Goal: Task Accomplishment & Management: Manage account settings

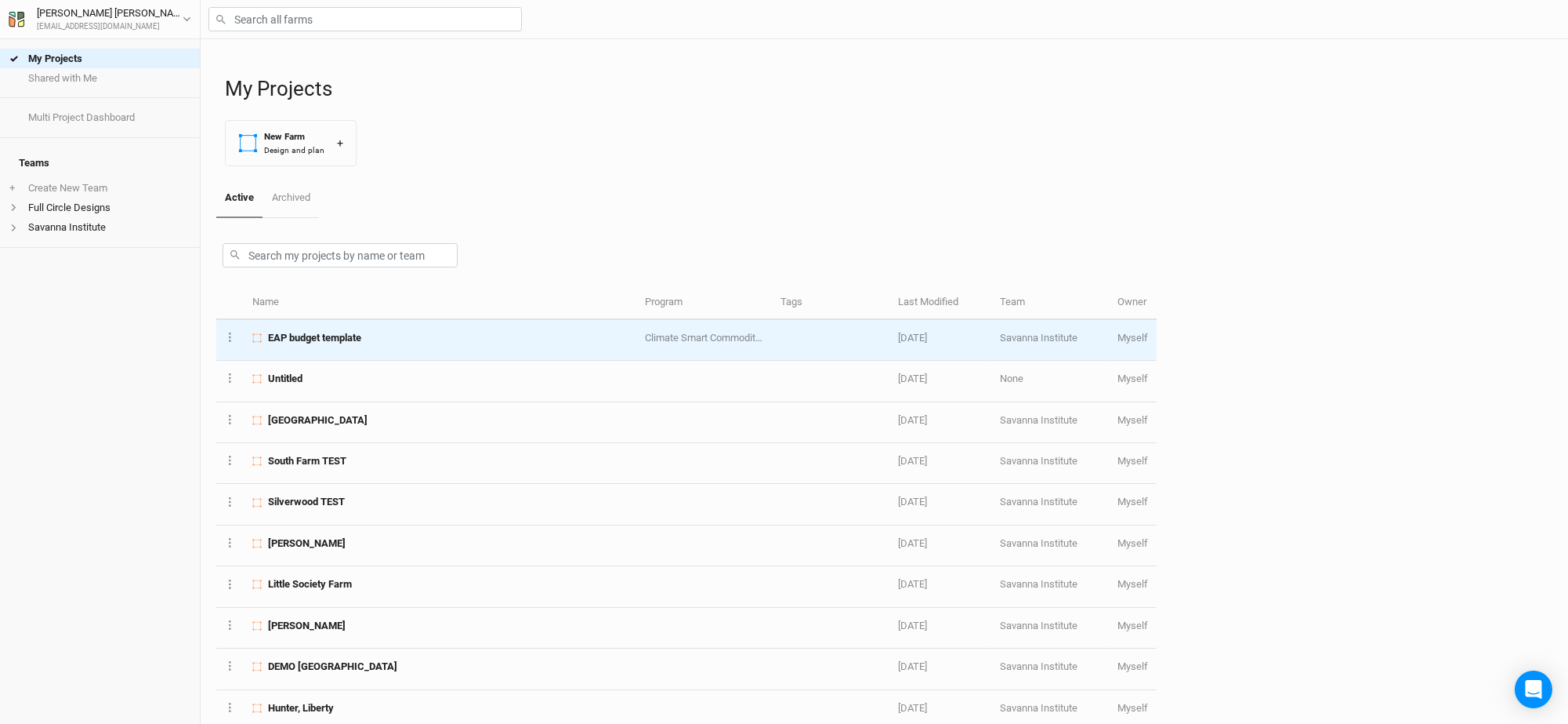
click at [318, 342] on span "EAP budget template" at bounding box center [314, 338] width 93 height 14
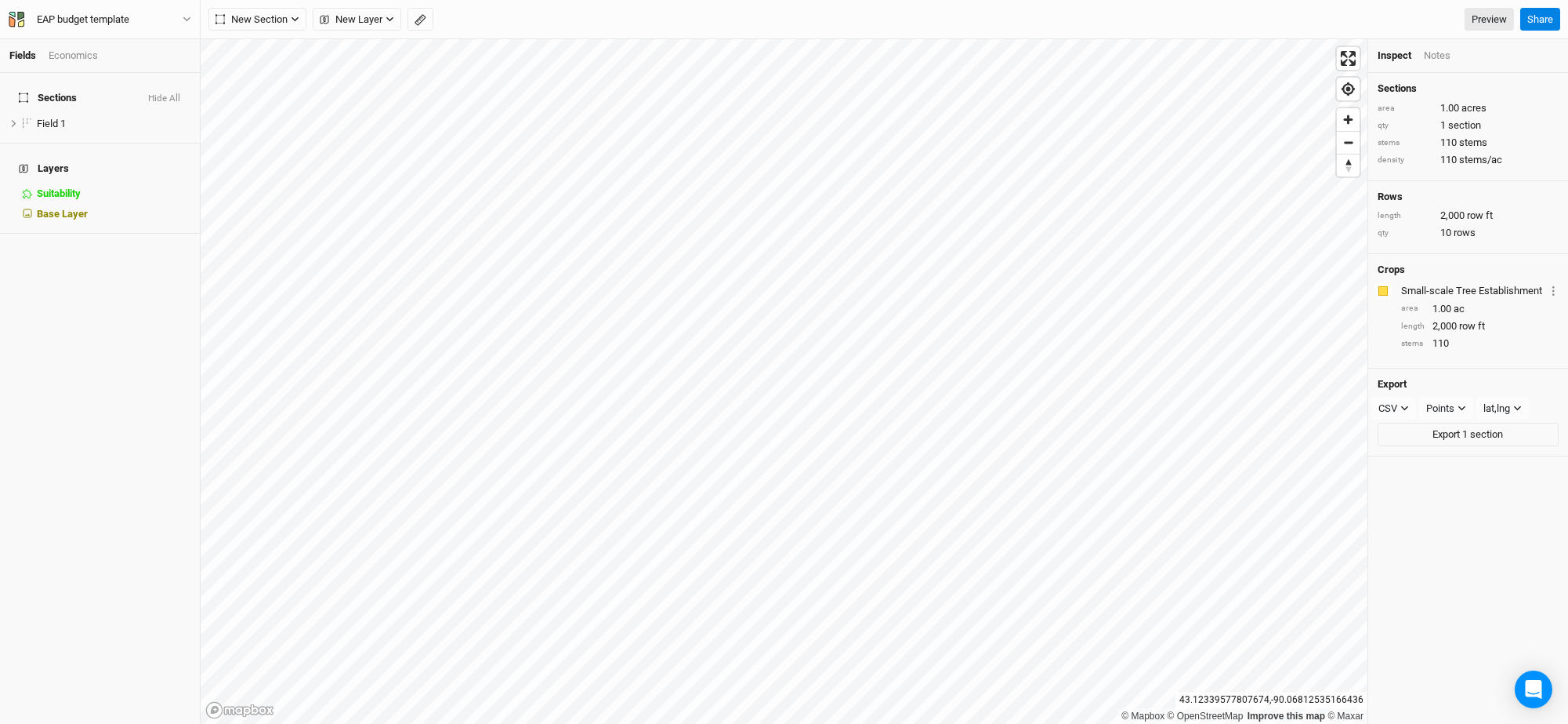
click at [458, 0] on html "Fields Economics Sections Hide All Field 1 hide Layers Suitability hide Base La…" at bounding box center [784, 362] width 1568 height 724
click at [798, 0] on html "Fields Economics Sections Hide All Field 1 hide Layers Suitability hide Base La…" at bounding box center [784, 362] width 1568 height 724
click at [897, 723] on html "Fields Economics Sections Hide All Field 1 hide Layers Suitability hide Base La…" at bounding box center [784, 362] width 1568 height 724
click at [258, 13] on span "New Section" at bounding box center [252, 20] width 73 height 16
click at [286, 52] on button "Grid" at bounding box center [271, 50] width 124 height 24
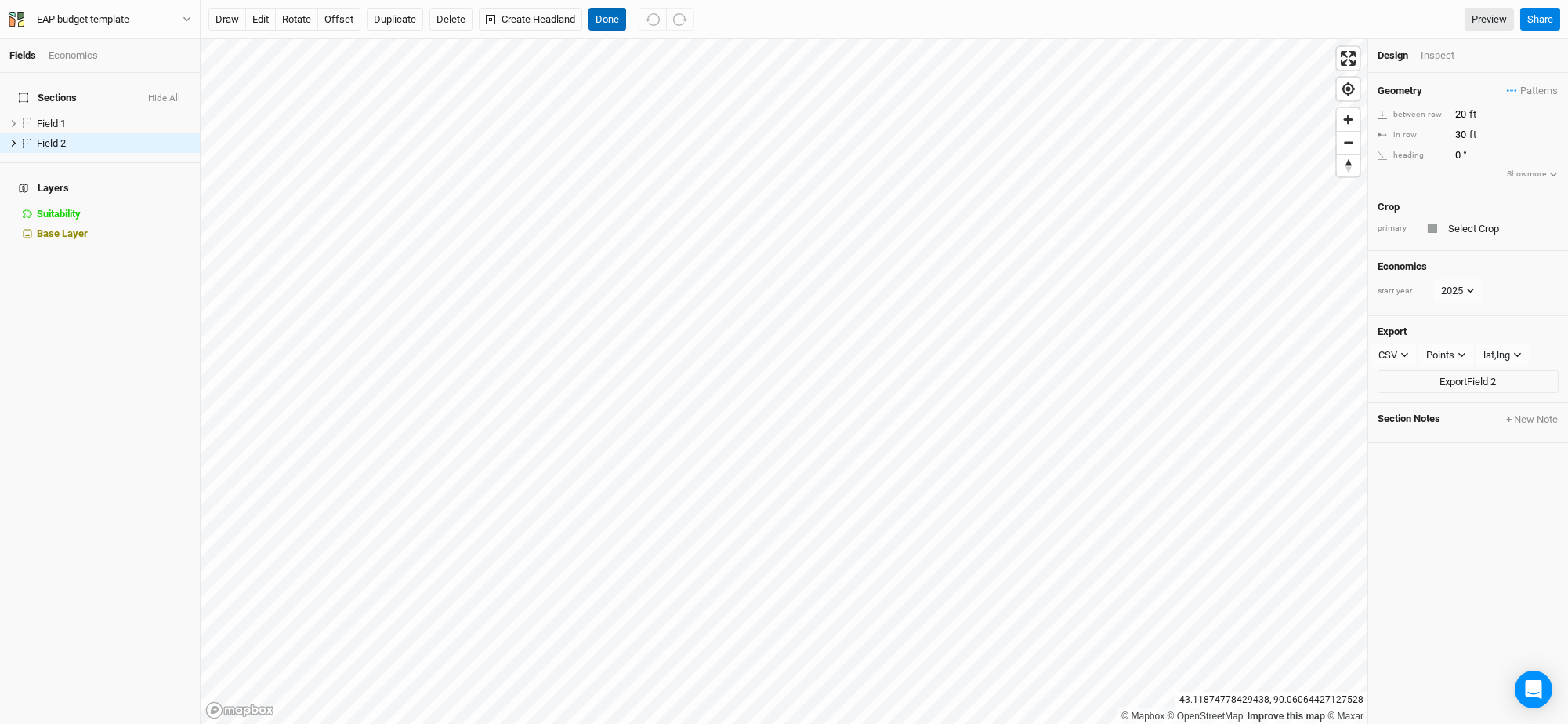
click at [610, 13] on button "Done" at bounding box center [607, 19] width 37 height 23
click at [1438, 44] on div "Design Inspect" at bounding box center [1468, 56] width 200 height 34
click at [1440, 57] on div "Inspect" at bounding box center [1449, 55] width 56 height 14
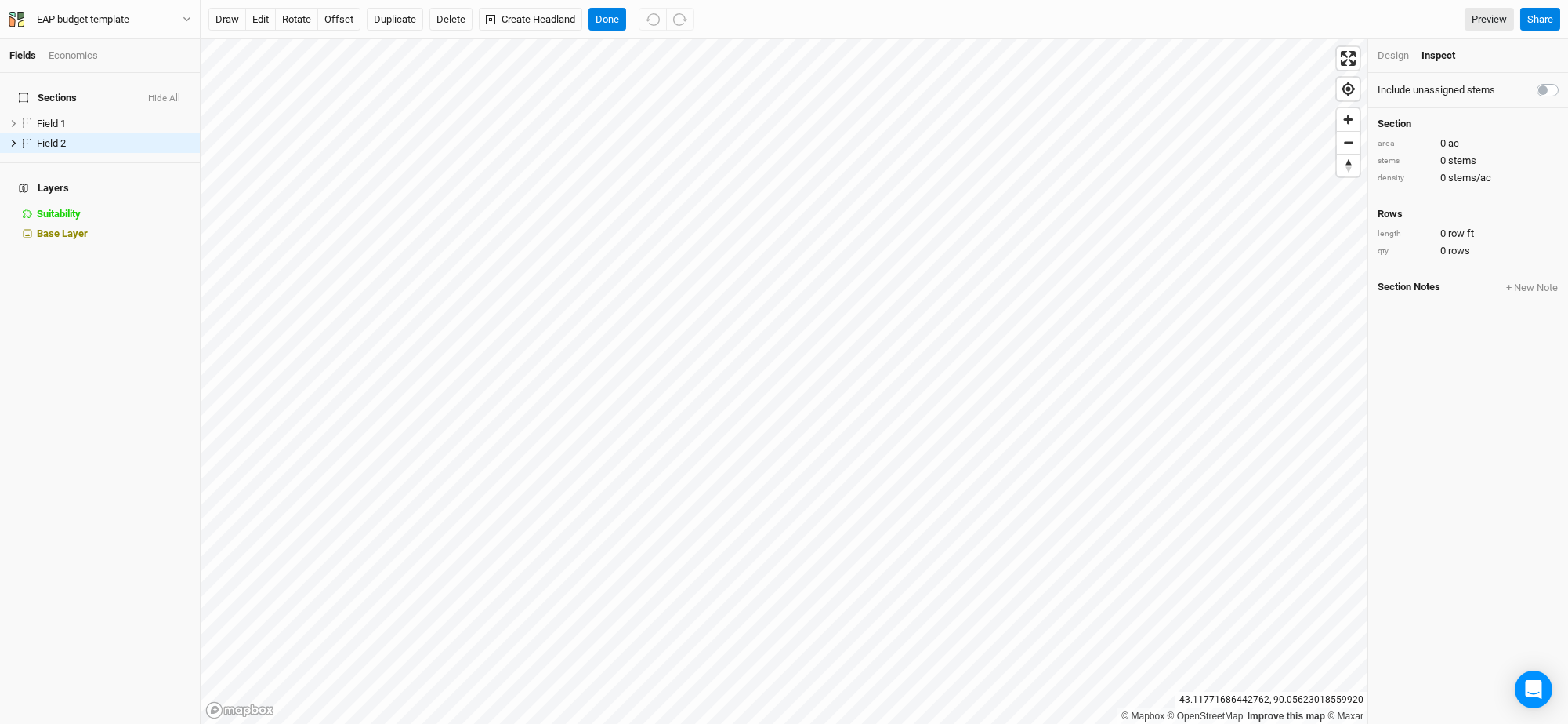
click at [1384, 61] on div "Design" at bounding box center [1393, 55] width 32 height 14
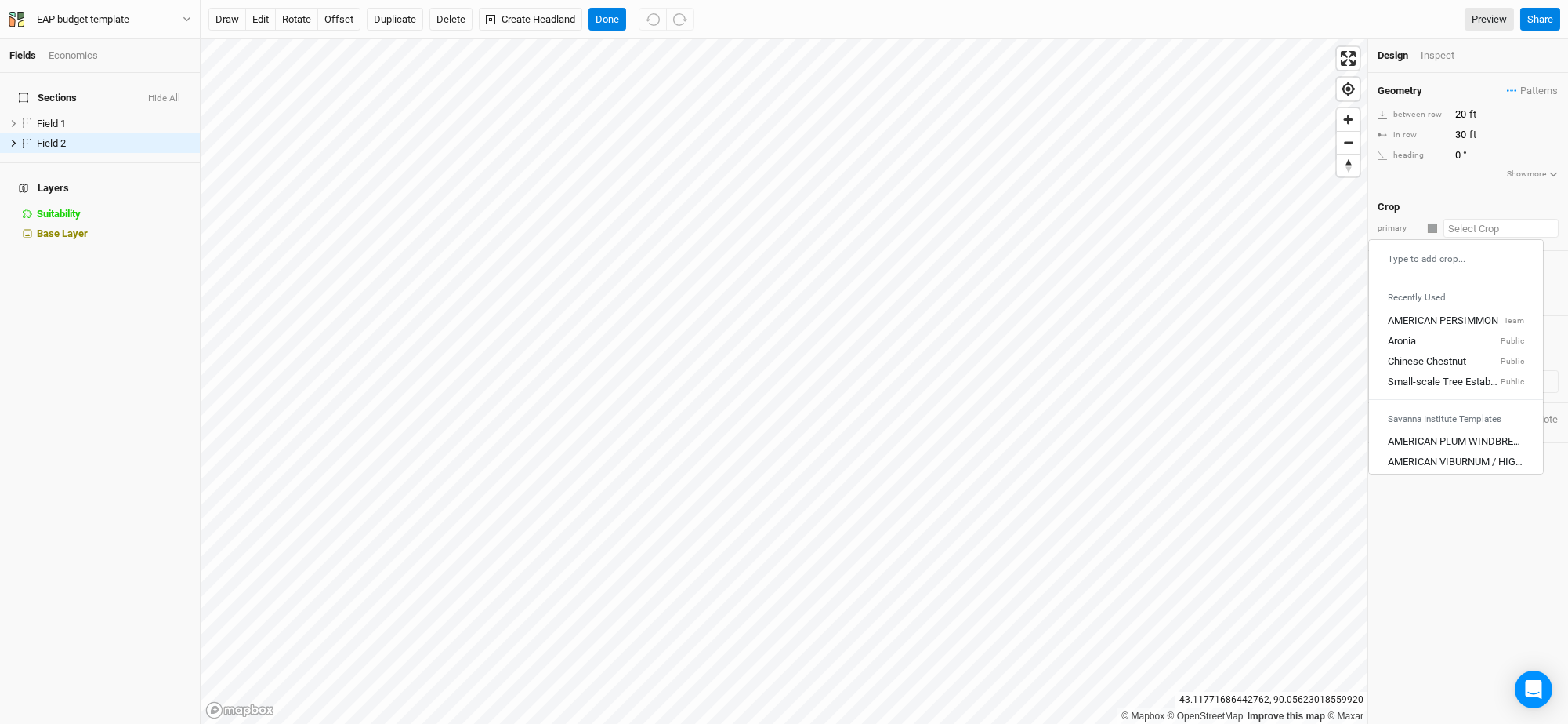
click at [1460, 226] on input "text" at bounding box center [1501, 228] width 115 height 19
click at [1442, 367] on div "Chinese Chestnut" at bounding box center [1427, 362] width 78 height 14
type input "20"
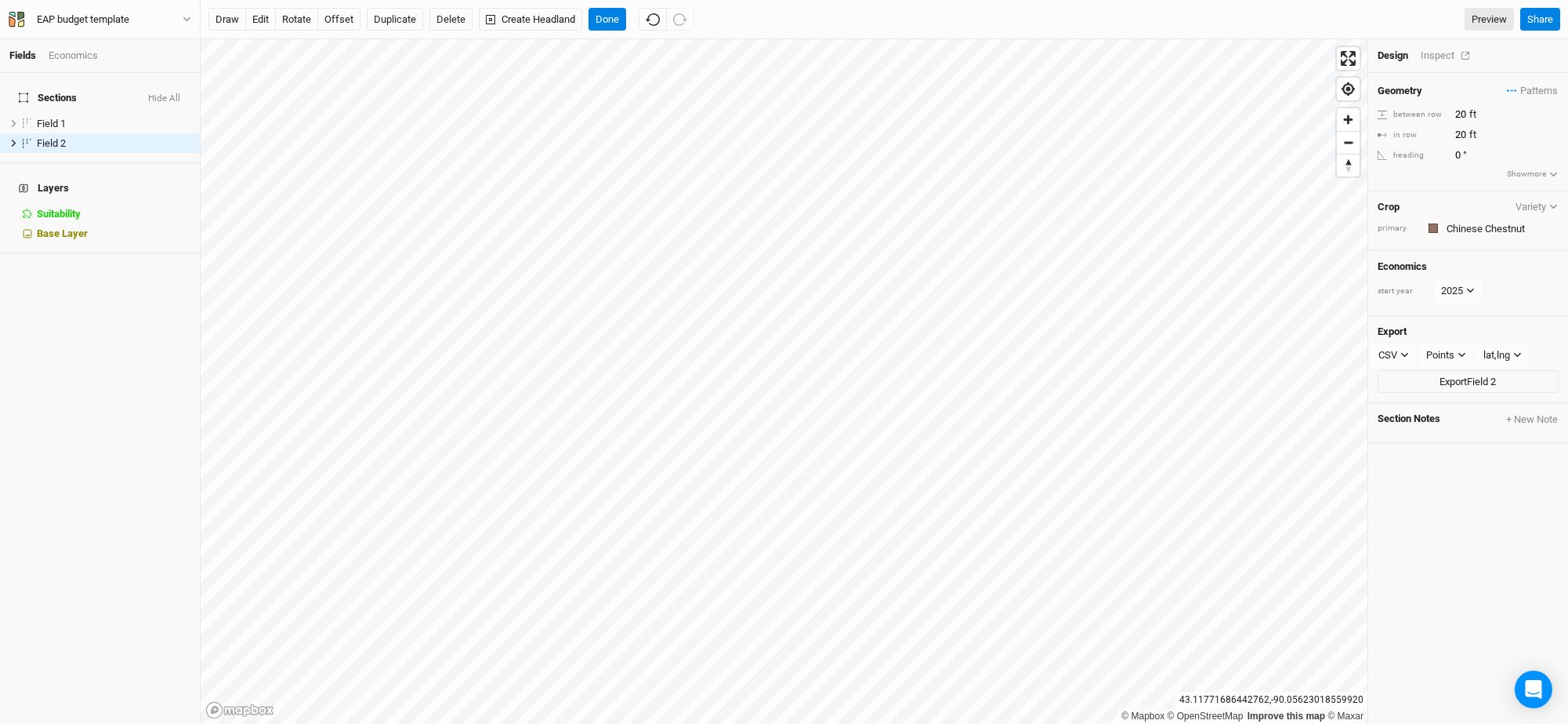
click at [1428, 51] on div "Inspect" at bounding box center [1449, 55] width 56 height 14
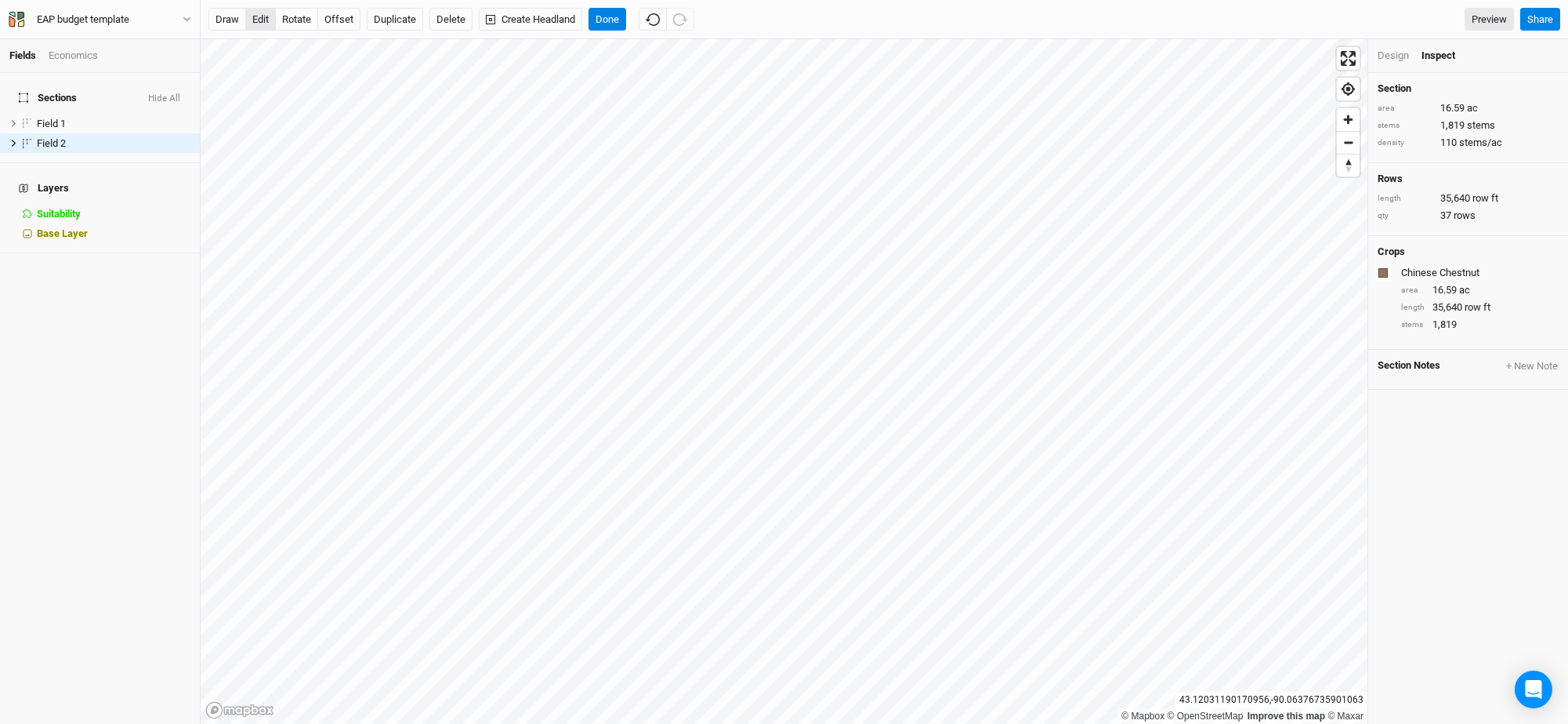
click at [261, 15] on button "edit" at bounding box center [260, 19] width 31 height 23
click at [551, 20] on button "Create Headland" at bounding box center [530, 19] width 103 height 23
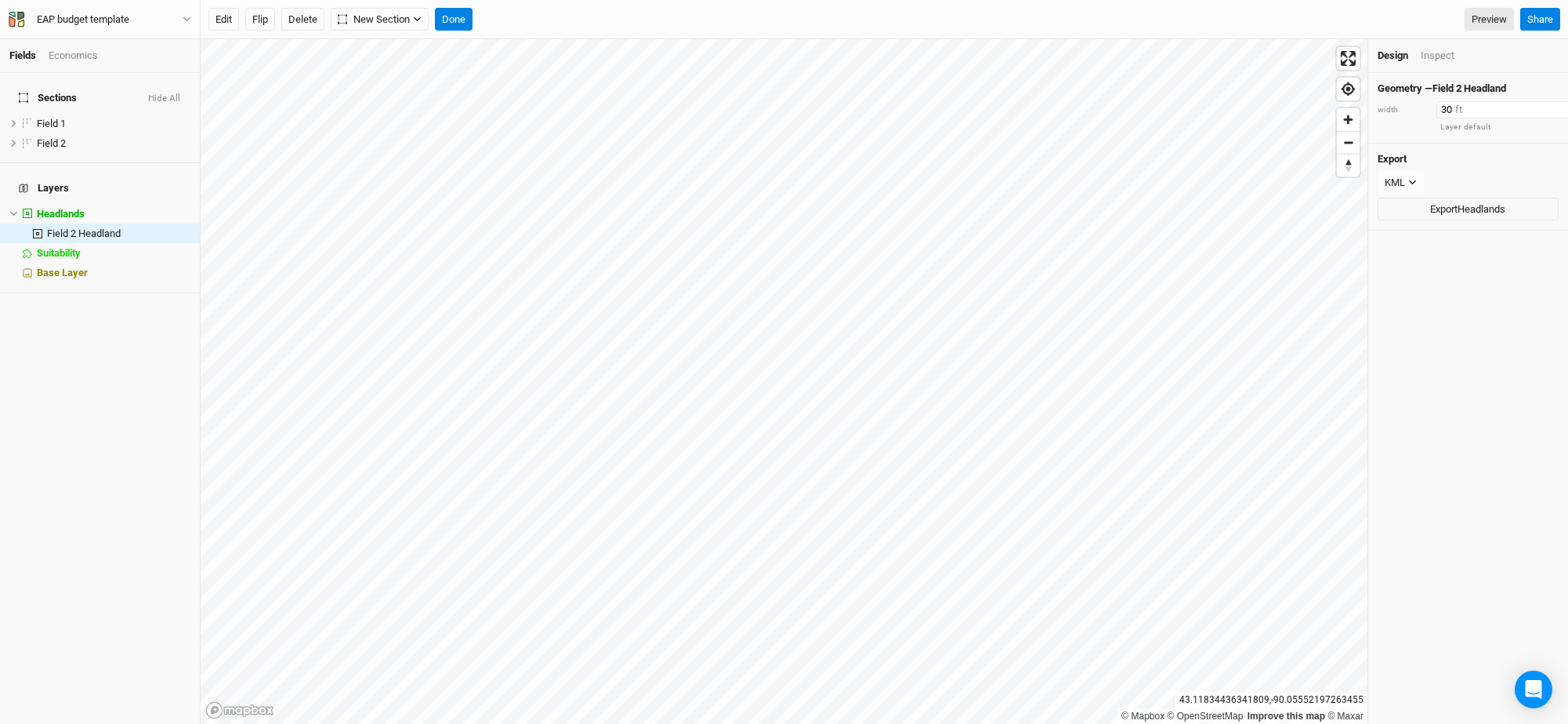
drag, startPoint x: 1457, startPoint y: 105, endPoint x: 1415, endPoint y: 108, distance: 42.1
click at [1415, 108] on div "width 30 ft" at bounding box center [1468, 110] width 181 height 18
type input "40"
click at [253, 19] on button "Flip" at bounding box center [260, 19] width 30 height 23
click at [452, 13] on button "Done" at bounding box center [454, 19] width 37 height 23
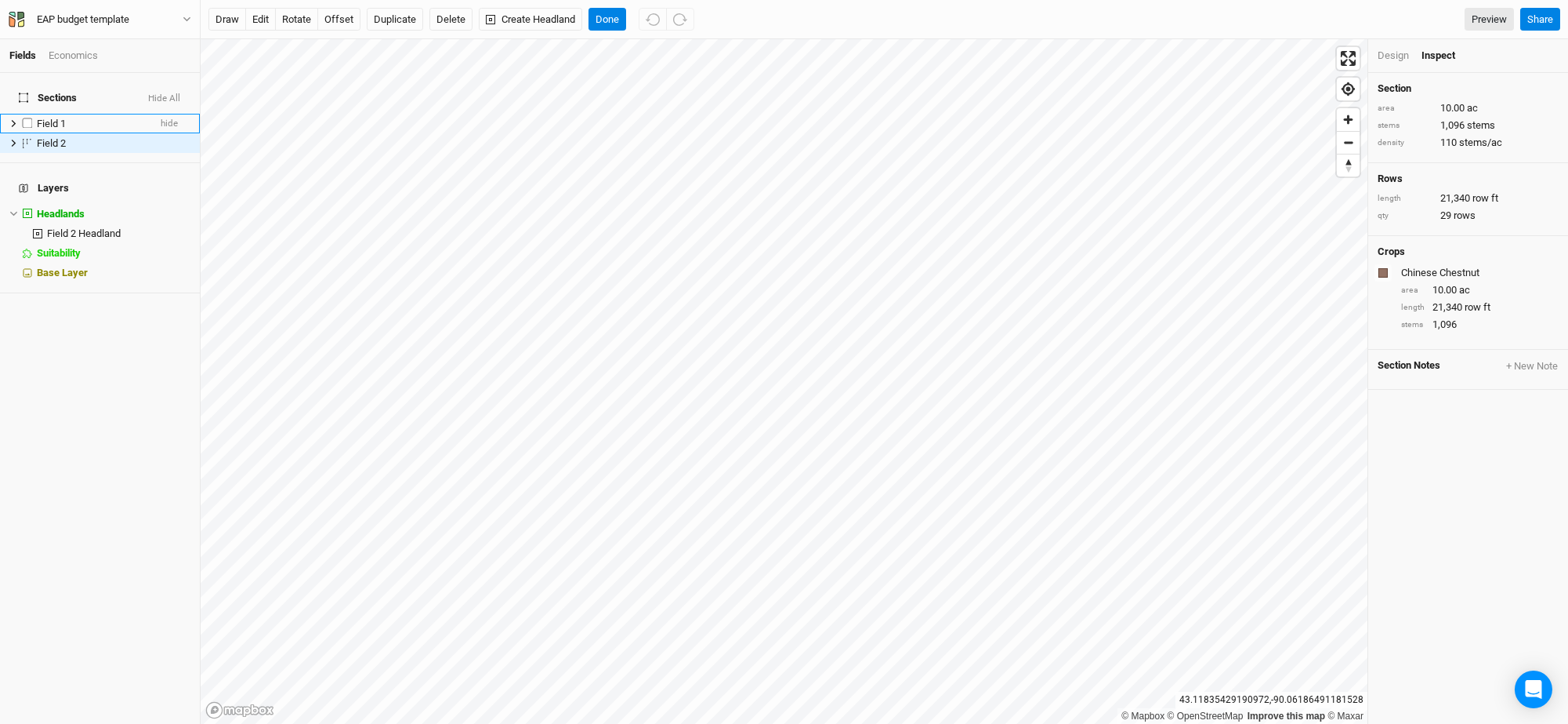
click at [30, 114] on label at bounding box center [27, 123] width 20 height 20
click at [30, 118] on input "checkbox" at bounding box center [27, 123] width 10 height 10
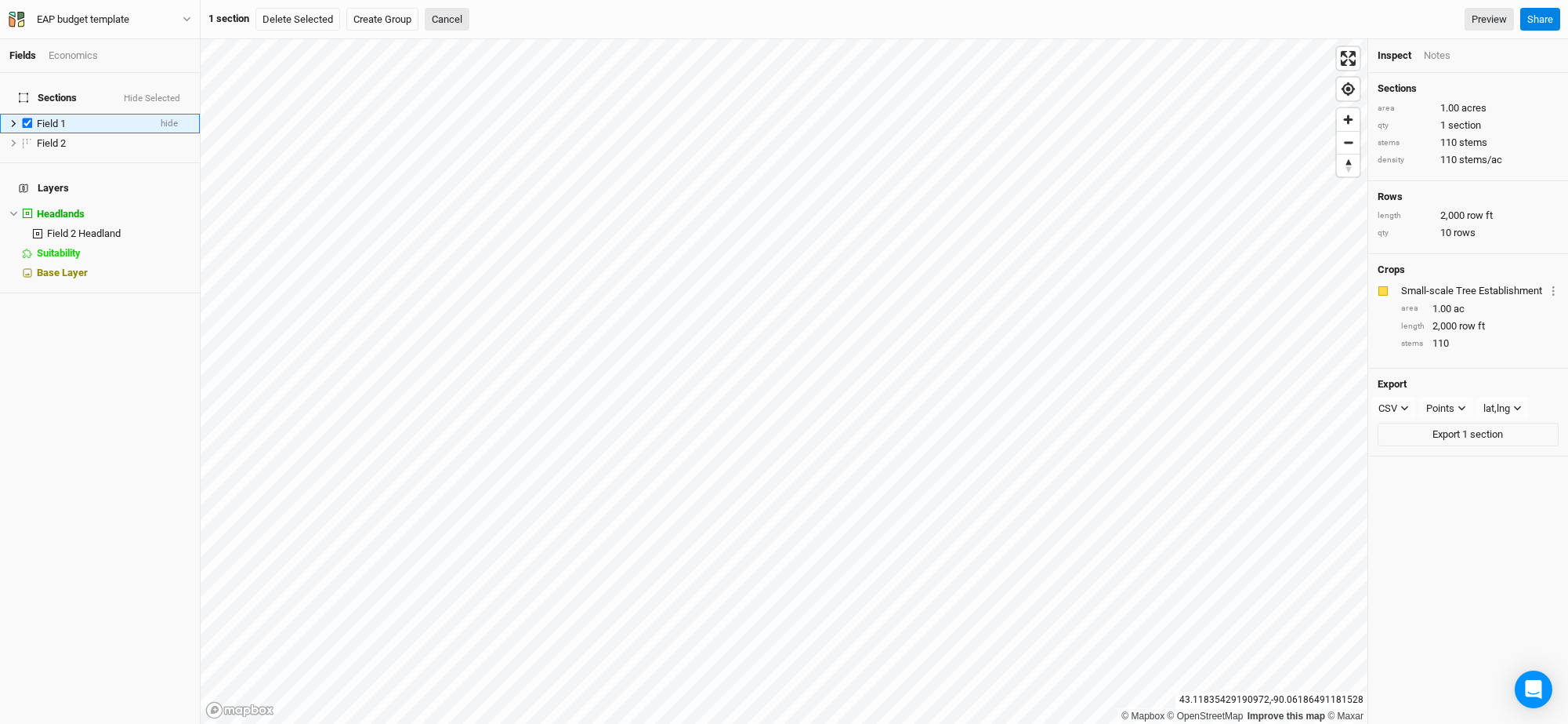
click at [53, 117] on span "Field 1" at bounding box center [51, 123] width 29 height 12
checkbox input "false"
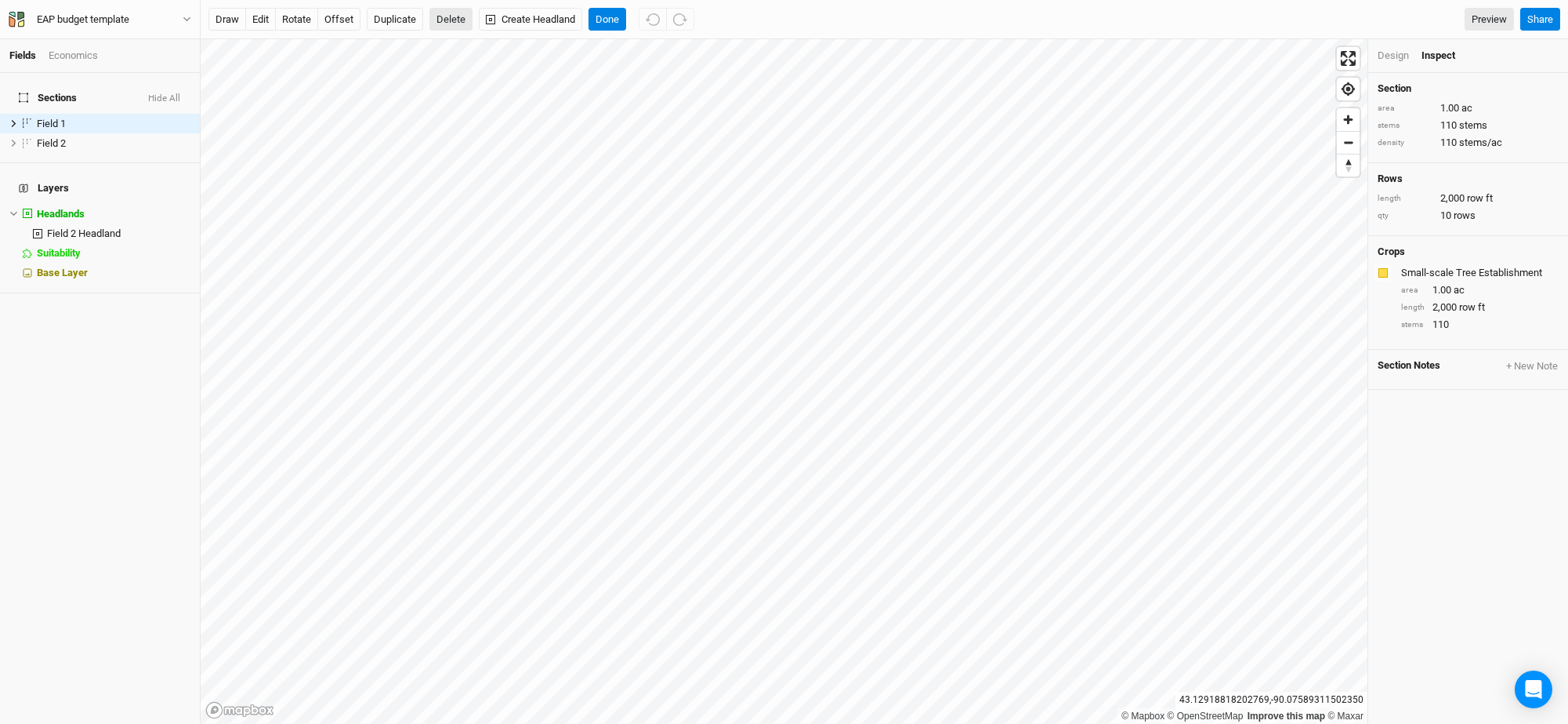
click at [449, 12] on button "Delete" at bounding box center [451, 19] width 43 height 23
drag, startPoint x: 461, startPoint y: 19, endPoint x: 424, endPoint y: 33, distance: 39.6
click at [460, 19] on button "Confirm" at bounding box center [461, 19] width 48 height 23
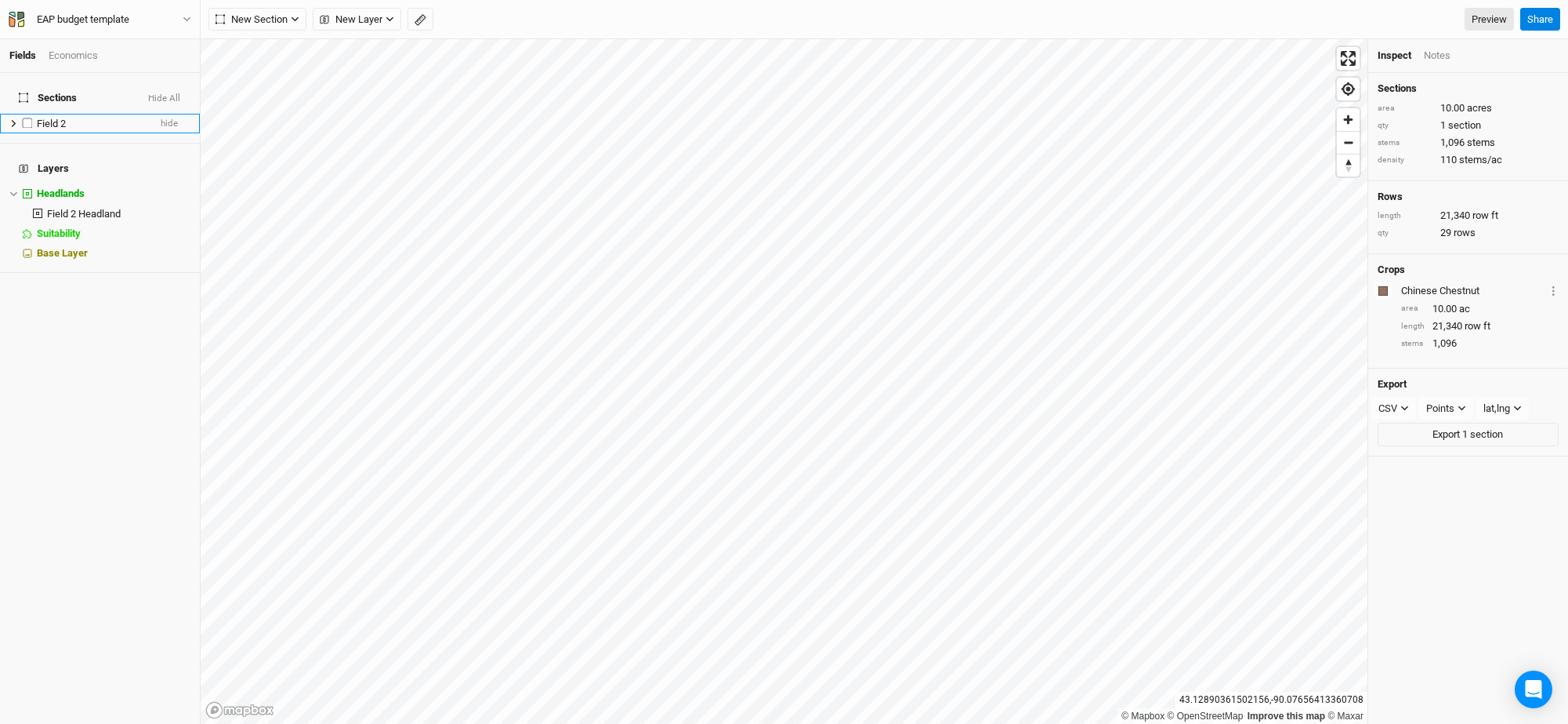
click at [33, 116] on label at bounding box center [27, 123] width 20 height 20
click at [33, 118] on input "checkbox" at bounding box center [27, 123] width 10 height 10
checkbox input "true"
click at [89, 208] on span "Field 2 Headland" at bounding box center [84, 213] width 73 height 12
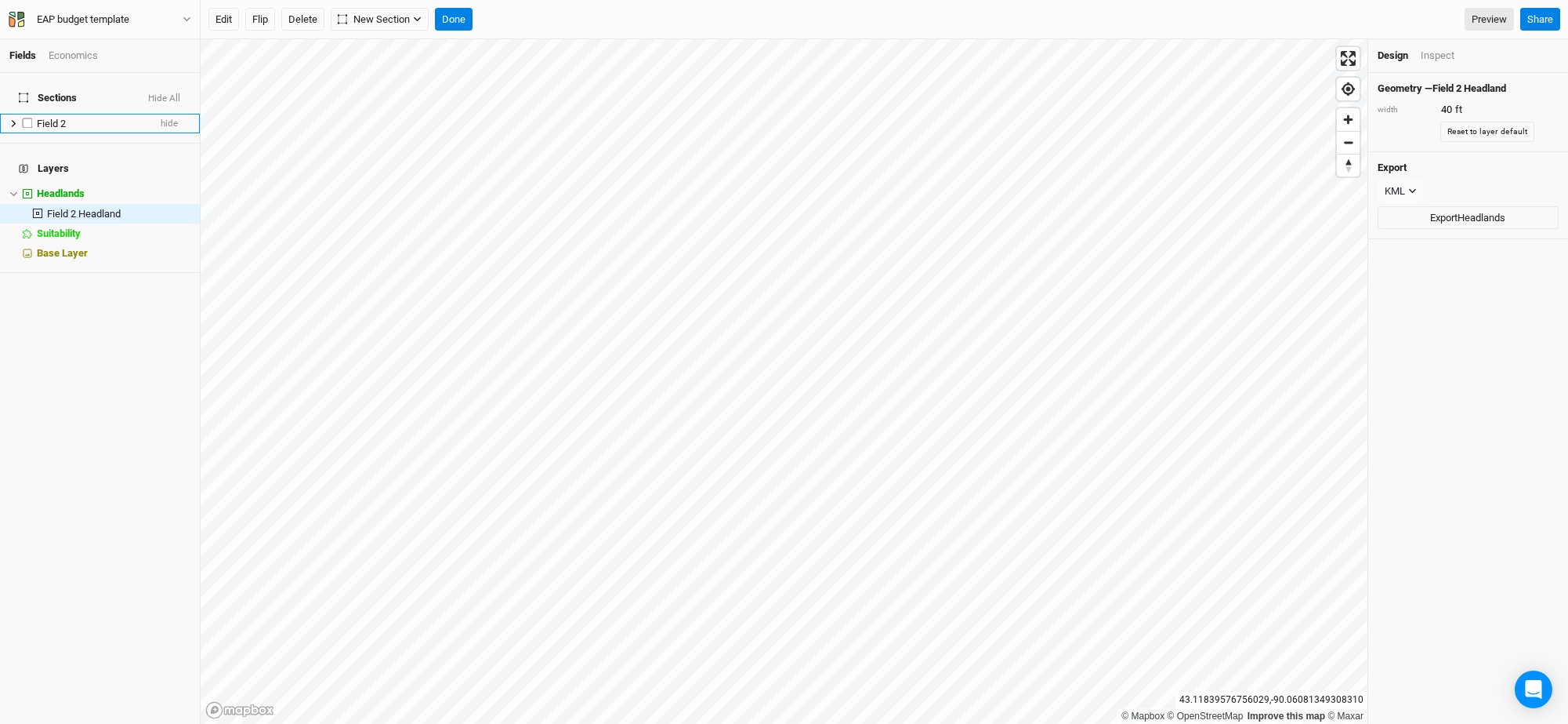
click at [75, 118] on div "Field 2" at bounding box center [93, 123] width 112 height 12
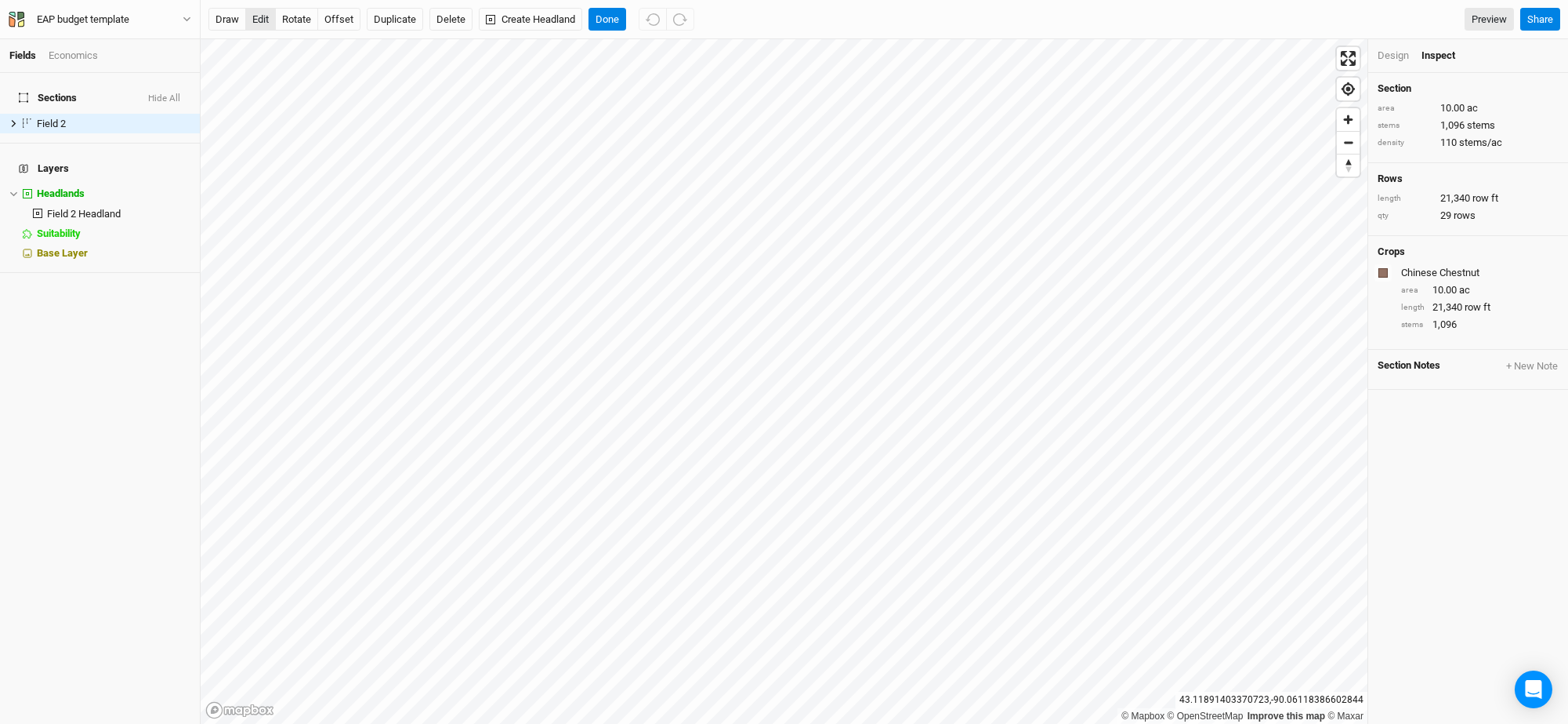
click at [260, 18] on button "edit" at bounding box center [260, 19] width 31 height 23
click at [612, 16] on button "Done" at bounding box center [607, 19] width 37 height 23
click at [511, 14] on button "Create Headland" at bounding box center [530, 19] width 103 height 23
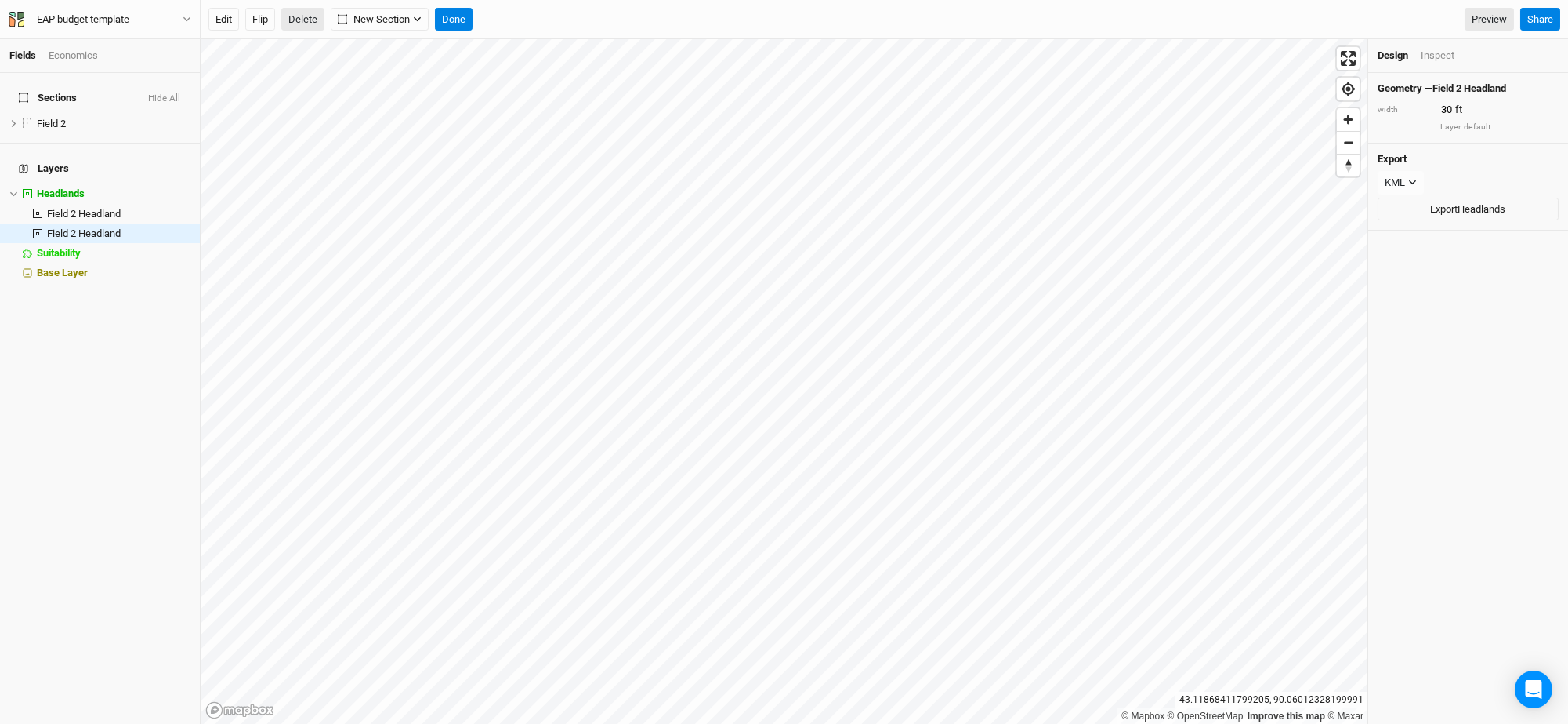
click at [297, 18] on button "Delete" at bounding box center [303, 19] width 43 height 23
click at [525, 25] on button "Confirm" at bounding box center [506, 19] width 48 height 23
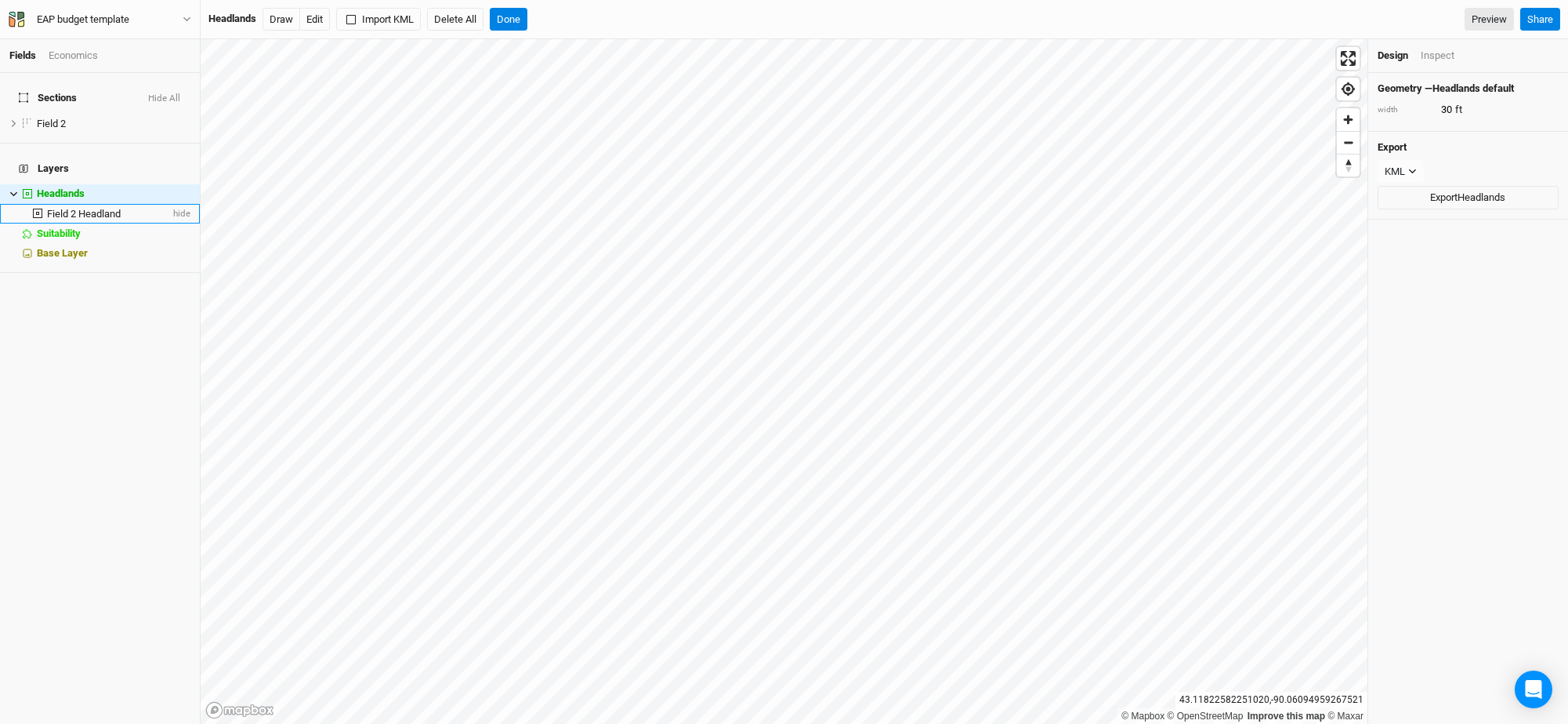
click at [114, 208] on span "Field 2 Headland" at bounding box center [84, 213] width 73 height 12
type input "40"
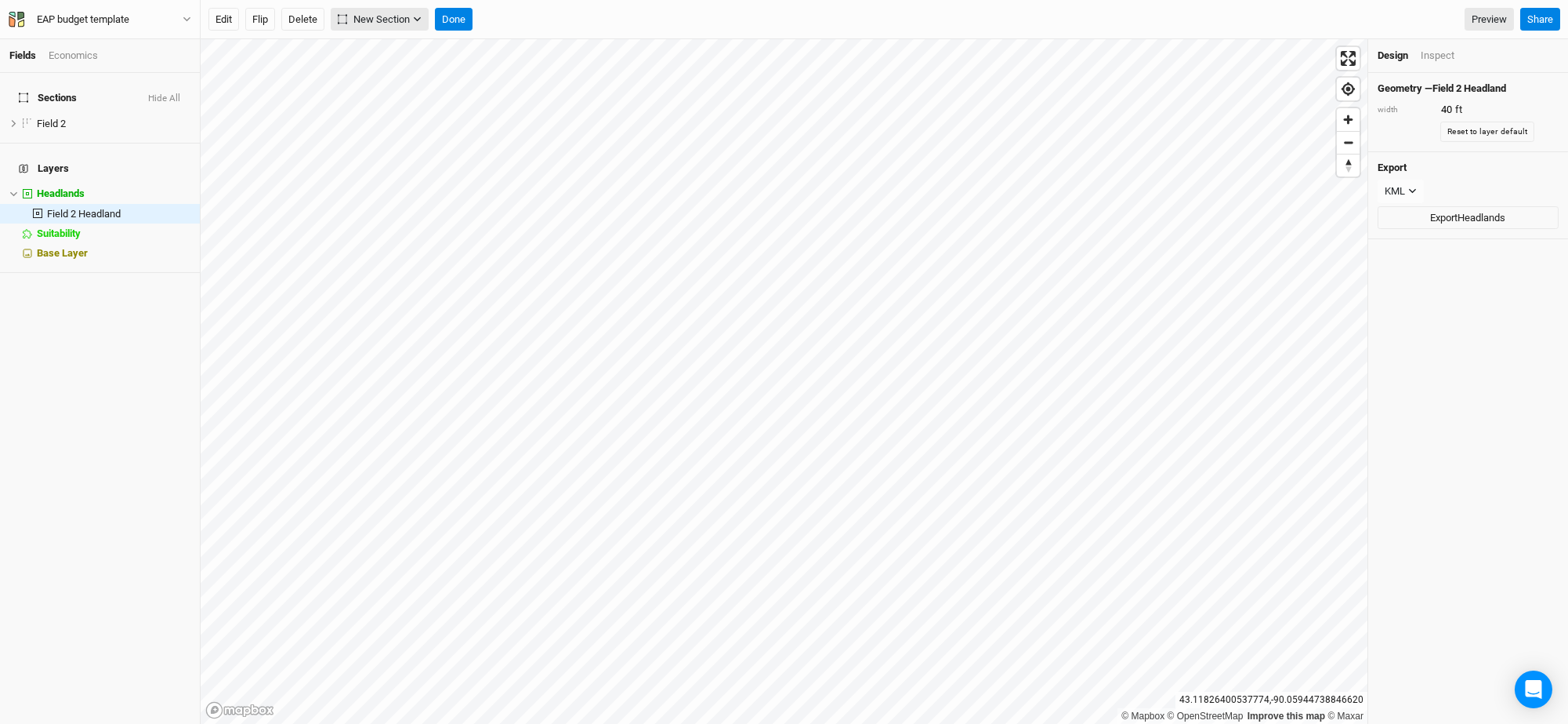
click at [394, 23] on span "New Section" at bounding box center [374, 20] width 73 height 16
click at [392, 47] on button "Grid" at bounding box center [394, 50] width 124 height 24
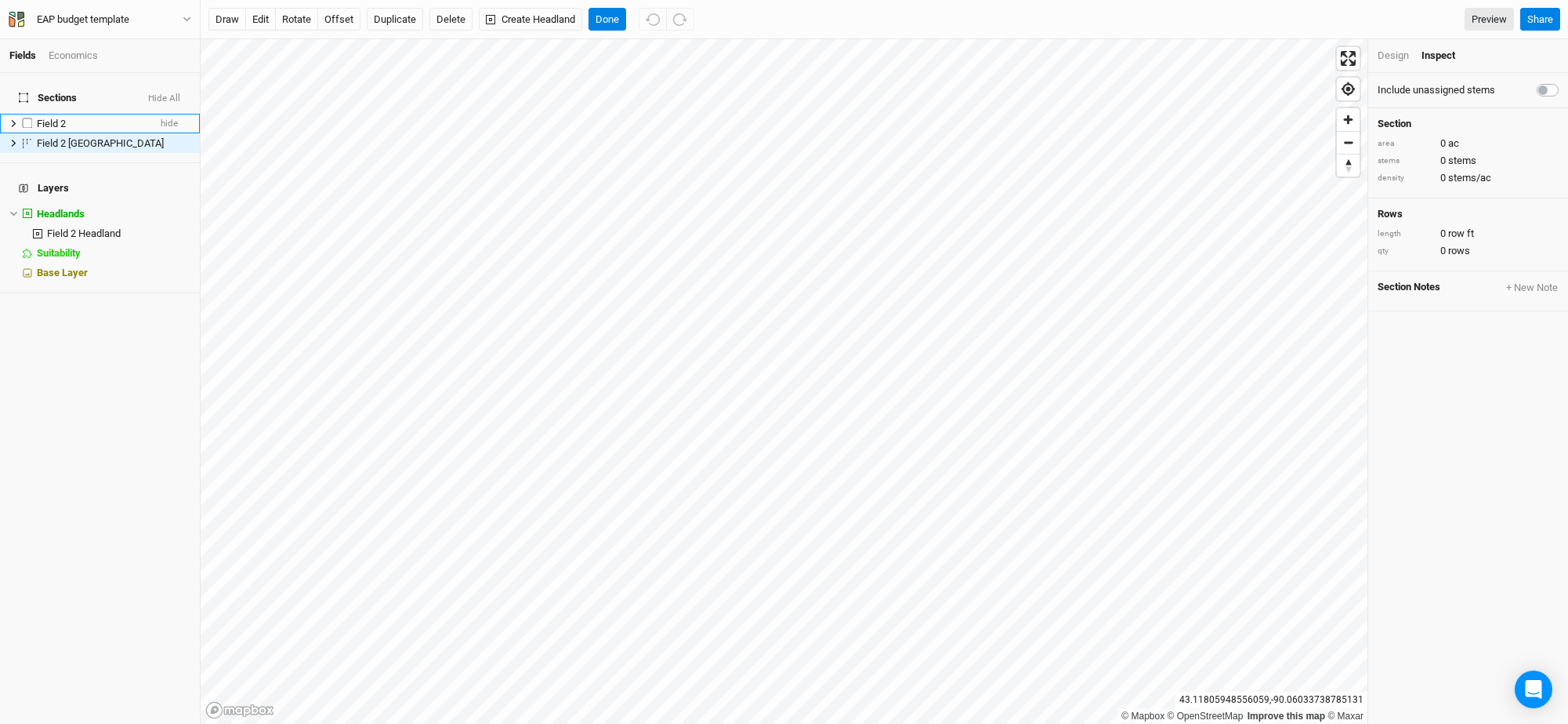
click at [31, 114] on label at bounding box center [27, 123] width 20 height 20
click at [31, 118] on input "checkbox" at bounding box center [27, 123] width 10 height 10
checkbox input "true"
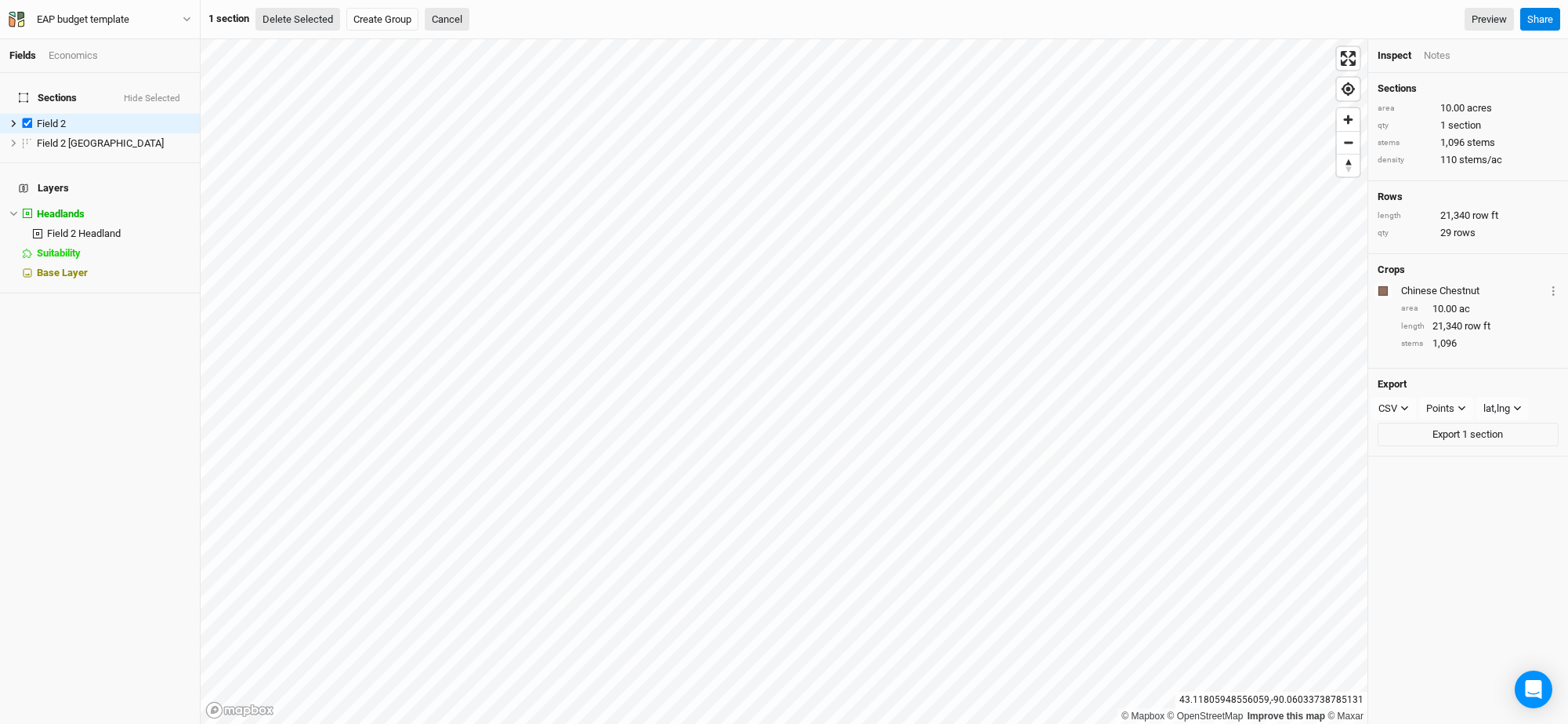
click at [324, 18] on button "Delete Selected" at bounding box center [298, 19] width 85 height 23
click at [487, 23] on button "Confirm" at bounding box center [473, 19] width 48 height 23
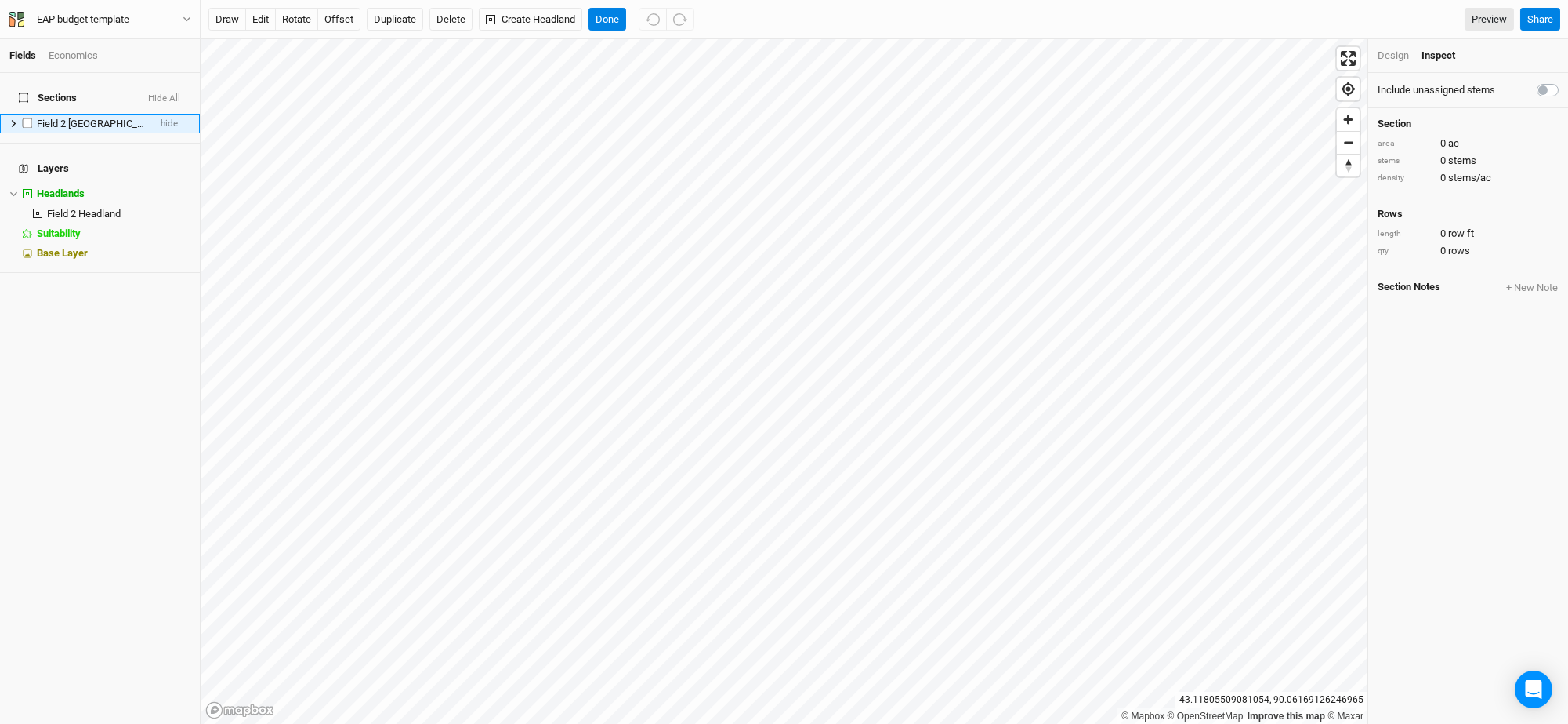
click at [86, 117] on span "Field 2 [GEOGRAPHIC_DATA]" at bounding box center [100, 123] width 127 height 12
type input "10 acre Chestnut Black Currant"
click at [1398, 49] on div "Design" at bounding box center [1393, 55] width 32 height 14
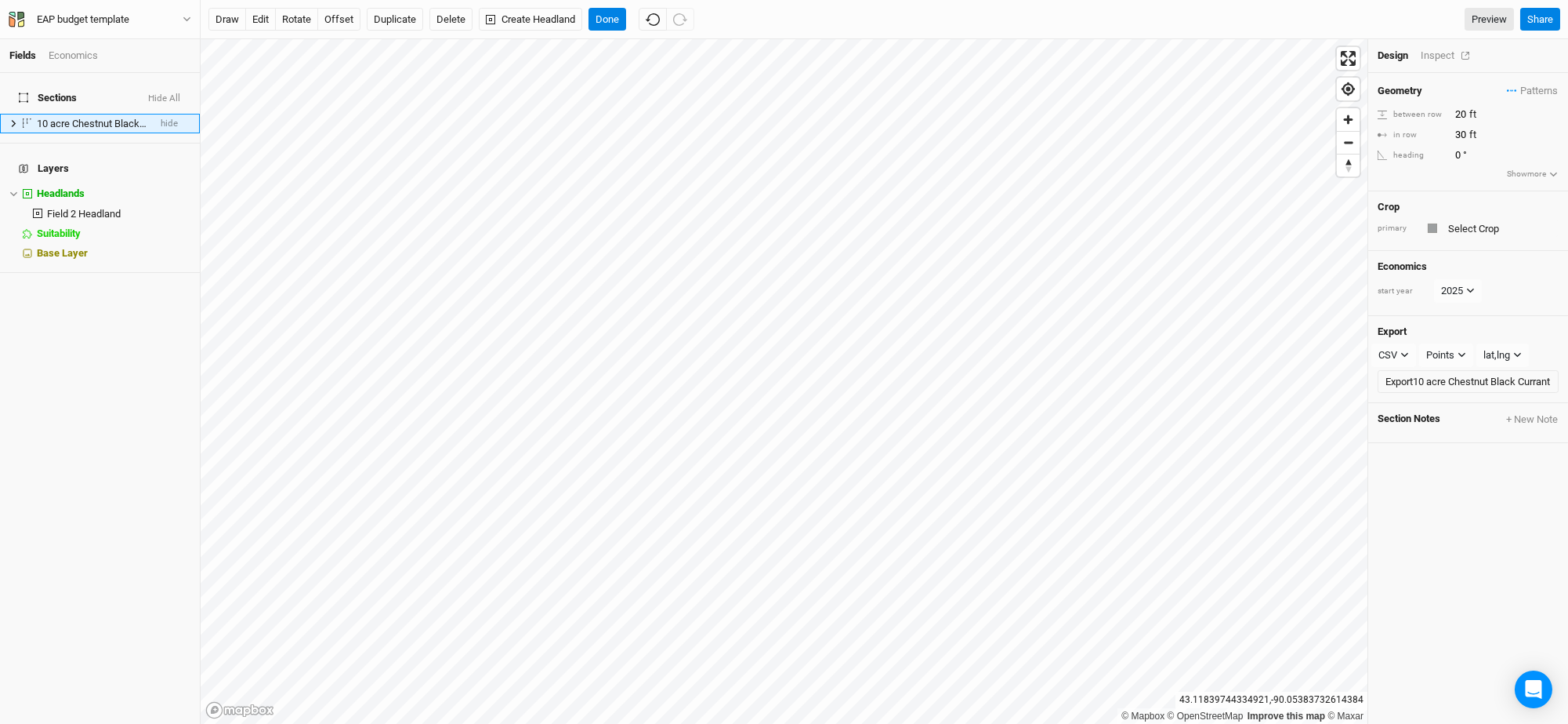
click at [1442, 52] on div "Inspect" at bounding box center [1449, 55] width 56 height 14
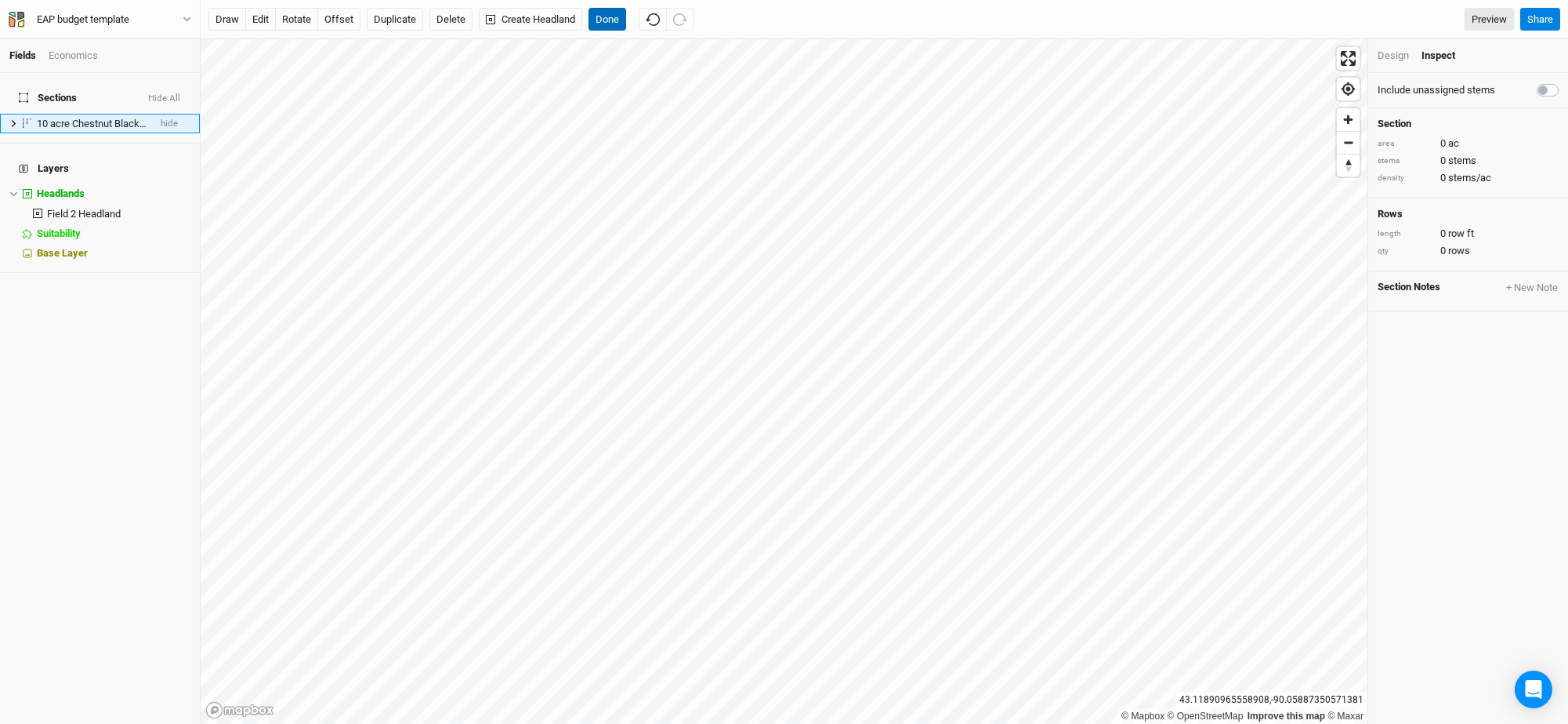
click at [605, 17] on button "Done" at bounding box center [607, 19] width 37 height 23
click at [253, 12] on button "edit" at bounding box center [260, 19] width 31 height 23
click at [607, 14] on button "Done" at bounding box center [607, 19] width 37 height 23
click at [1375, 56] on div "Design Inspect" at bounding box center [1468, 56] width 200 height 34
click at [1393, 54] on div "Design" at bounding box center [1393, 55] width 32 height 14
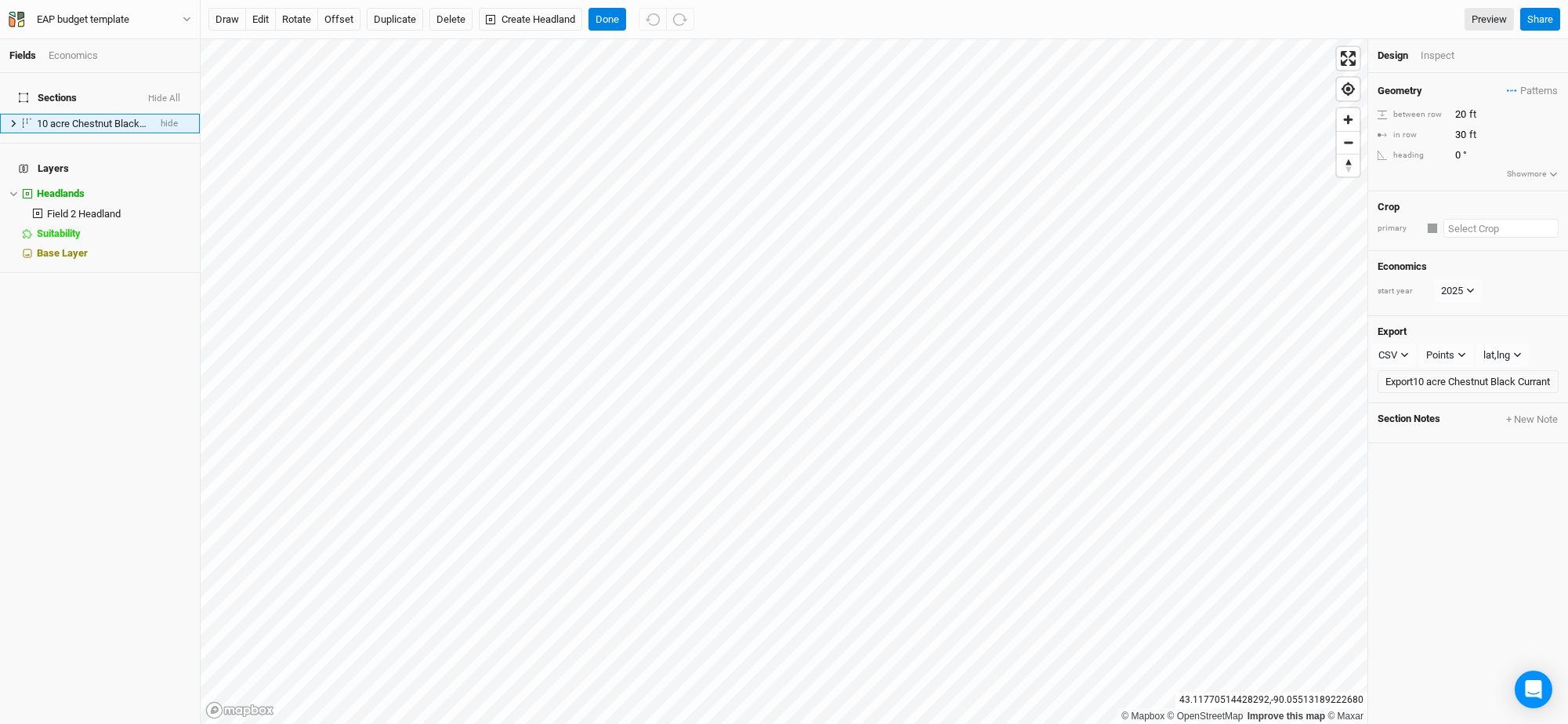
click at [1474, 223] on input "text" at bounding box center [1501, 228] width 115 height 19
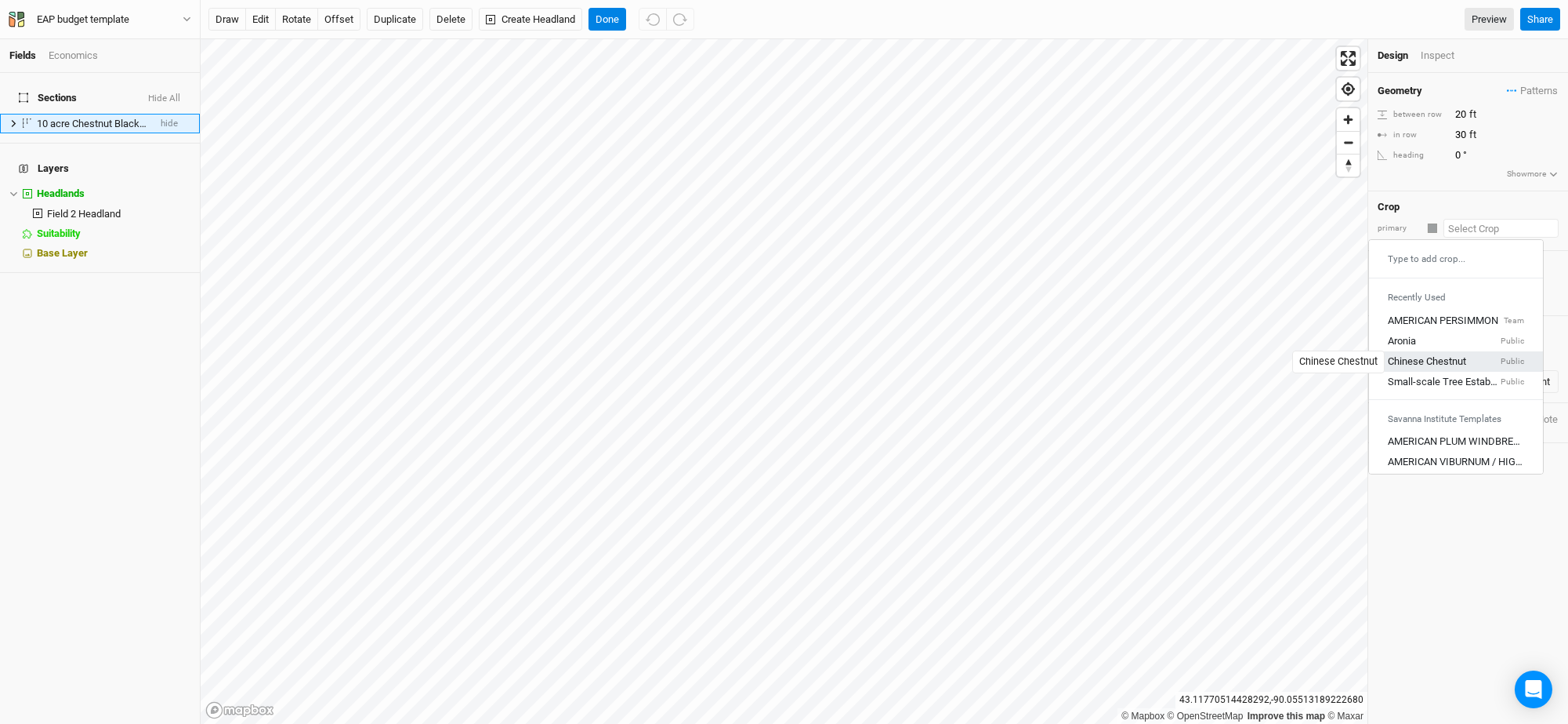
click at [1428, 366] on div "Chinese Chestnut" at bounding box center [1427, 362] width 78 height 14
type input "20"
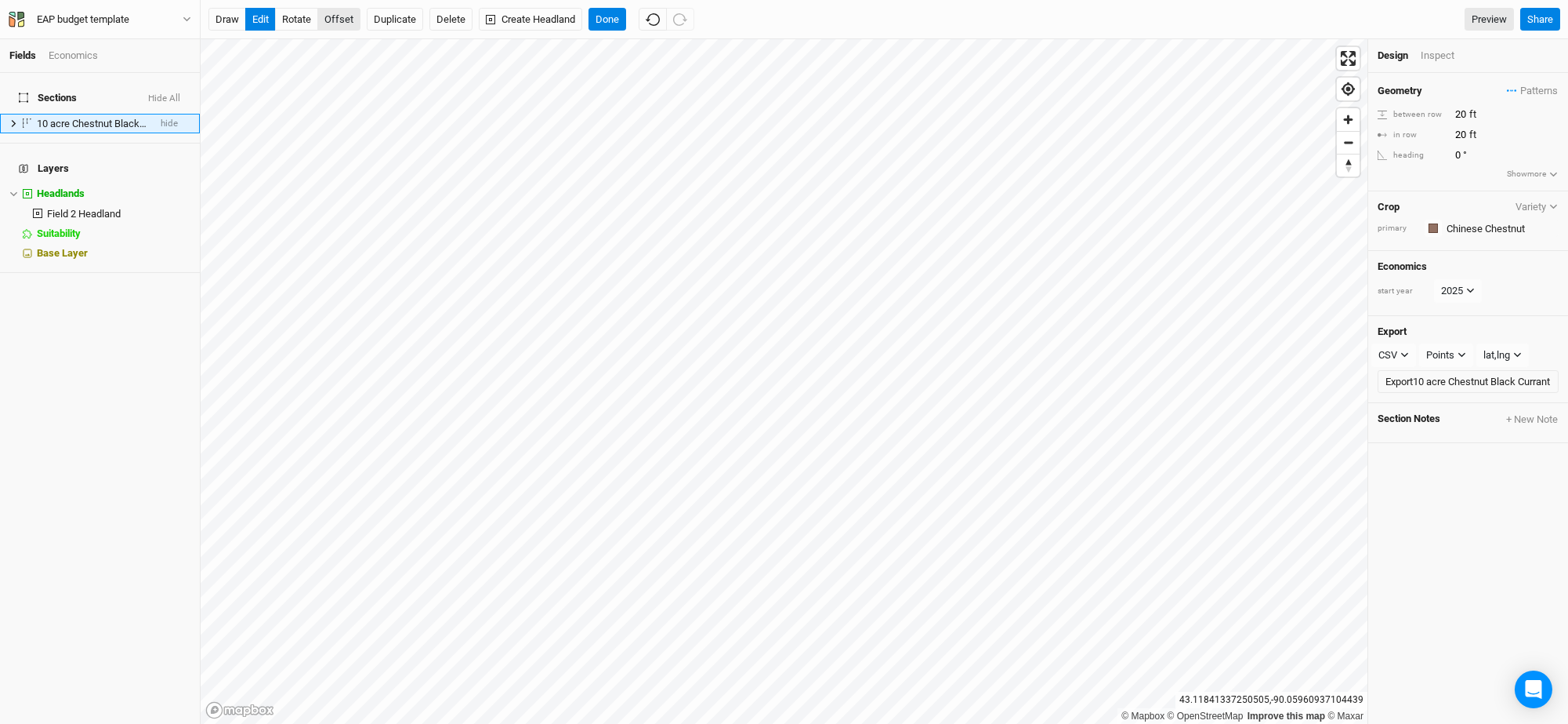
click at [331, 20] on button "offset" at bounding box center [339, 19] width 43 height 23
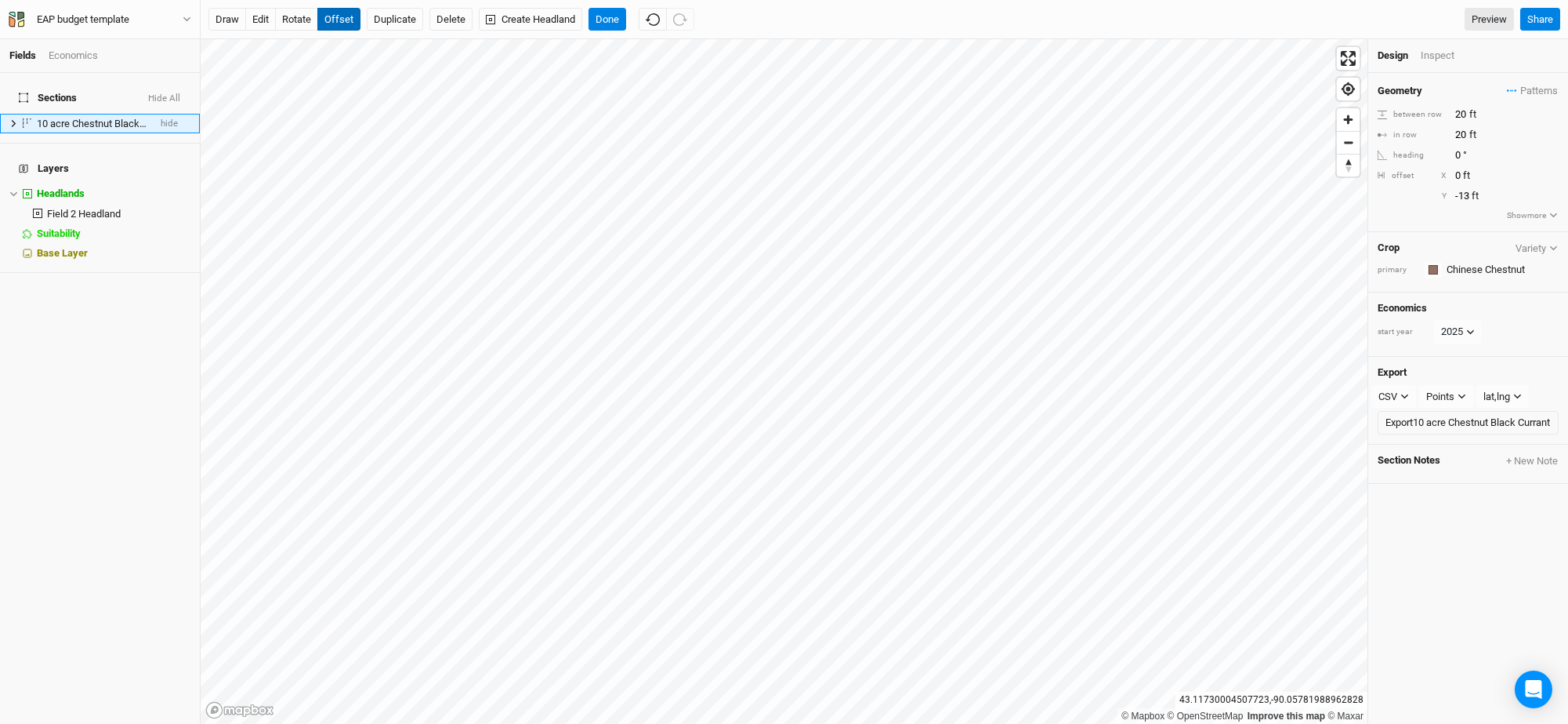
type input "-12"
click at [605, 18] on button "Done" at bounding box center [607, 19] width 37 height 23
drag, startPoint x: 1477, startPoint y: 112, endPoint x: 1392, endPoint y: 107, distance: 85.1
click at [1392, 107] on div "between row 20 ft" at bounding box center [1468, 114] width 181 height 18
type input "40"
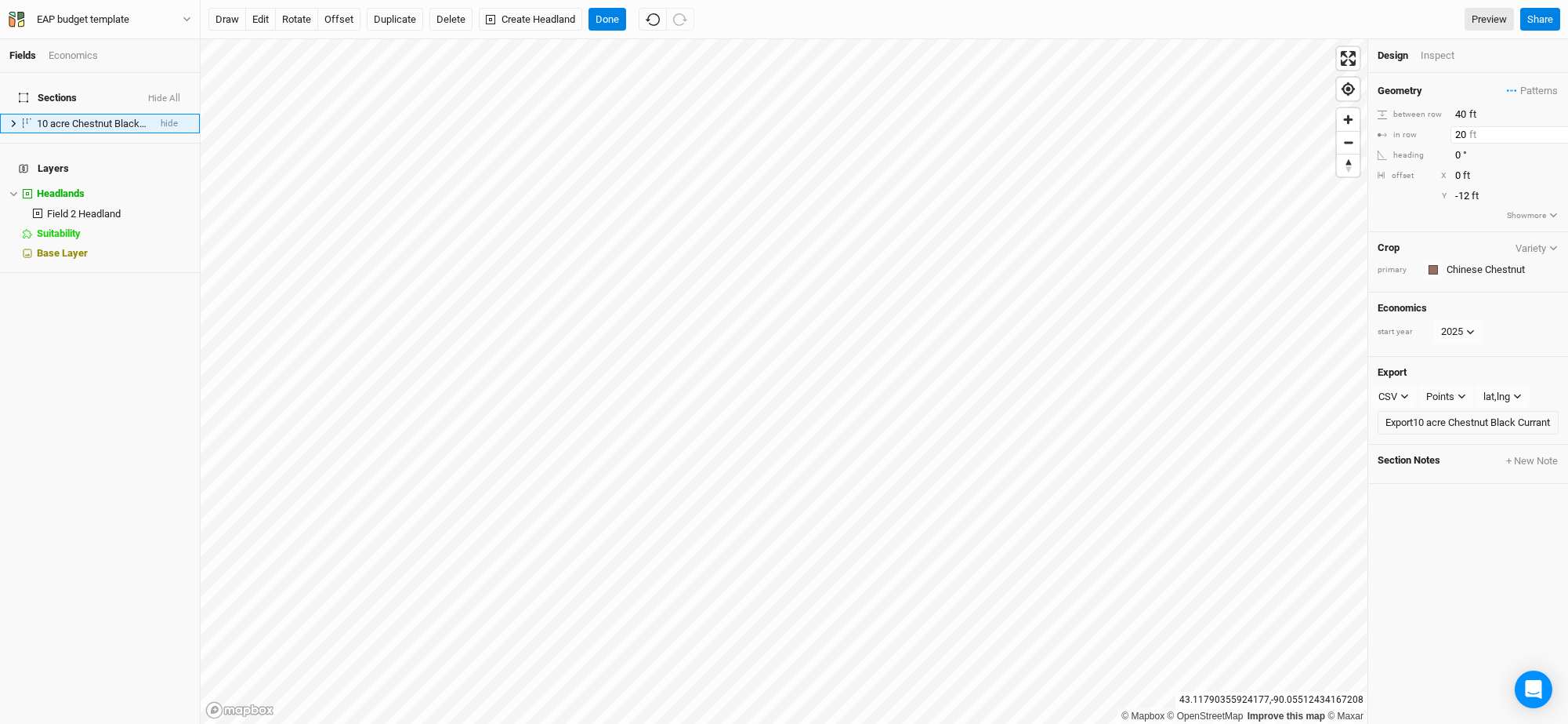
click at [1469, 131] on input "20" at bounding box center [1519, 135] width 137 height 18
drag, startPoint x: 1469, startPoint y: 131, endPoint x: 1442, endPoint y: 133, distance: 27.1
click at [1442, 133] on div "in row 20 ft" at bounding box center [1468, 135] width 181 height 18
click at [608, 18] on button "Done" at bounding box center [607, 19] width 37 height 23
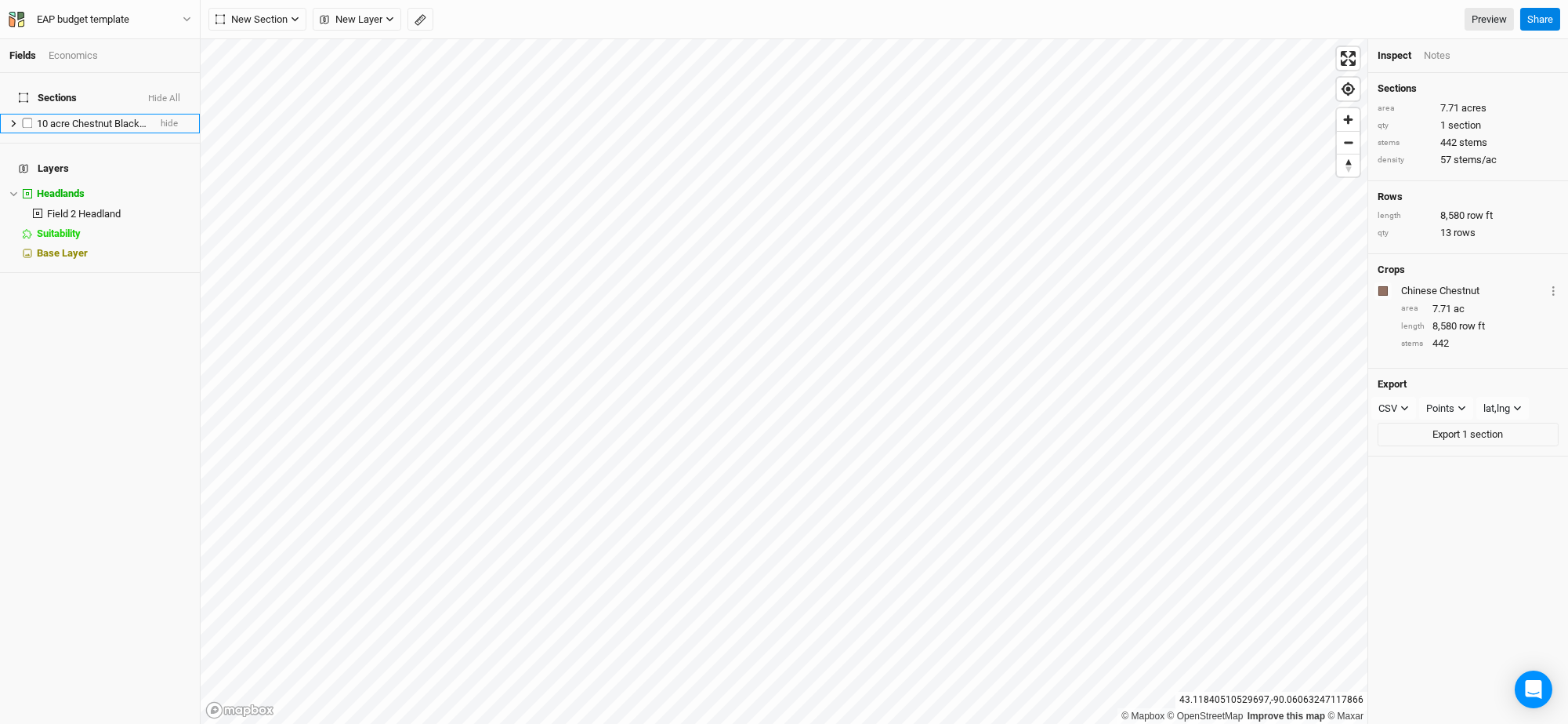
click at [130, 117] on span "10 acre Chestnut Black Currant" at bounding box center [105, 123] width 137 height 12
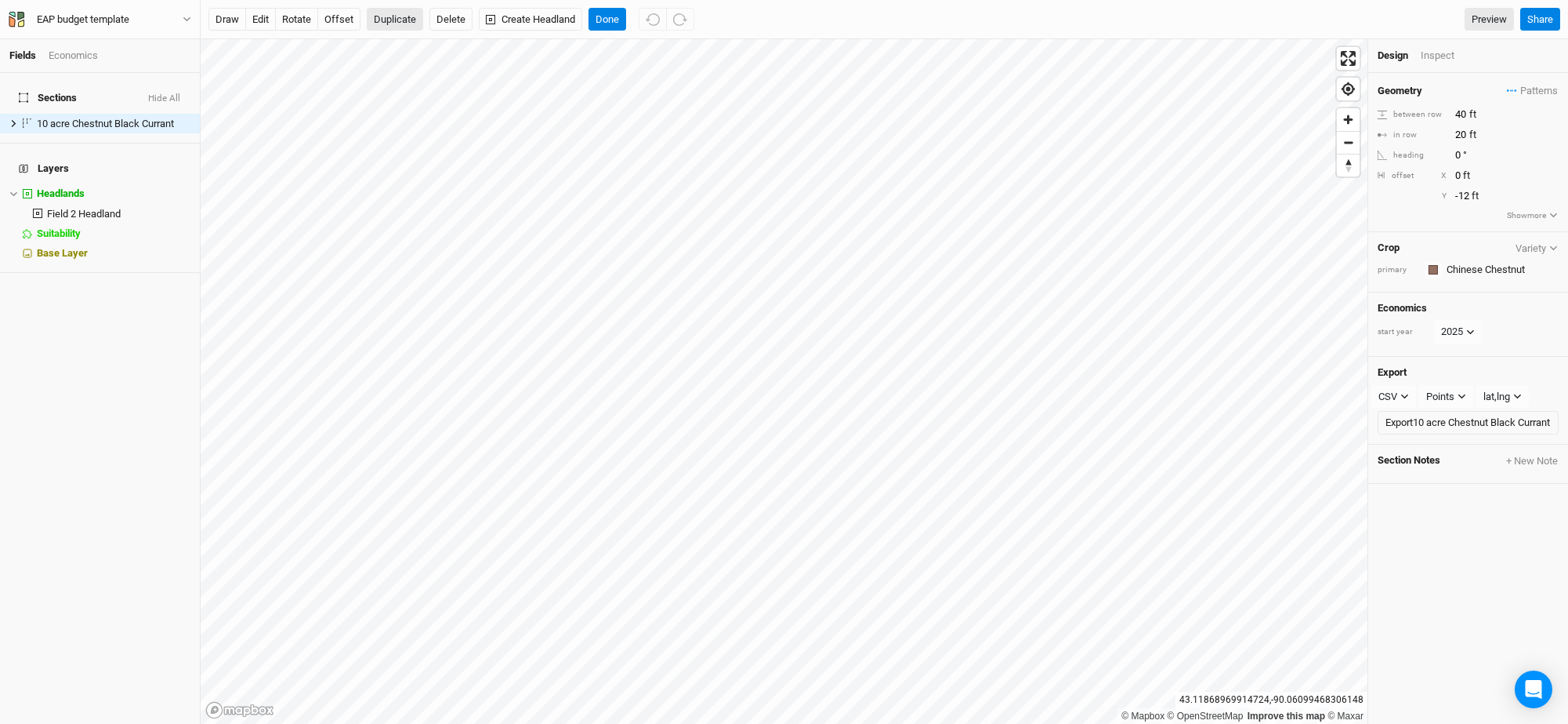
click at [402, 19] on button "Duplicate" at bounding box center [394, 19] width 57 height 23
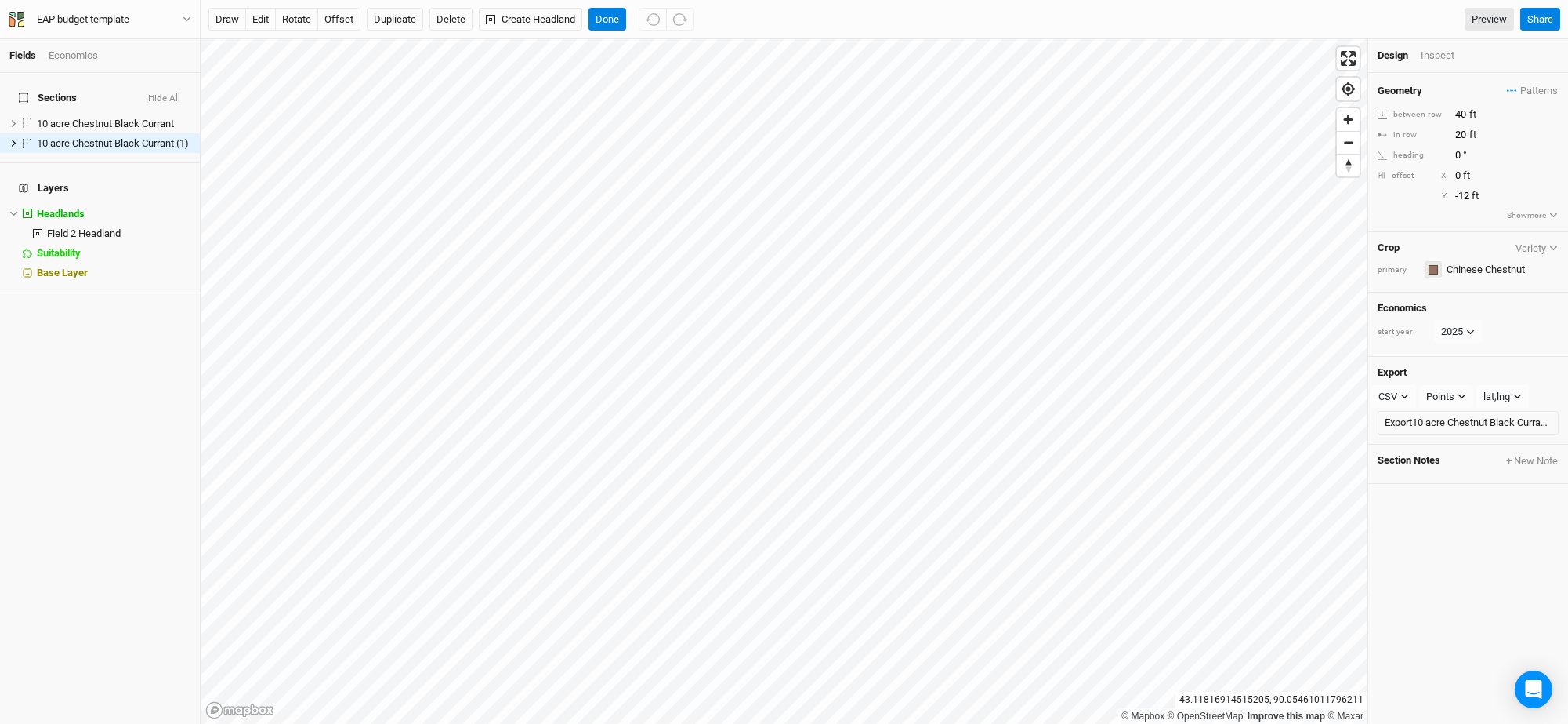
click at [1434, 272] on div "button" at bounding box center [1433, 270] width 9 height 9
click at [1462, 276] on input "text" at bounding box center [1501, 270] width 117 height 19
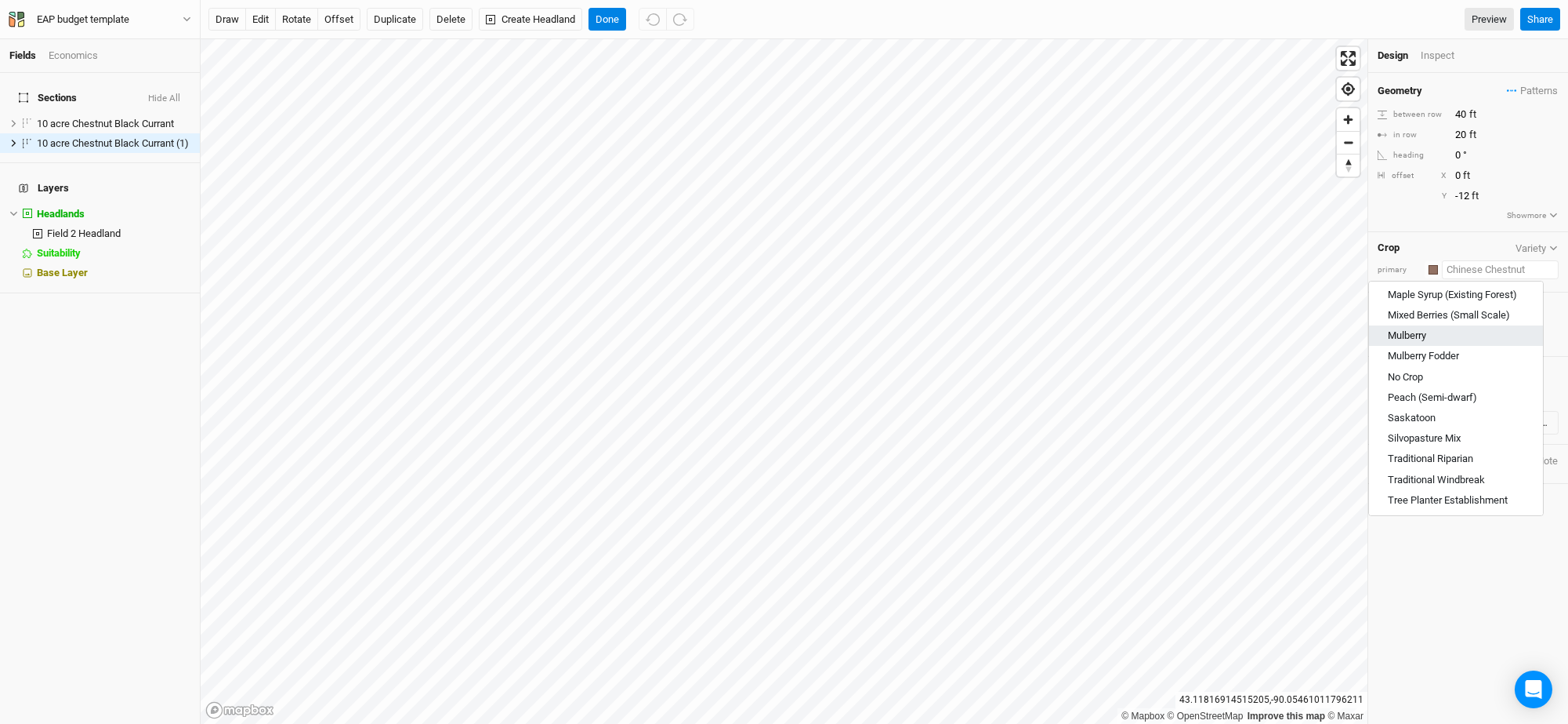
scroll to position [1972, 0]
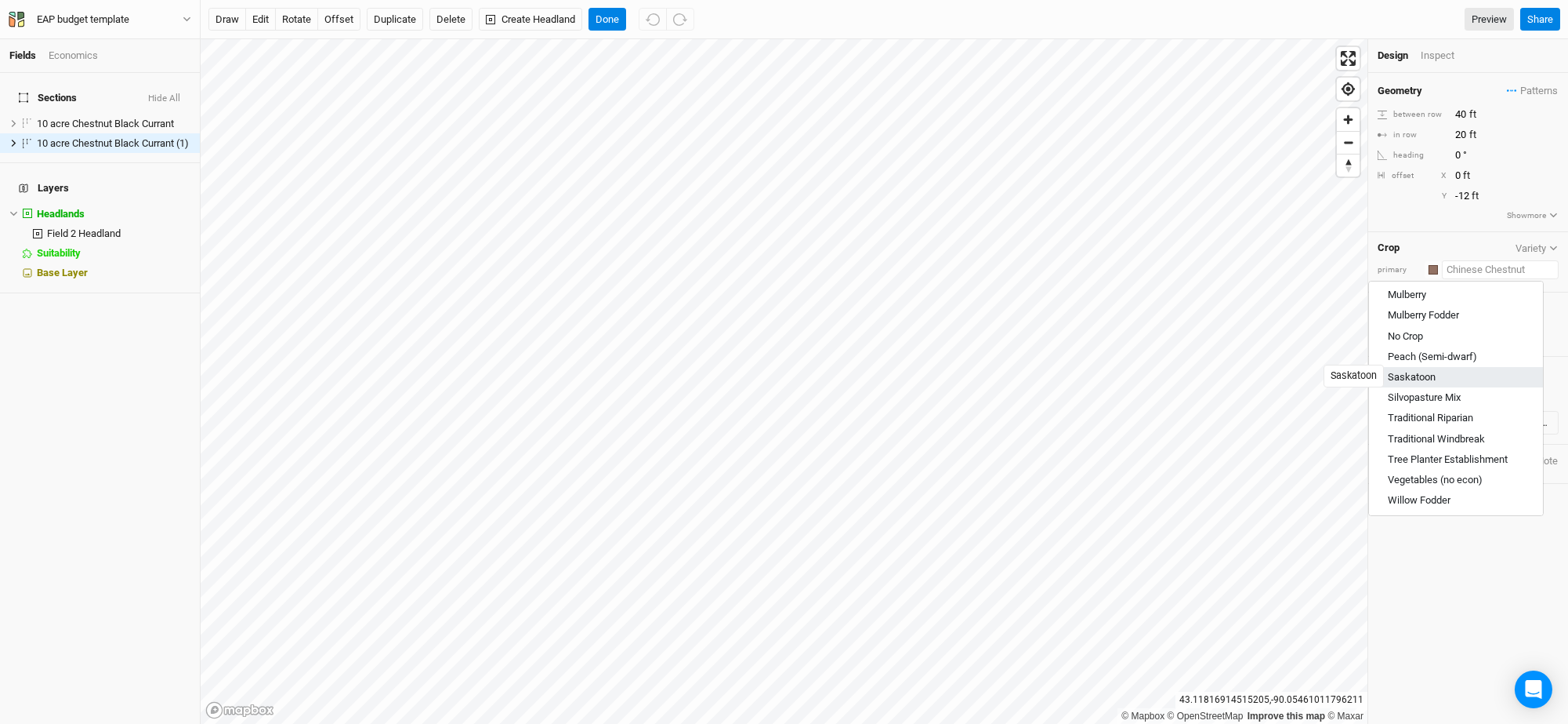
click at [1436, 372] on div "Saskatoon" at bounding box center [1411, 377] width 47 height 14
type input "Saskatoon"
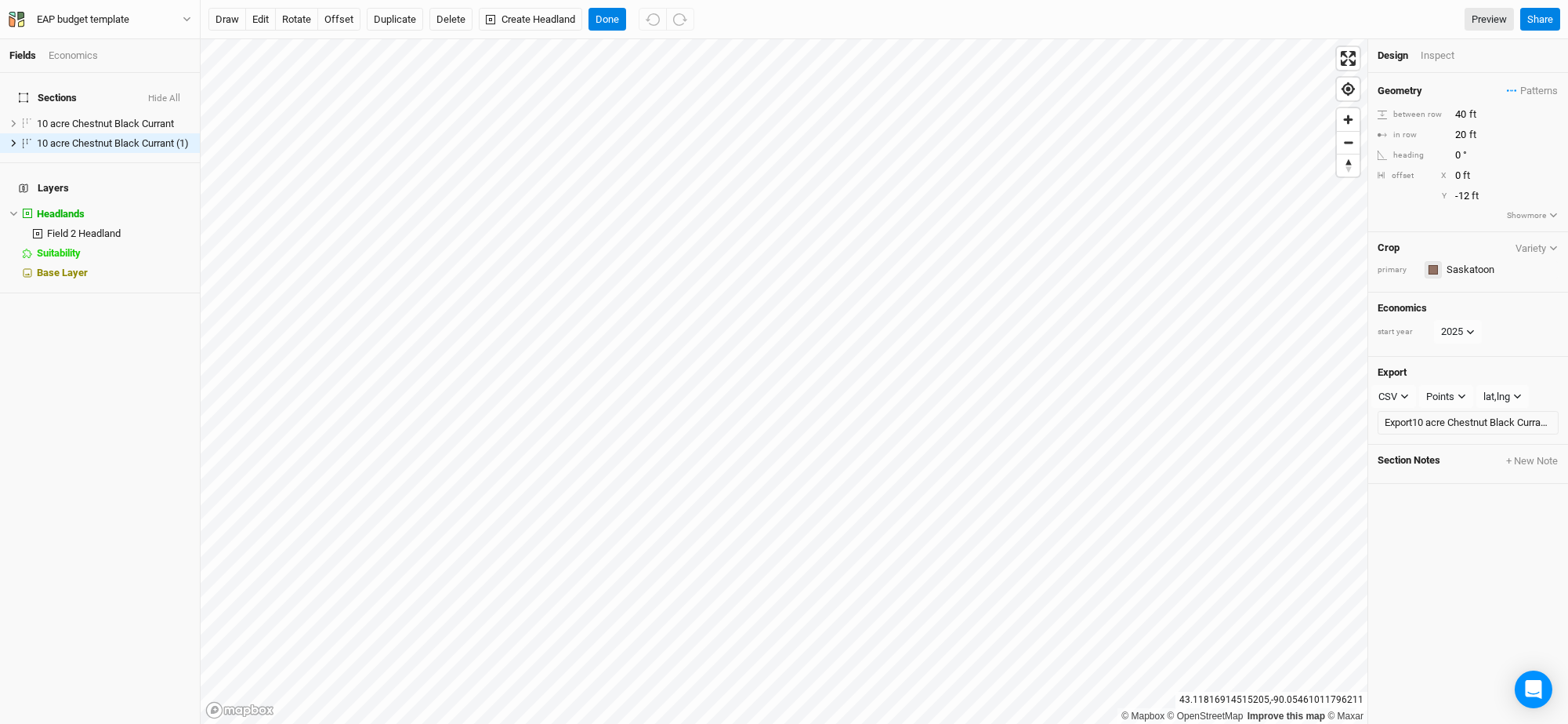
click at [1436, 268] on div "button" at bounding box center [1433, 270] width 9 height 9
type input "20"
type input "4"
click at [1433, 442] on div "button" at bounding box center [1433, 446] width 9 height 9
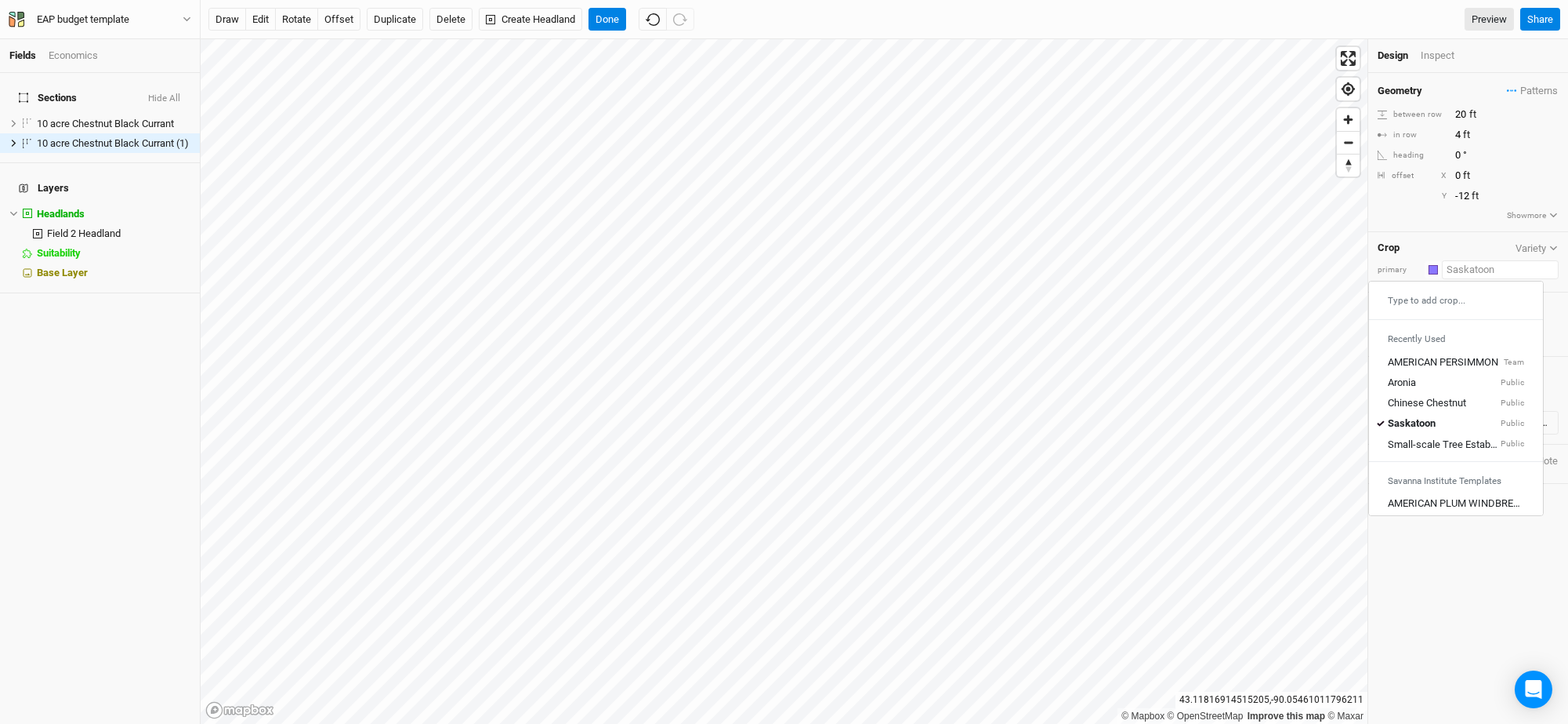
click at [1464, 275] on input "text" at bounding box center [1501, 270] width 117 height 19
click at [1452, 302] on div "Type to add crop..." at bounding box center [1455, 300] width 174 height 25
click at [1432, 297] on div "Type to add crop..." at bounding box center [1455, 300] width 174 height 25
click at [1423, 386] on div "Aronia Public" at bounding box center [1455, 382] width 137 height 14
type input "12"
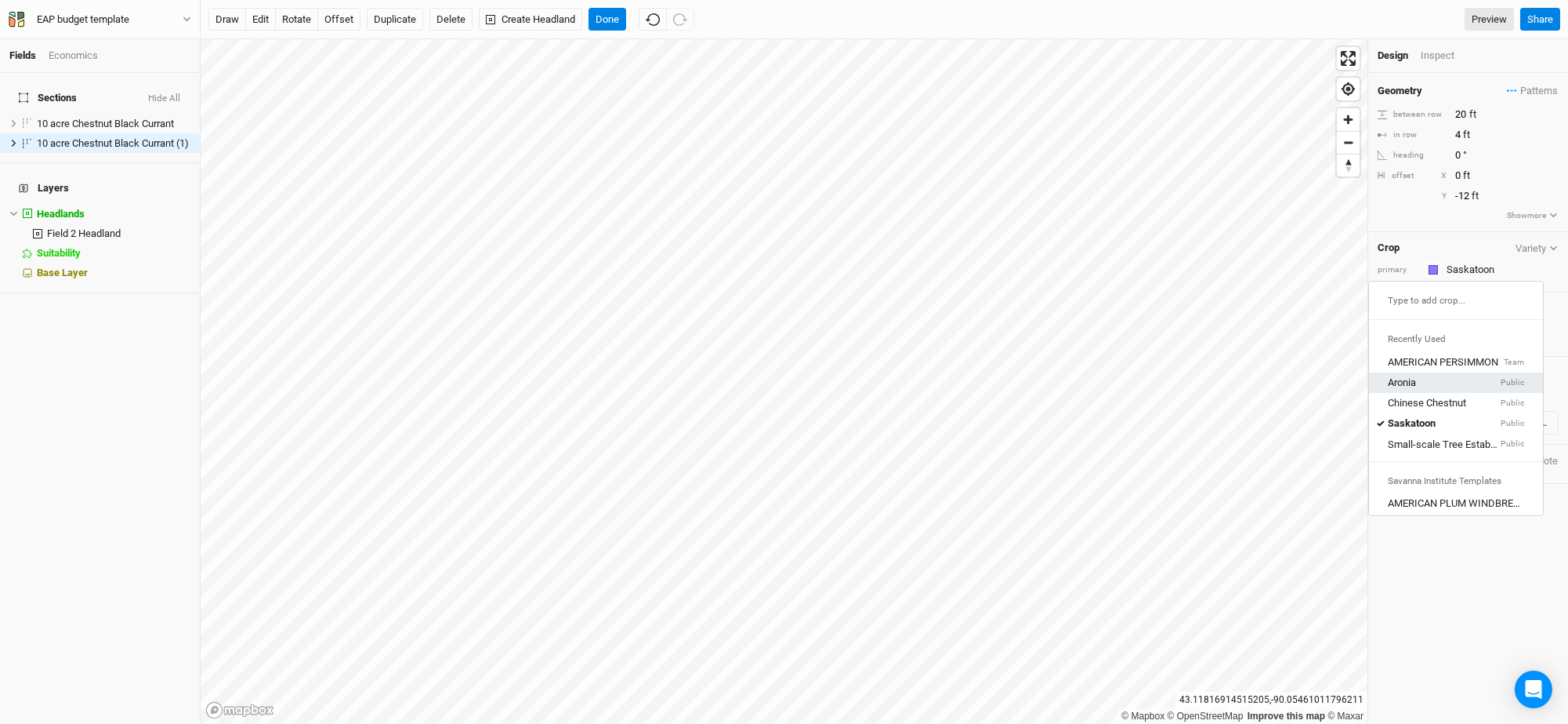
type input "3"
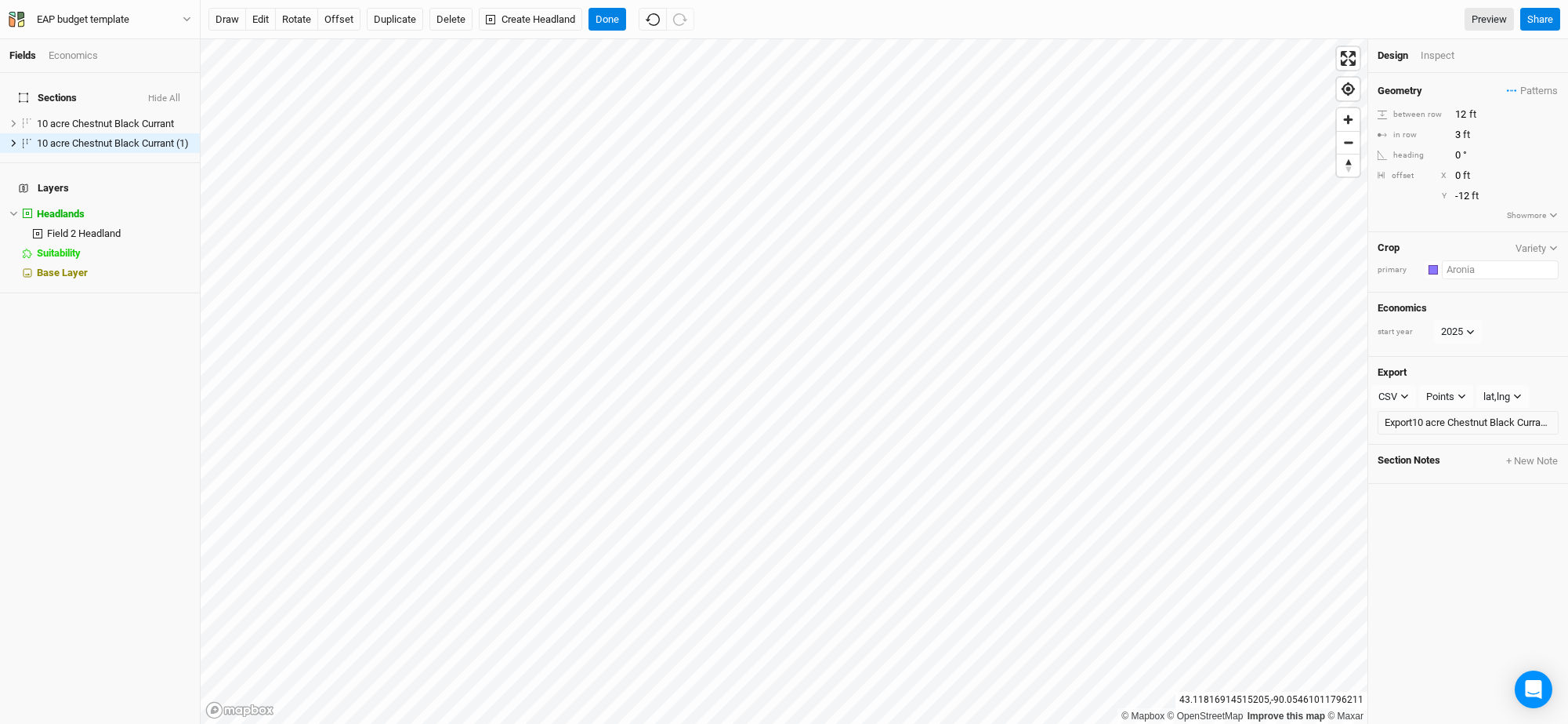
click at [1459, 269] on input "text" at bounding box center [1501, 270] width 117 height 19
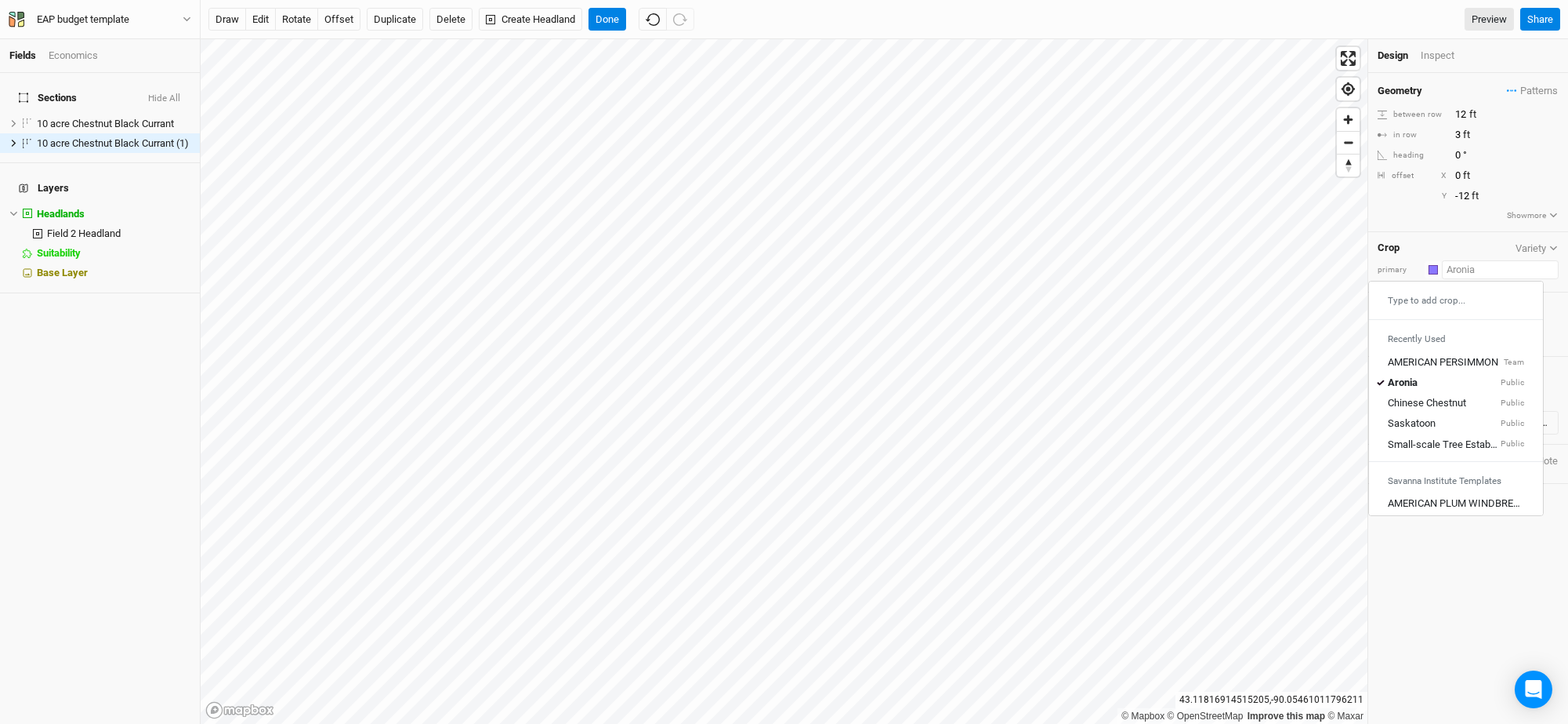
click at [1459, 269] on input "text" at bounding box center [1501, 270] width 117 height 19
type input "Bla"
type input "Black Walnut-Swamp White Oak Mix"
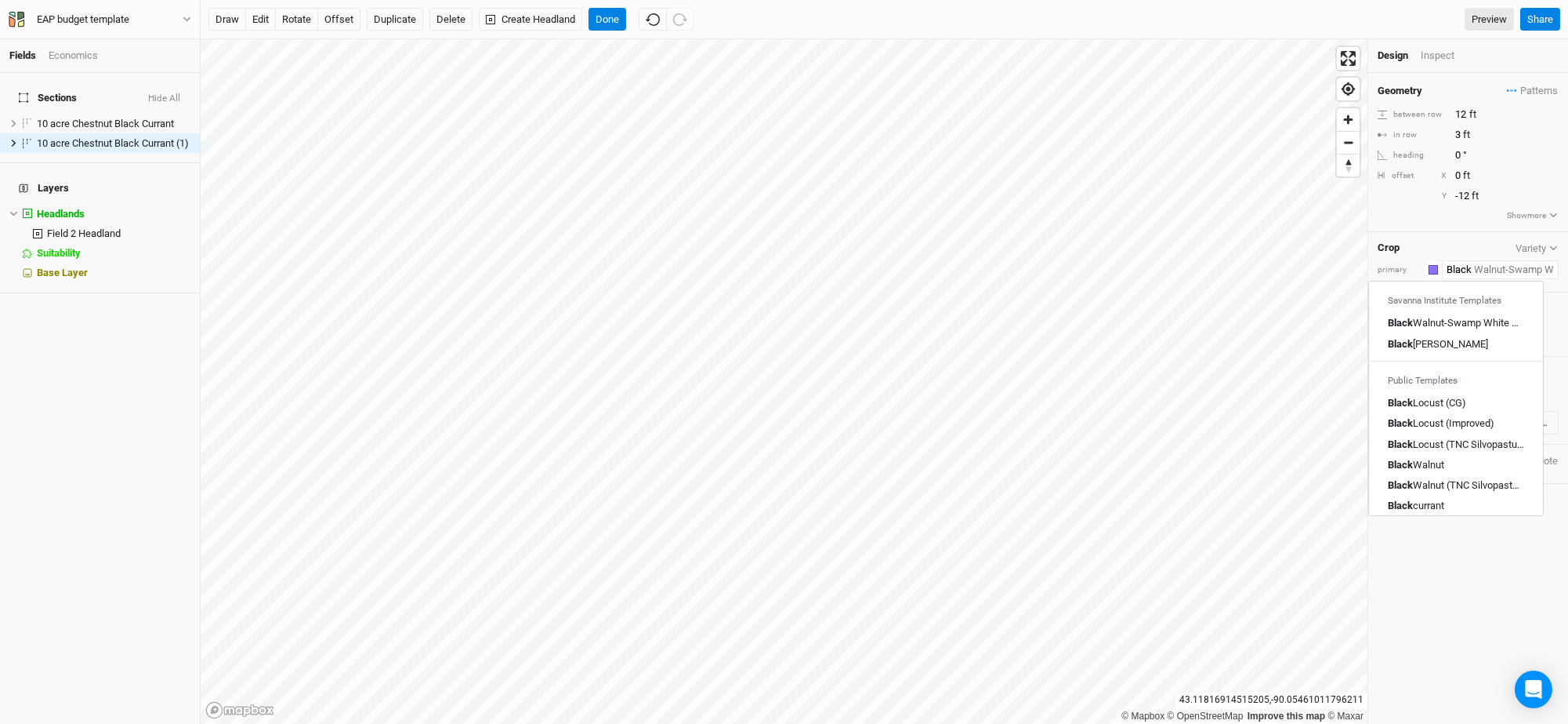
type input "Black C"
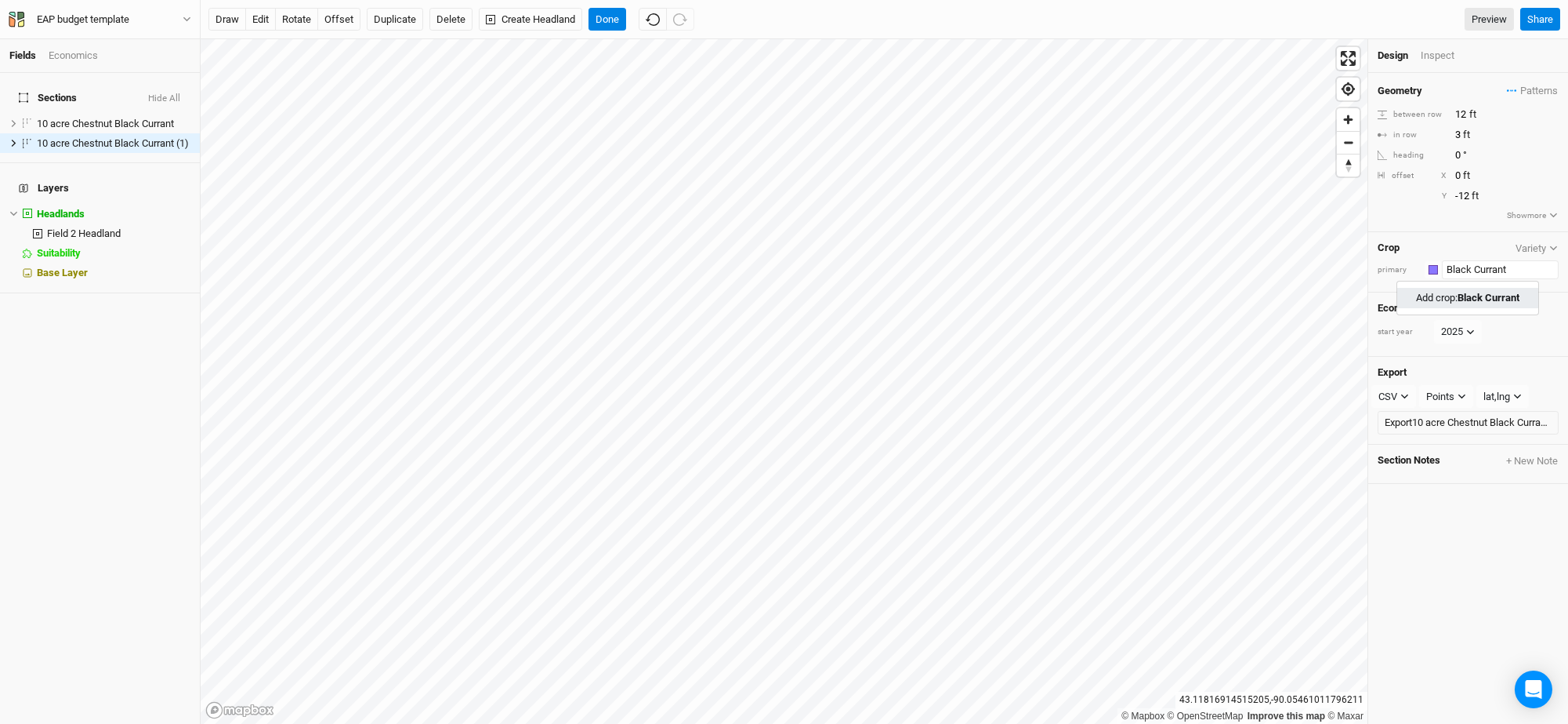
click at [1485, 302] on mark "Black Currant" at bounding box center [1488, 297] width 62 height 12
type input "Black Currant"
type input "20"
type input "30"
click at [1434, 269] on div "button" at bounding box center [1433, 270] width 9 height 9
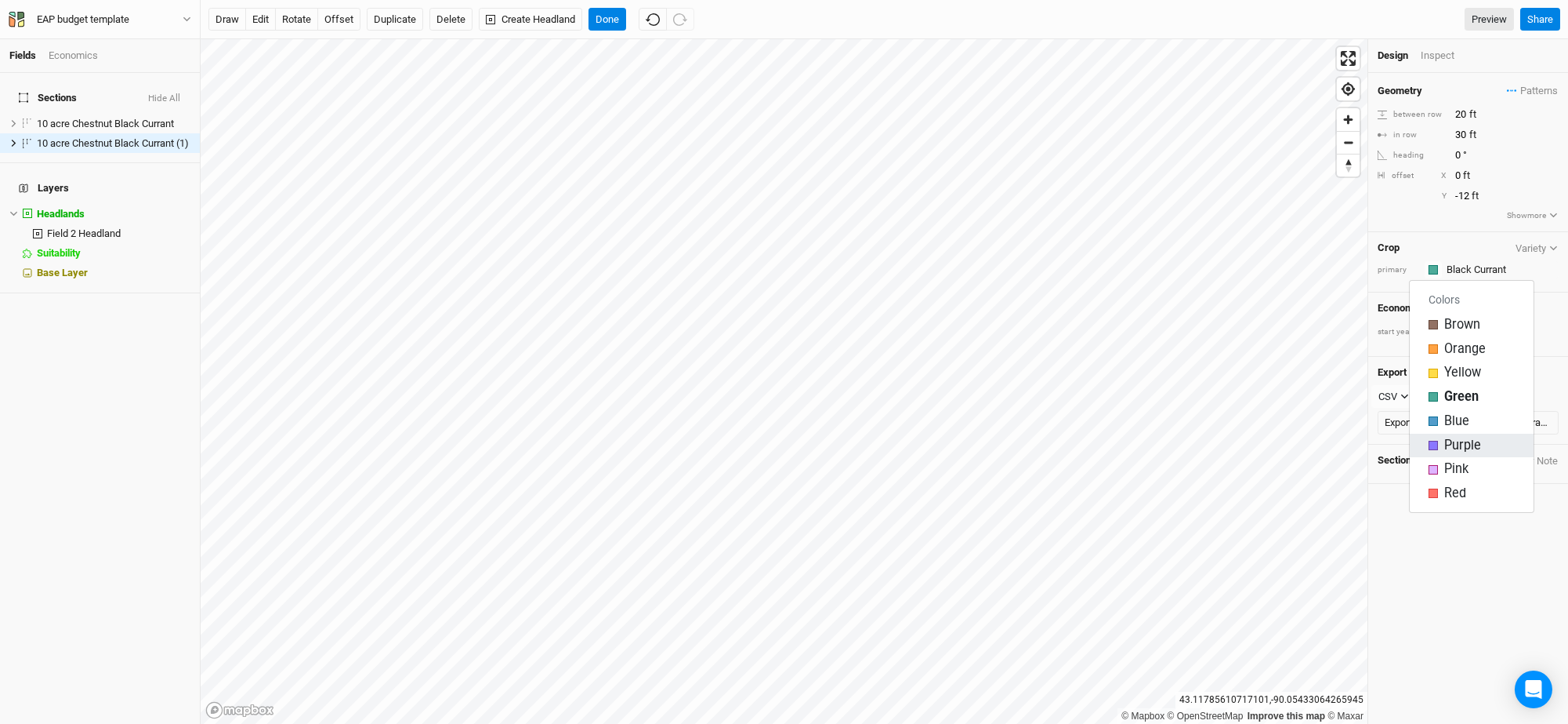
click at [1438, 445] on div "button" at bounding box center [1433, 446] width 9 height 9
drag, startPoint x: 1466, startPoint y: 112, endPoint x: 1443, endPoint y: 110, distance: 23.1
click at [1443, 110] on div "between row 20 ft" at bounding box center [1468, 114] width 181 height 18
drag, startPoint x: 1472, startPoint y: 112, endPoint x: 1447, endPoint y: 110, distance: 25.1
click at [1447, 110] on div "between row 13 ft" at bounding box center [1468, 114] width 181 height 18
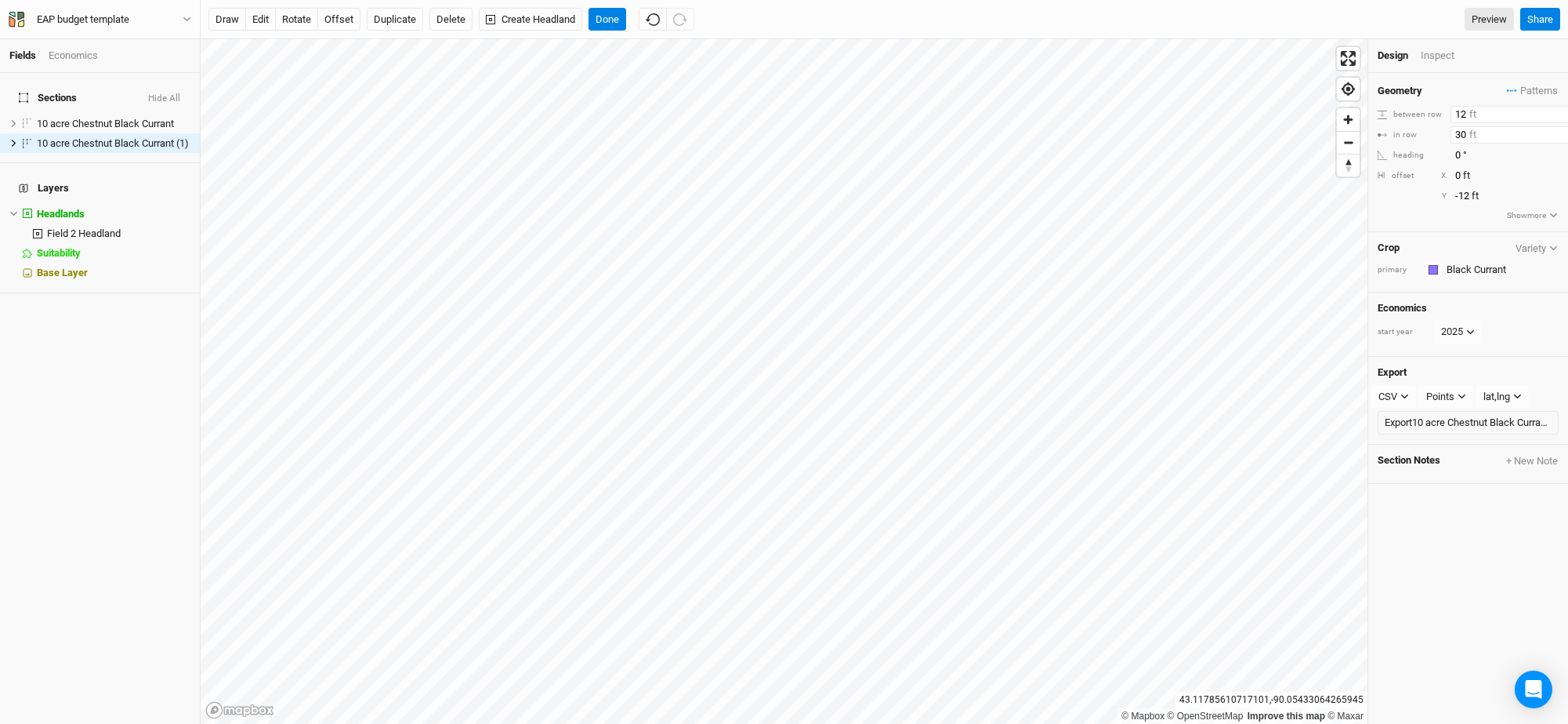
type input "1"
drag, startPoint x: 1469, startPoint y: 112, endPoint x: 1425, endPoint y: 107, distance: 44.3
click at [1425, 107] on div "between row 13 ft" at bounding box center [1468, 114] width 181 height 18
type input "1"
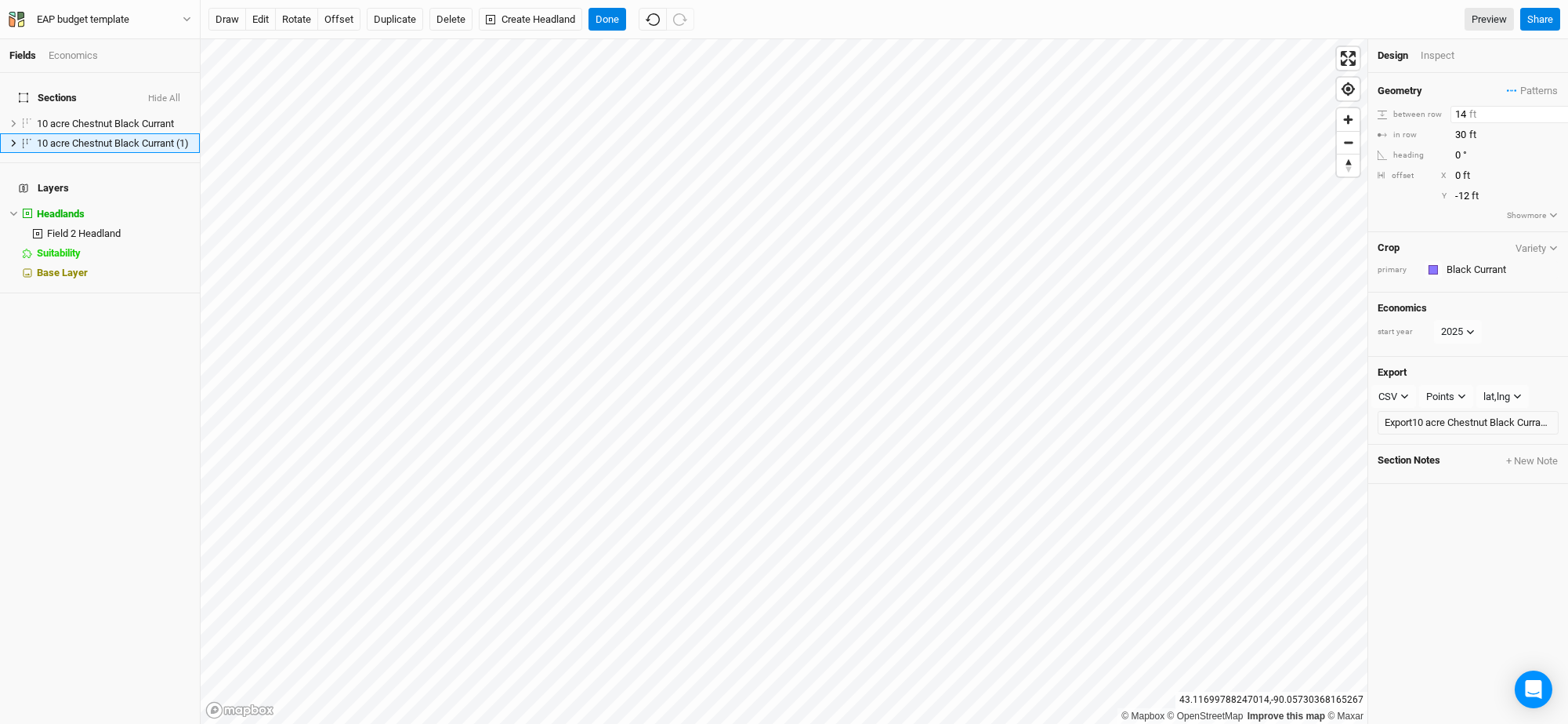
type input "14"
click at [1463, 132] on input "30" at bounding box center [1519, 135] width 137 height 18
drag, startPoint x: 1471, startPoint y: 137, endPoint x: 1423, endPoint y: 139, distance: 48.0
click at [1423, 139] on div "in row 30 ft" at bounding box center [1468, 135] width 181 height 18
type input "4"
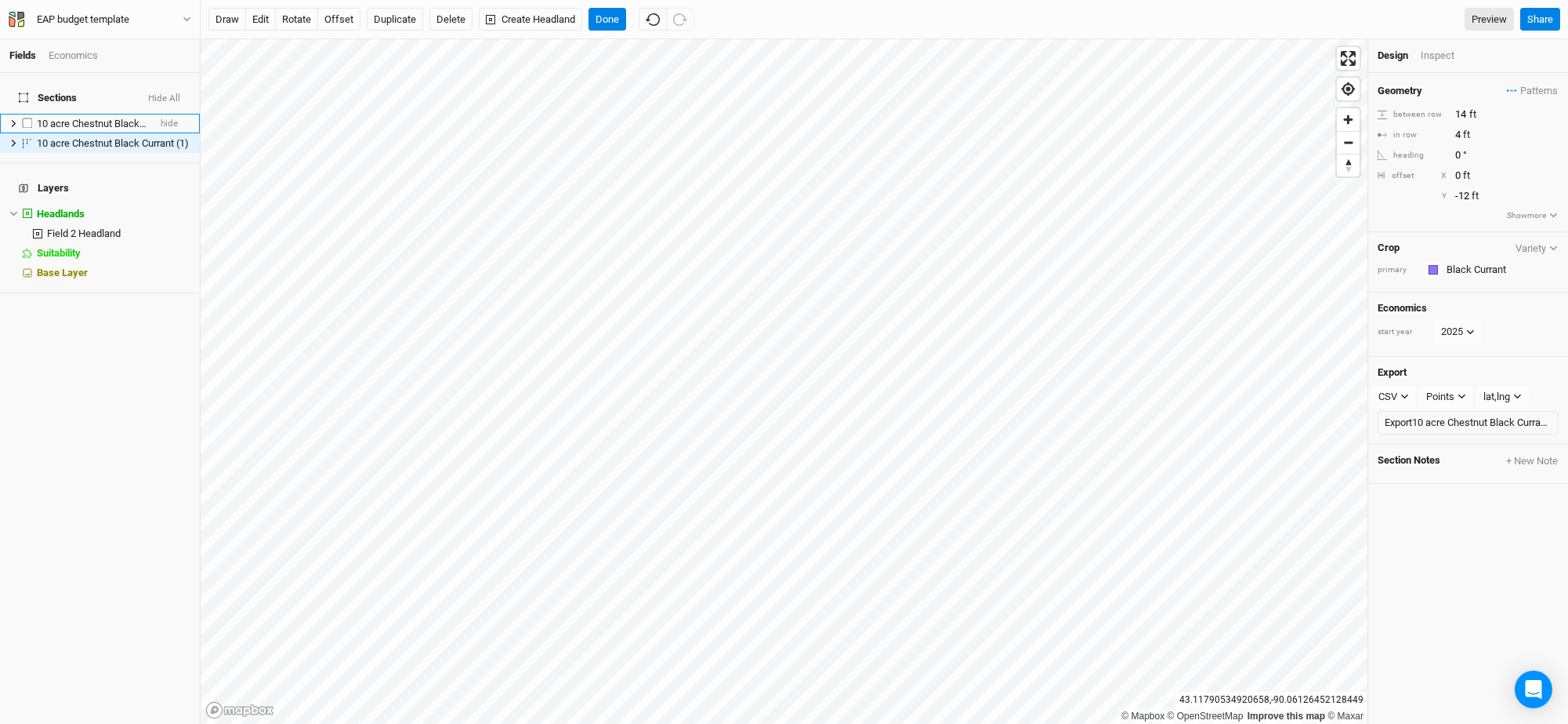
click at [76, 117] on span "10 acre Chestnut Black Currant" at bounding box center [105, 123] width 137 height 12
click at [1468, 113] on input "40" at bounding box center [1519, 114] width 137 height 18
type input "42"
click at [1463, 135] on input "20" at bounding box center [1519, 135] width 137 height 18
click at [1474, 134] on input "20" at bounding box center [1519, 135] width 137 height 18
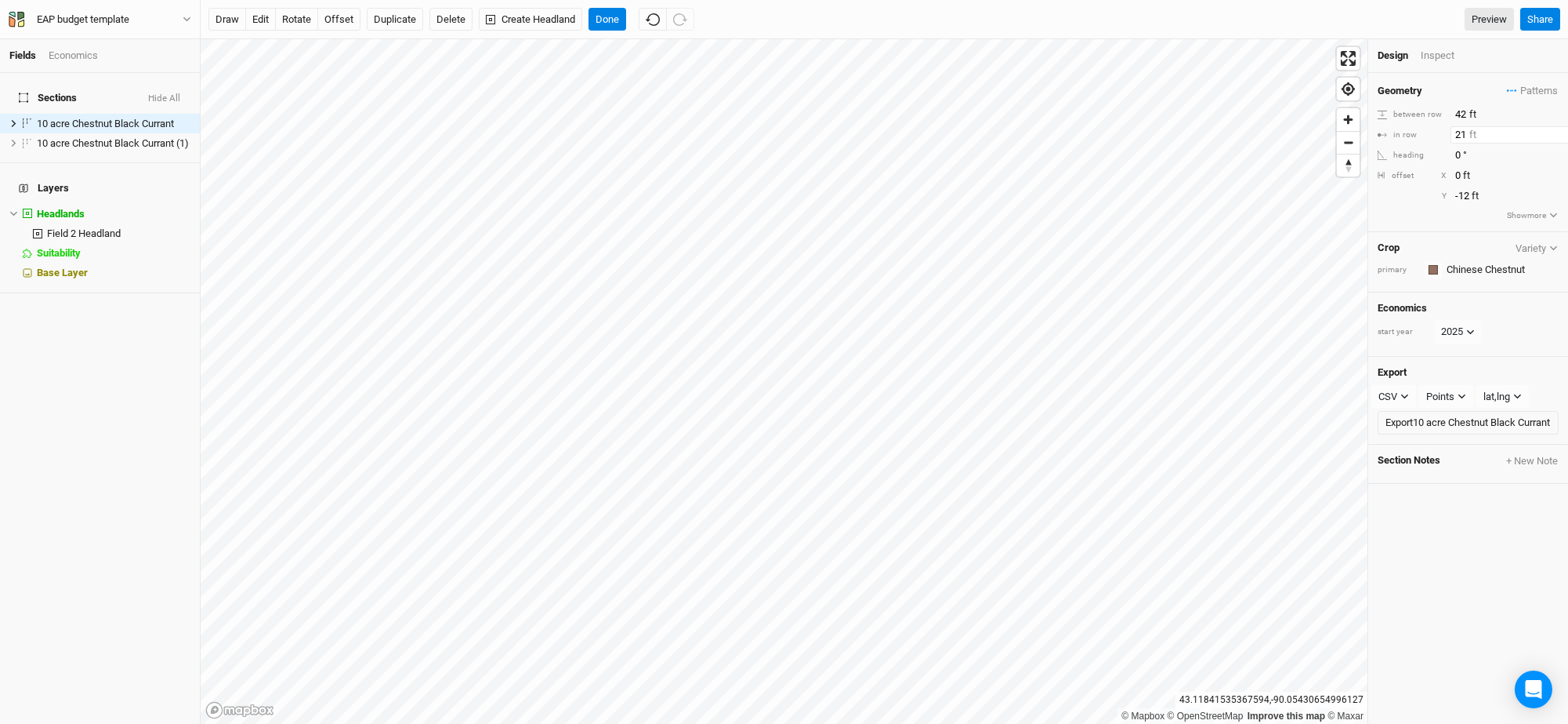
type input "21"
click at [84, 137] on span "10 acre Chestnut Black Currant (1)" at bounding box center [113, 142] width 152 height 12
click at [82, 137] on span "10 acre Chestnut Black Currant (1)" at bounding box center [113, 142] width 152 height 12
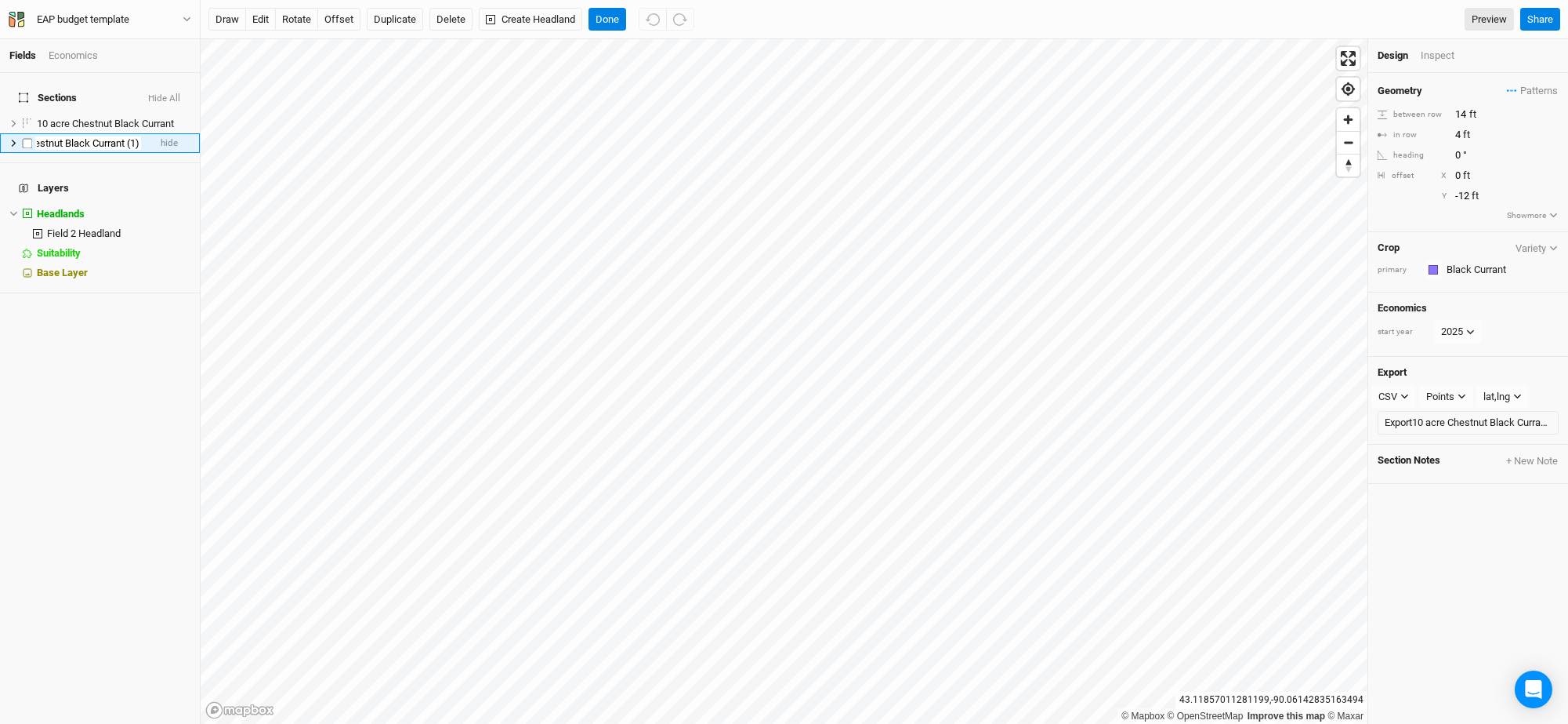
click at [115, 137] on input "10 acre Chestnut Black Currant (1)" at bounding box center [88, 143] width 106 height 14
drag, startPoint x: 115, startPoint y: 130, endPoint x: 173, endPoint y: 133, distance: 58.1
click at [173, 133] on li "10 acre Chestnut Black Currant (1) hide" at bounding box center [100, 142] width 200 height 20
type input "1"
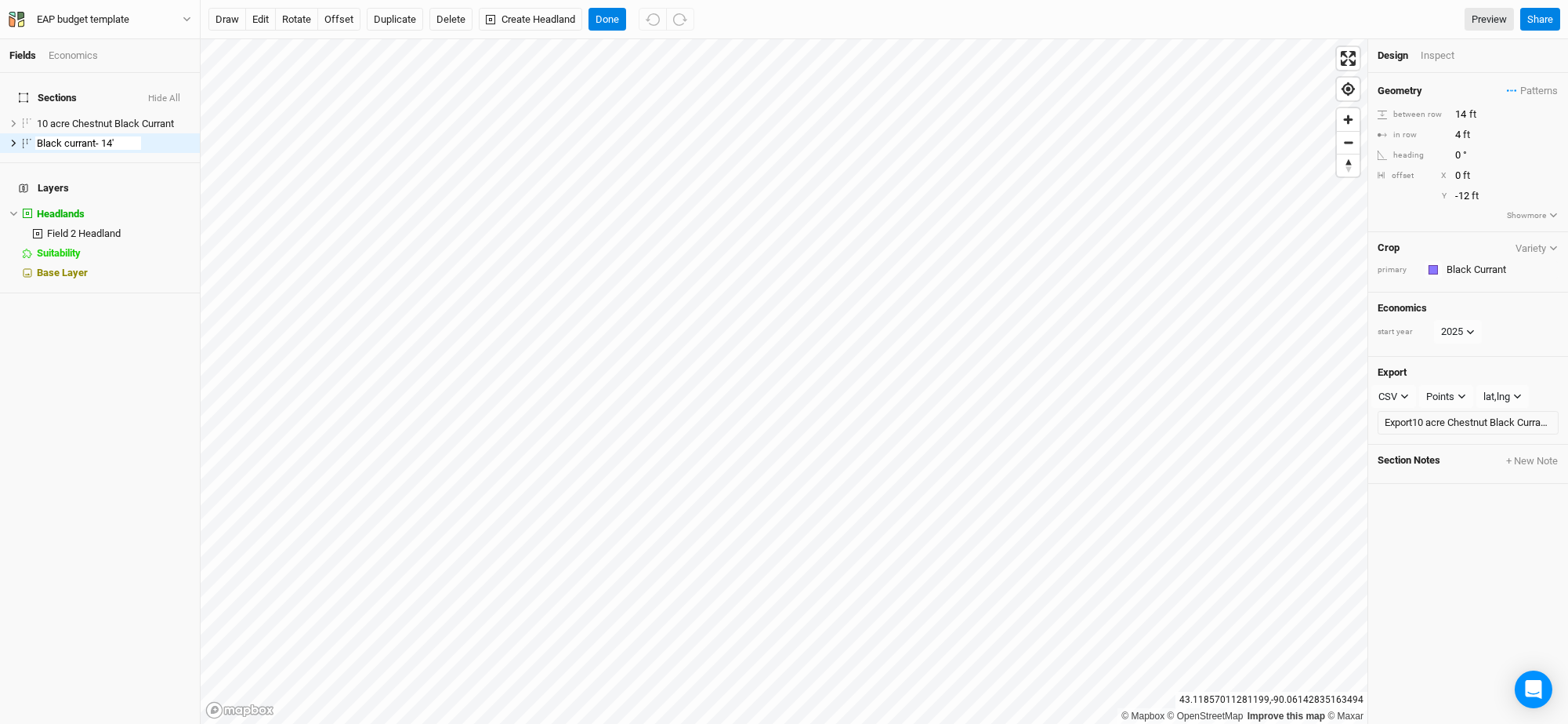
type input "Black currant- 14'"
click at [107, 117] on span "10 acre Chestnut Black Currant" at bounding box center [105, 123] width 137 height 12
type input "Chestnut 42'"
click at [607, 20] on button "Done" at bounding box center [607, 19] width 37 height 23
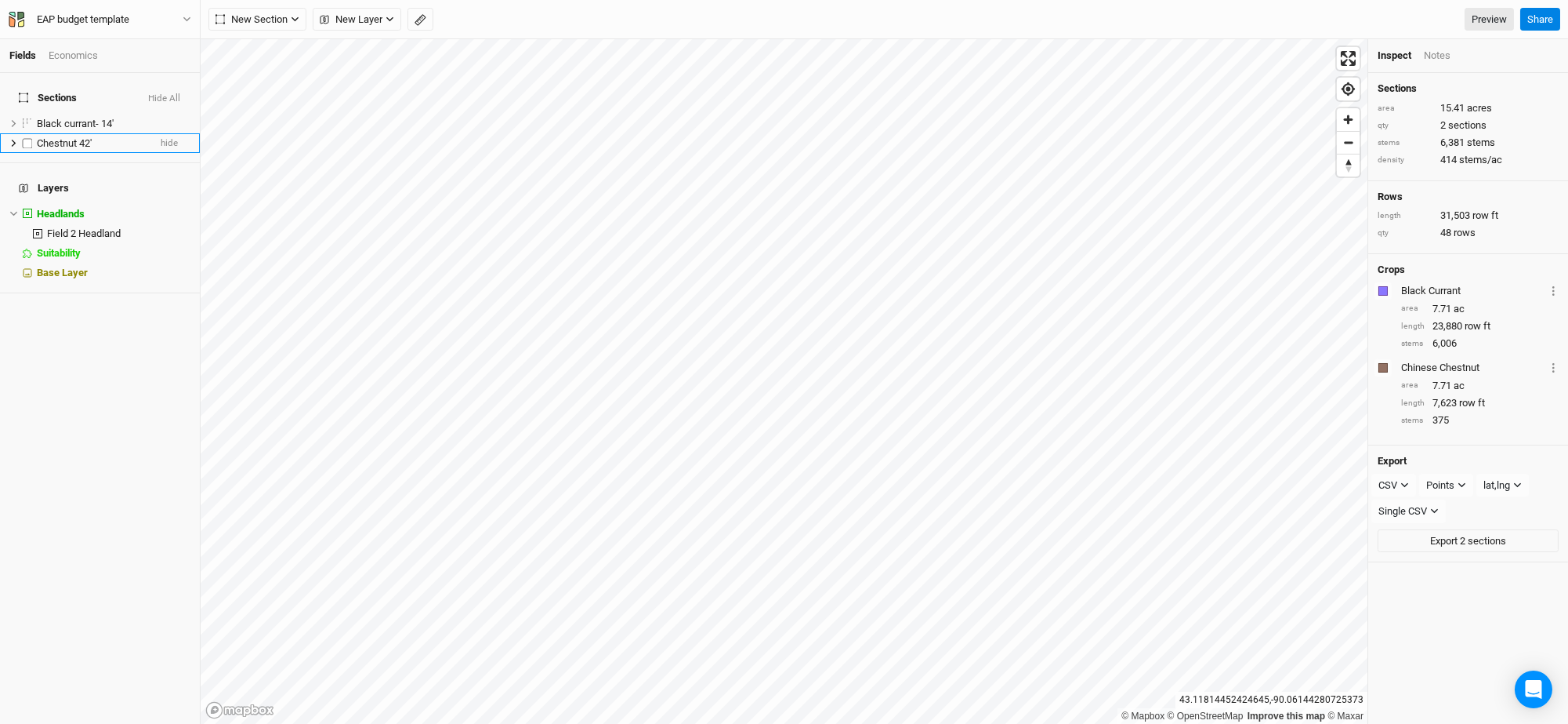
click at [12, 139] on icon at bounding box center [13, 142] width 8 height 8
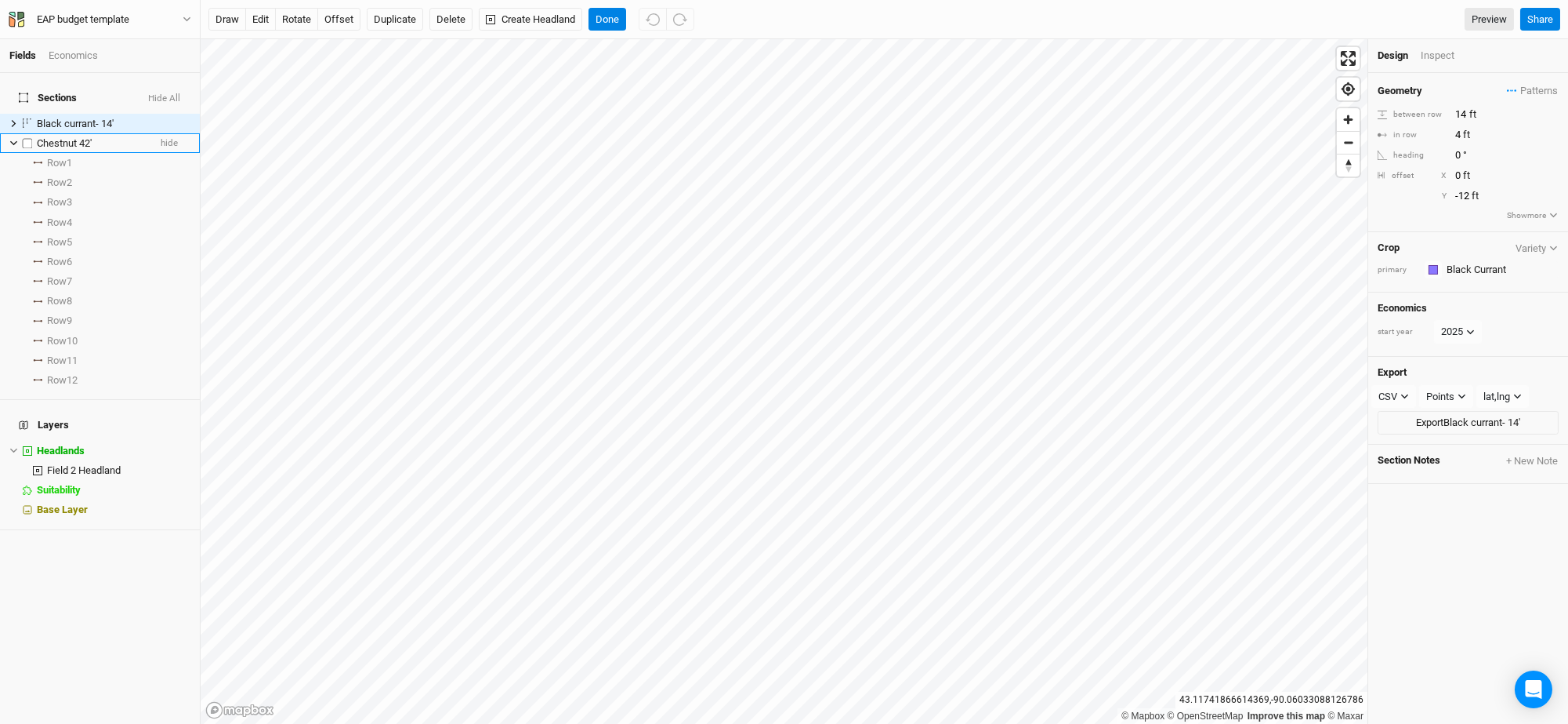
click at [13, 139] on icon at bounding box center [13, 142] width 8 height 8
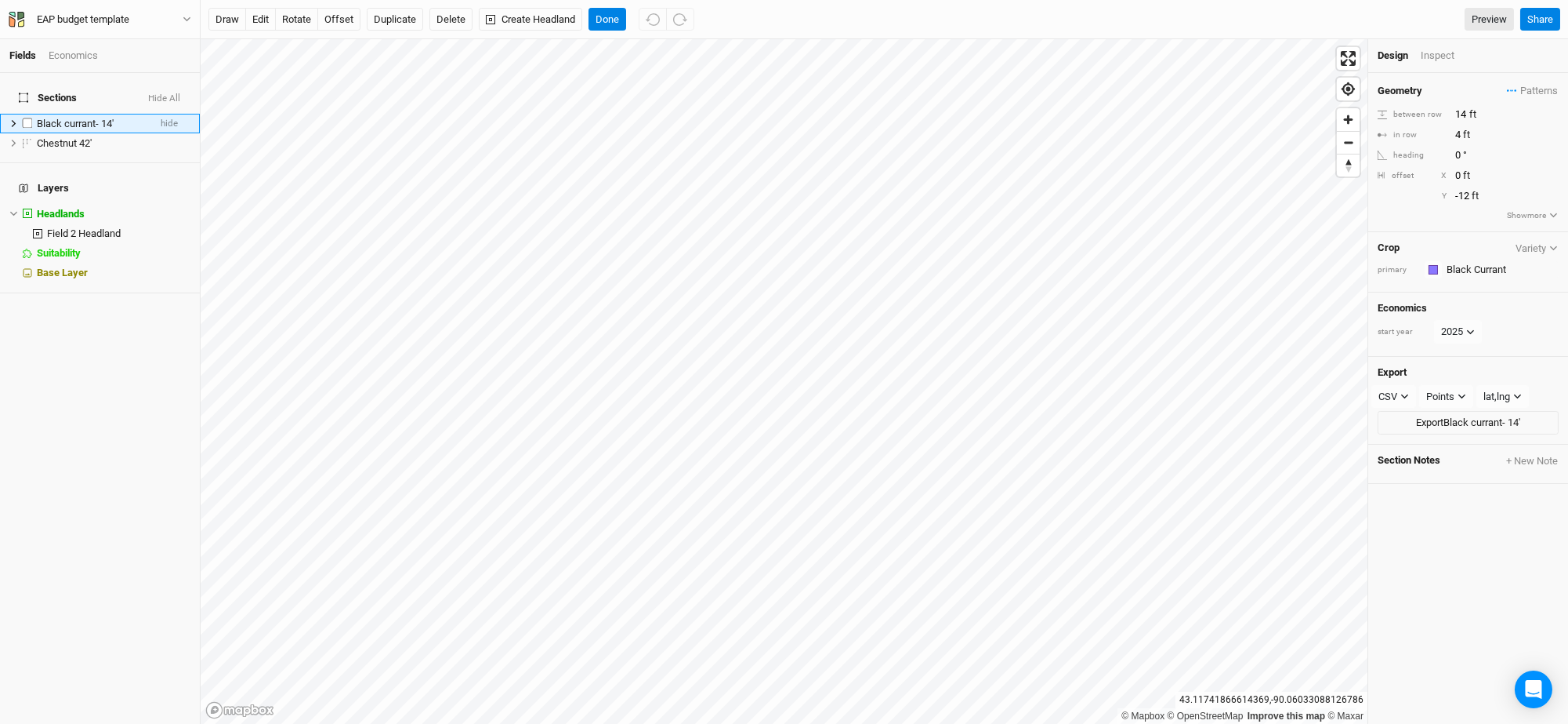
click at [7, 114] on li "Black currant- 14' hide" at bounding box center [100, 123] width 200 height 20
drag, startPoint x: 85, startPoint y: 131, endPoint x: 70, endPoint y: 118, distance: 19.8
click at [71, 118] on ul "Black currant- 14' hide Chestnut 42' hide" at bounding box center [100, 133] width 200 height 39
click at [9, 139] on icon at bounding box center [13, 142] width 8 height 8
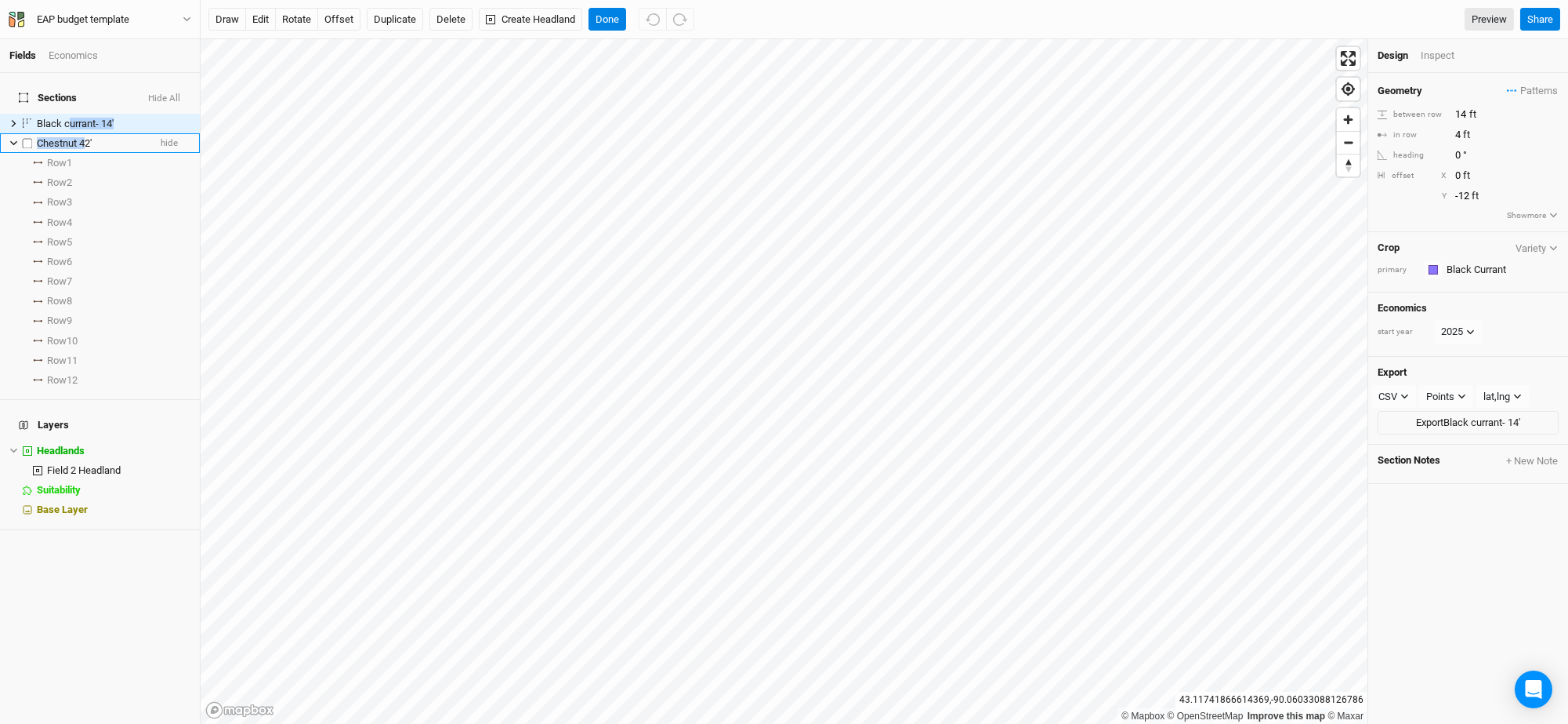
click at [9, 139] on icon at bounding box center [13, 142] width 8 height 8
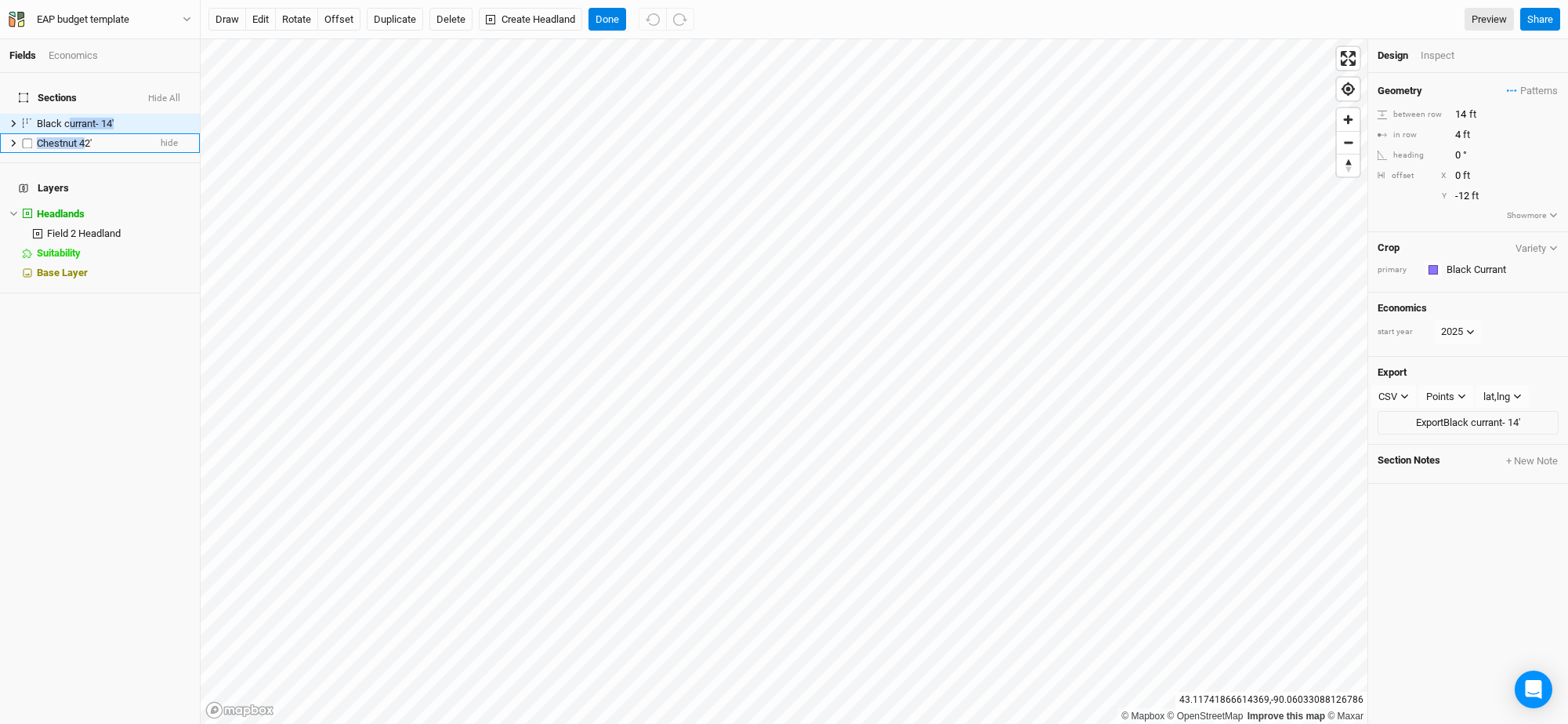
click at [29, 133] on label at bounding box center [27, 142] width 20 height 20
click at [29, 138] on input "checkbox" at bounding box center [27, 142] width 10 height 10
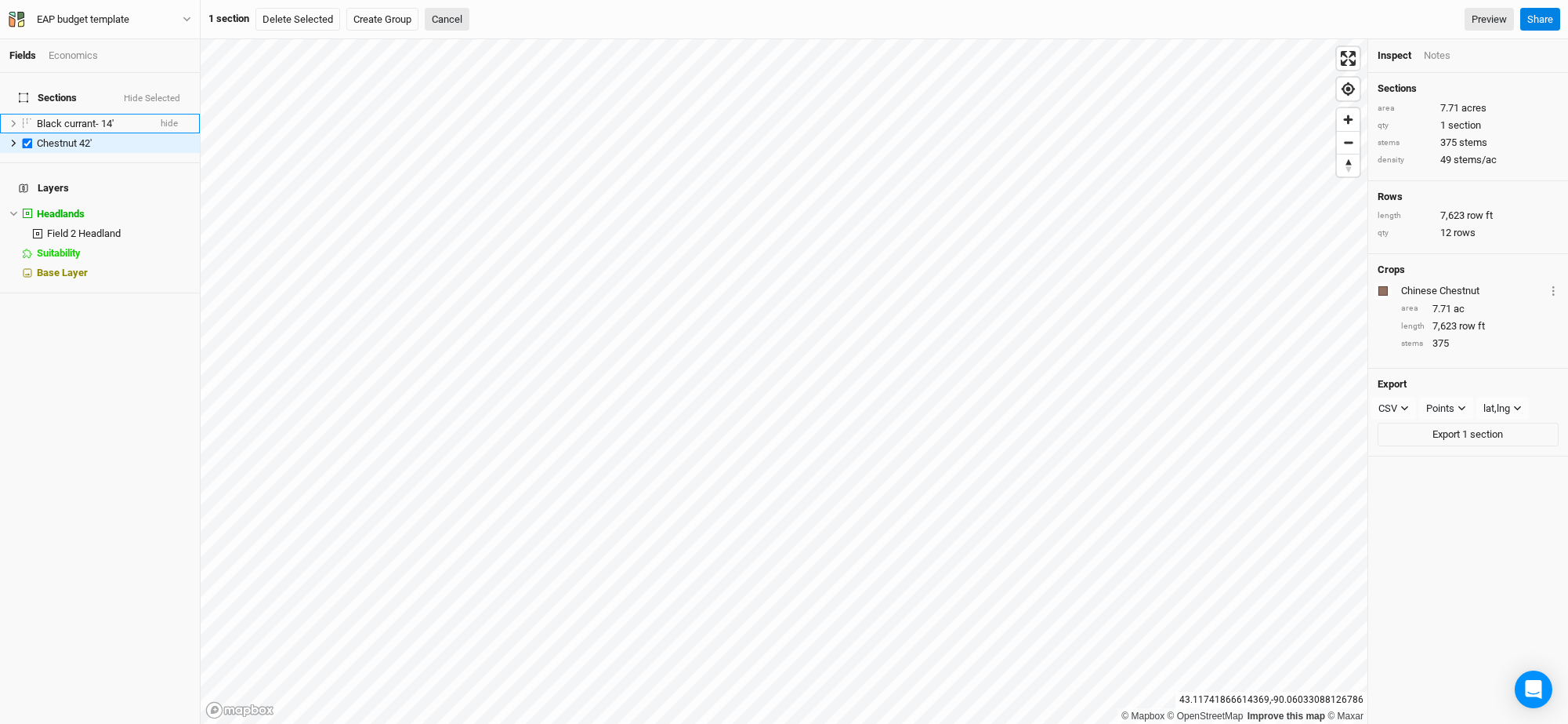
click at [17, 114] on ul "Black currant- 14' hide Chestnut 42' hide" at bounding box center [100, 133] width 200 height 39
click at [53, 137] on span "Chestnut 42'" at bounding box center [64, 142] width 55 height 12
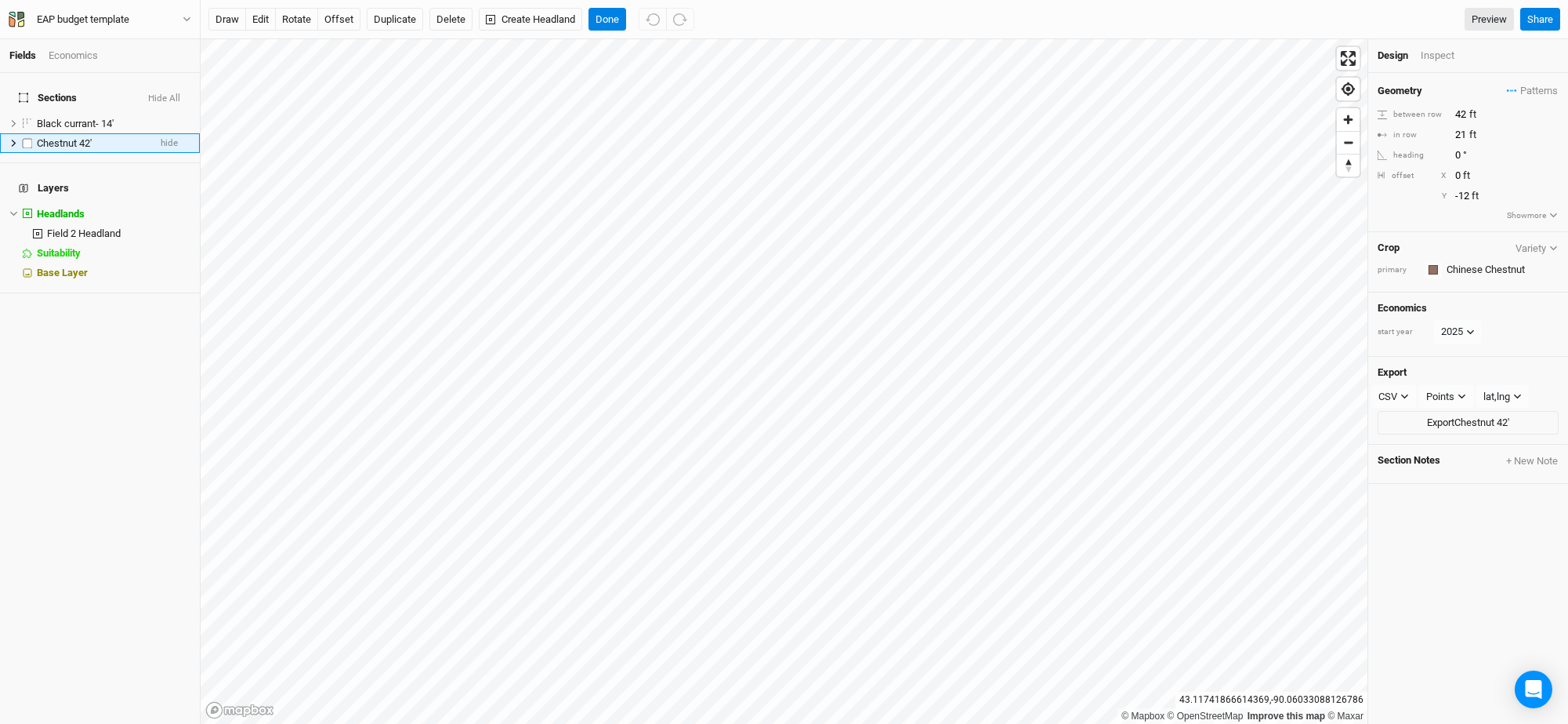
click at [27, 133] on label at bounding box center [27, 142] width 20 height 20
click at [27, 138] on input "checkbox" at bounding box center [27, 142] width 10 height 10
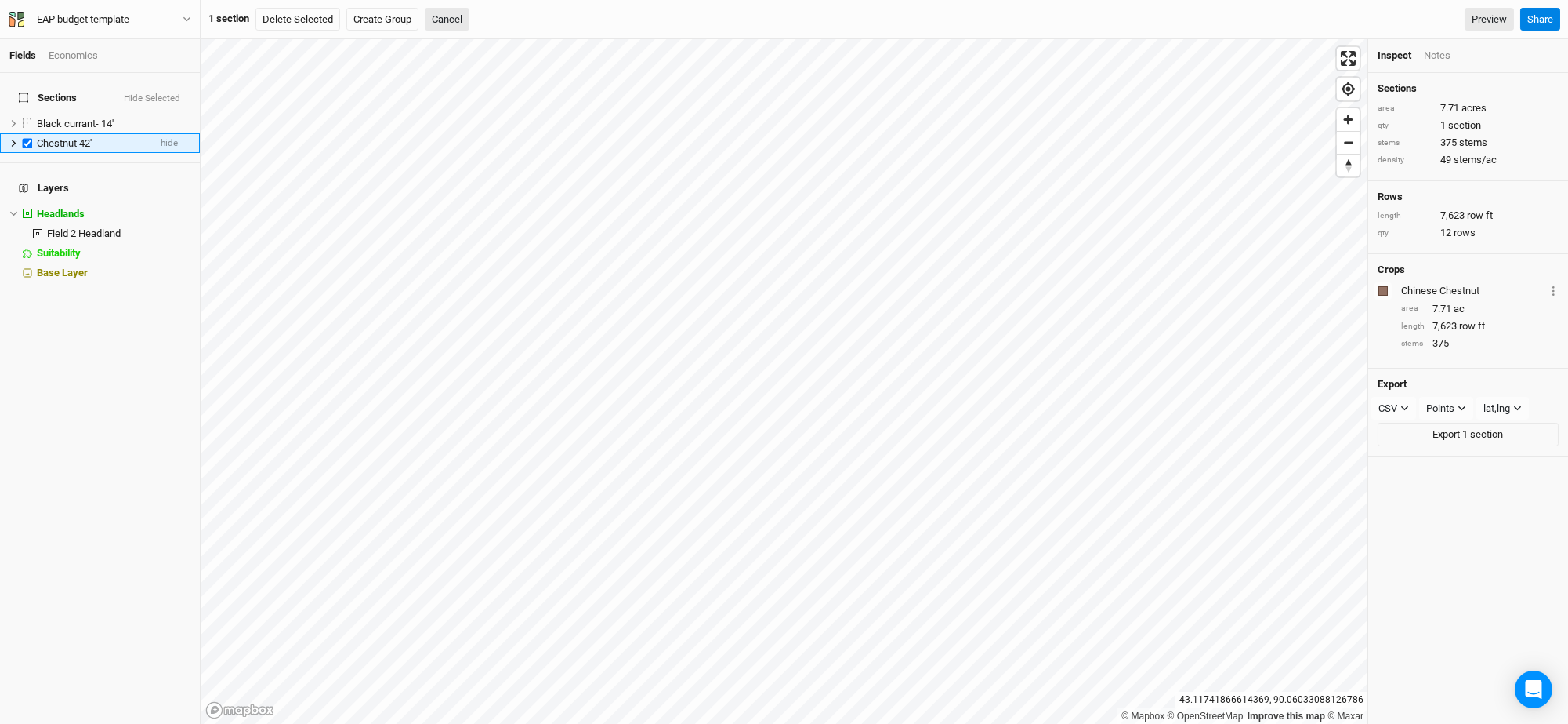
click at [32, 133] on label at bounding box center [27, 142] width 20 height 20
click at [32, 138] on input "checkbox" at bounding box center [27, 142] width 10 height 10
checkbox input "false"
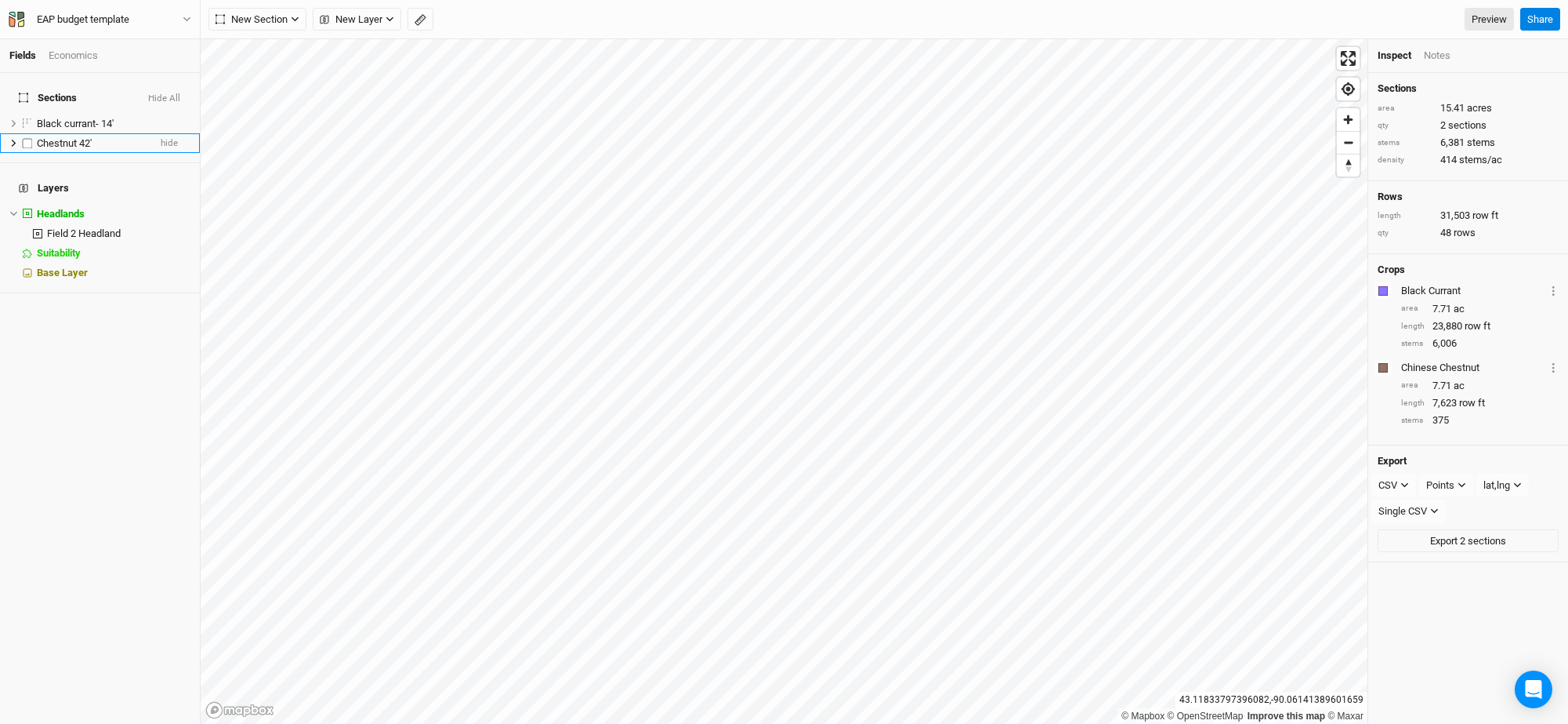
click at [76, 137] on span "Chestnut 42'" at bounding box center [64, 142] width 55 height 12
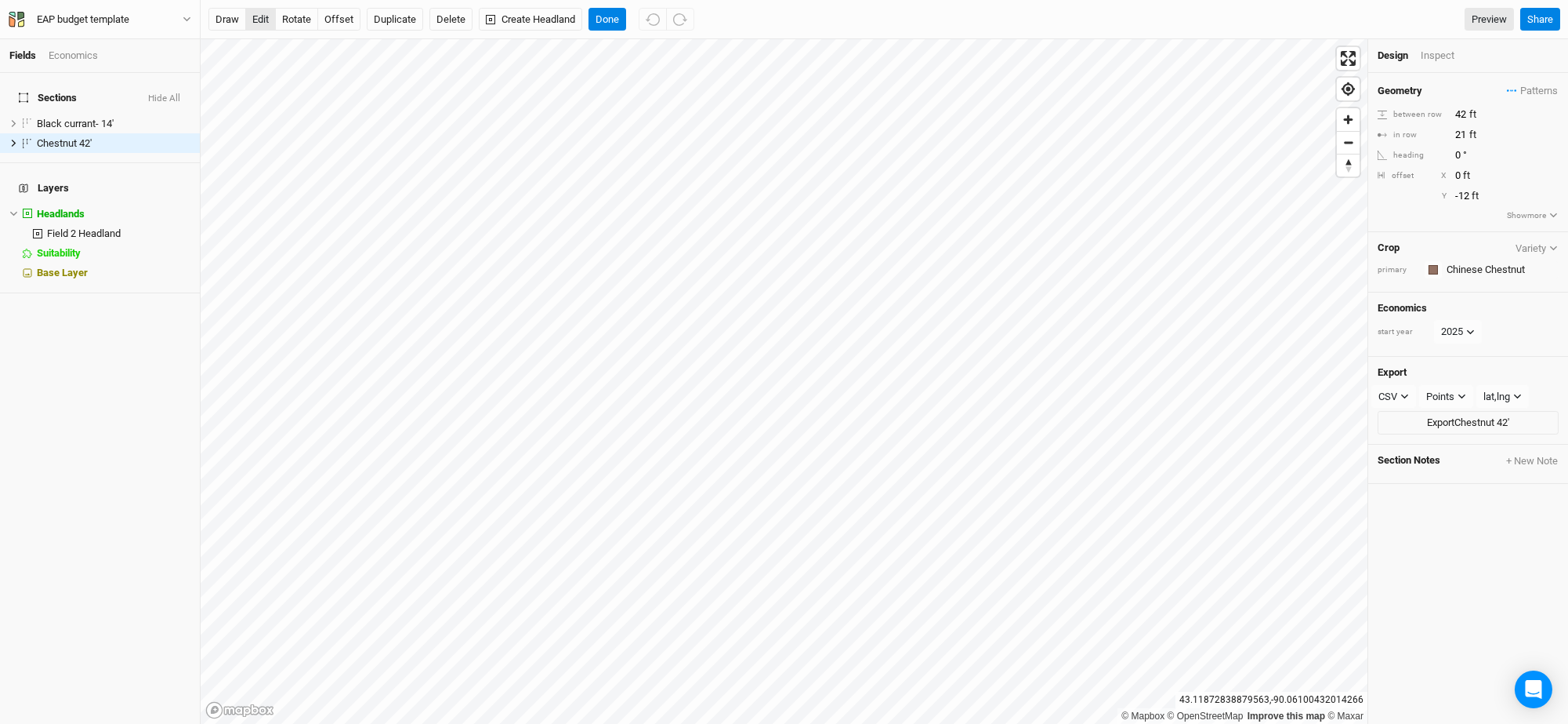
click at [261, 25] on button "edit" at bounding box center [260, 19] width 31 height 23
click at [338, 14] on button "offset" at bounding box center [339, 19] width 43 height 23
type input "-22"
click at [605, 20] on button "Done" at bounding box center [607, 19] width 37 height 23
click at [264, 18] on button "edit" at bounding box center [260, 19] width 31 height 23
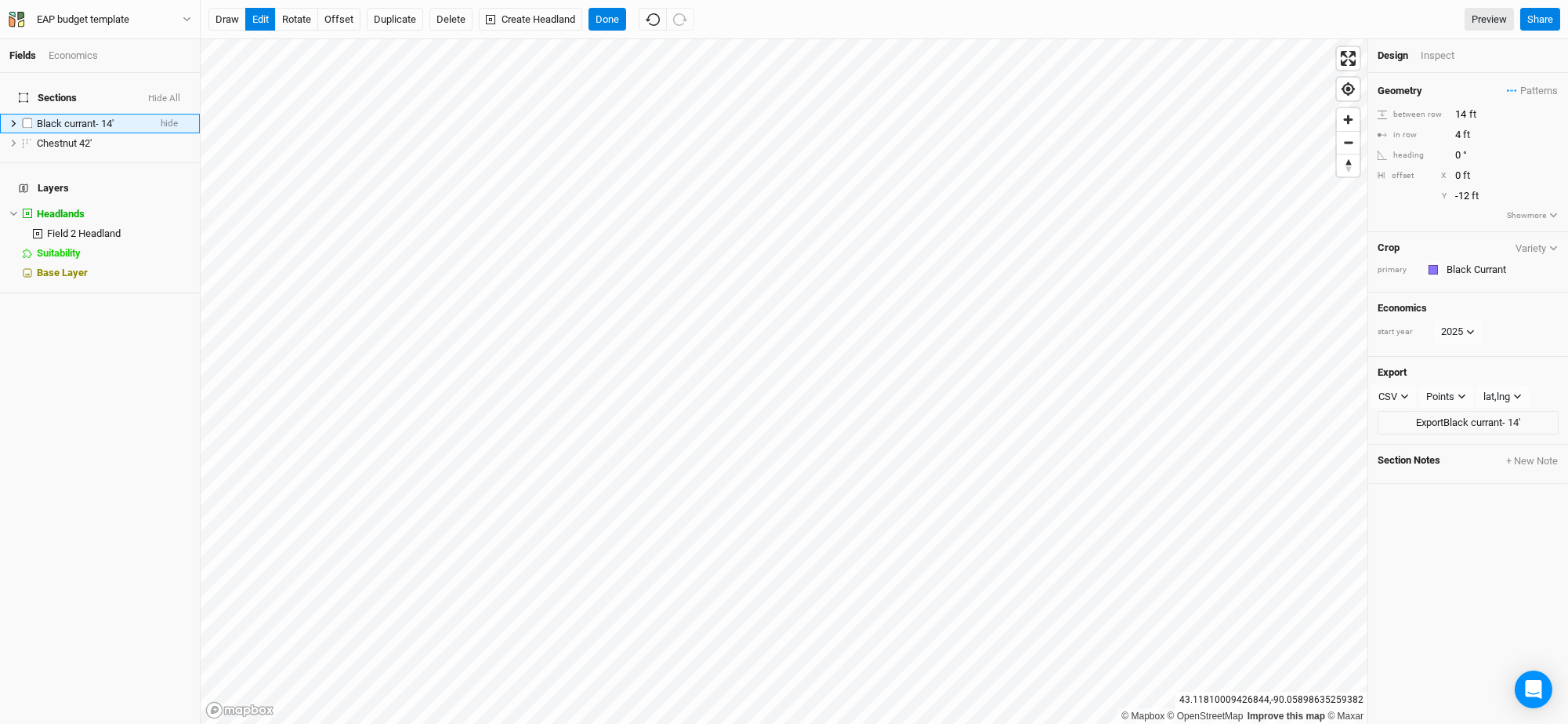
click at [61, 117] on span "Black currant- 14'" at bounding box center [75, 123] width 77 height 12
click at [522, 15] on button "Create Headland" at bounding box center [530, 19] width 103 height 23
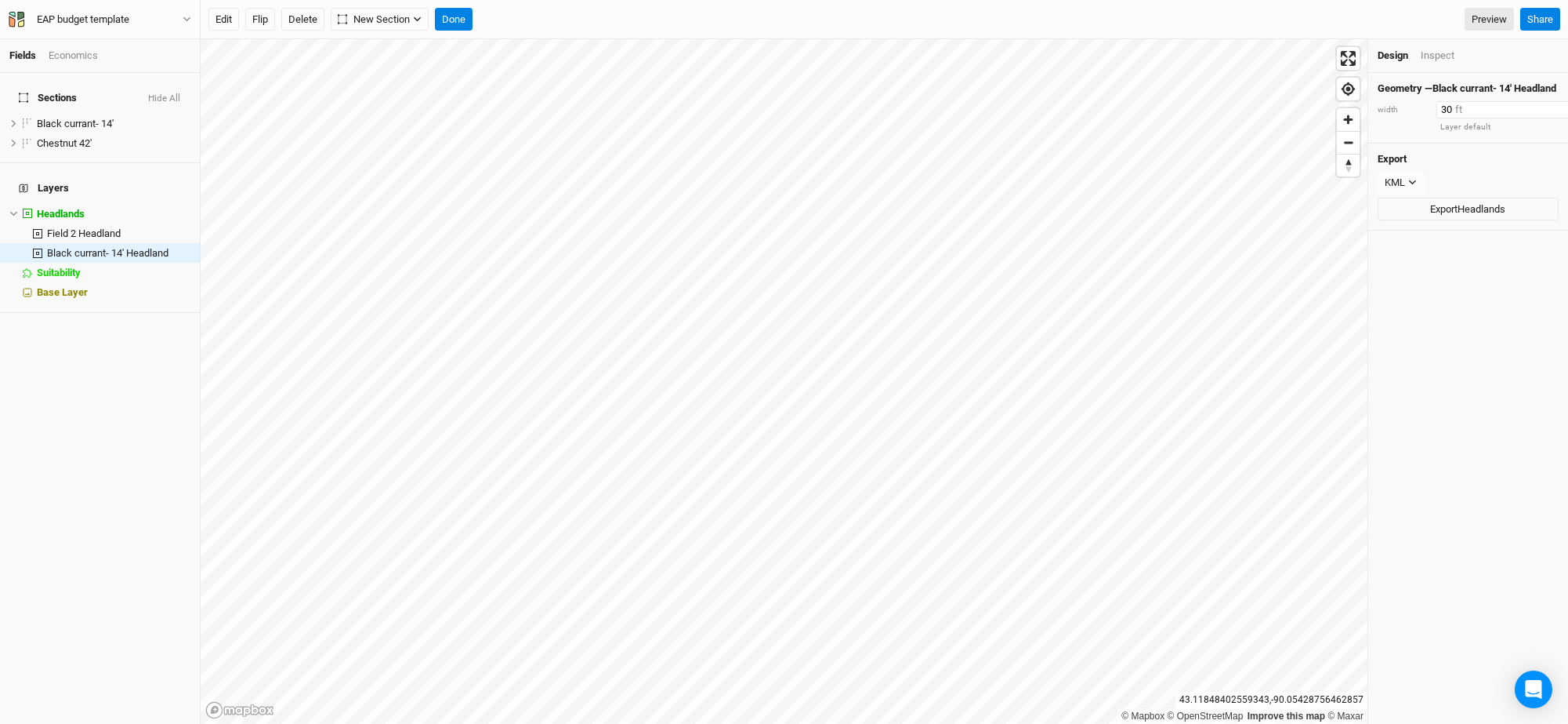
drag, startPoint x: 1467, startPoint y: 124, endPoint x: 1388, endPoint y: 124, distance: 79.0
click at [1388, 118] on div "width 30 ft" at bounding box center [1468, 110] width 181 height 18
type input "14"
click at [261, 19] on button "Flip" at bounding box center [260, 19] width 30 height 23
click at [458, 23] on button "Done" at bounding box center [454, 19] width 37 height 23
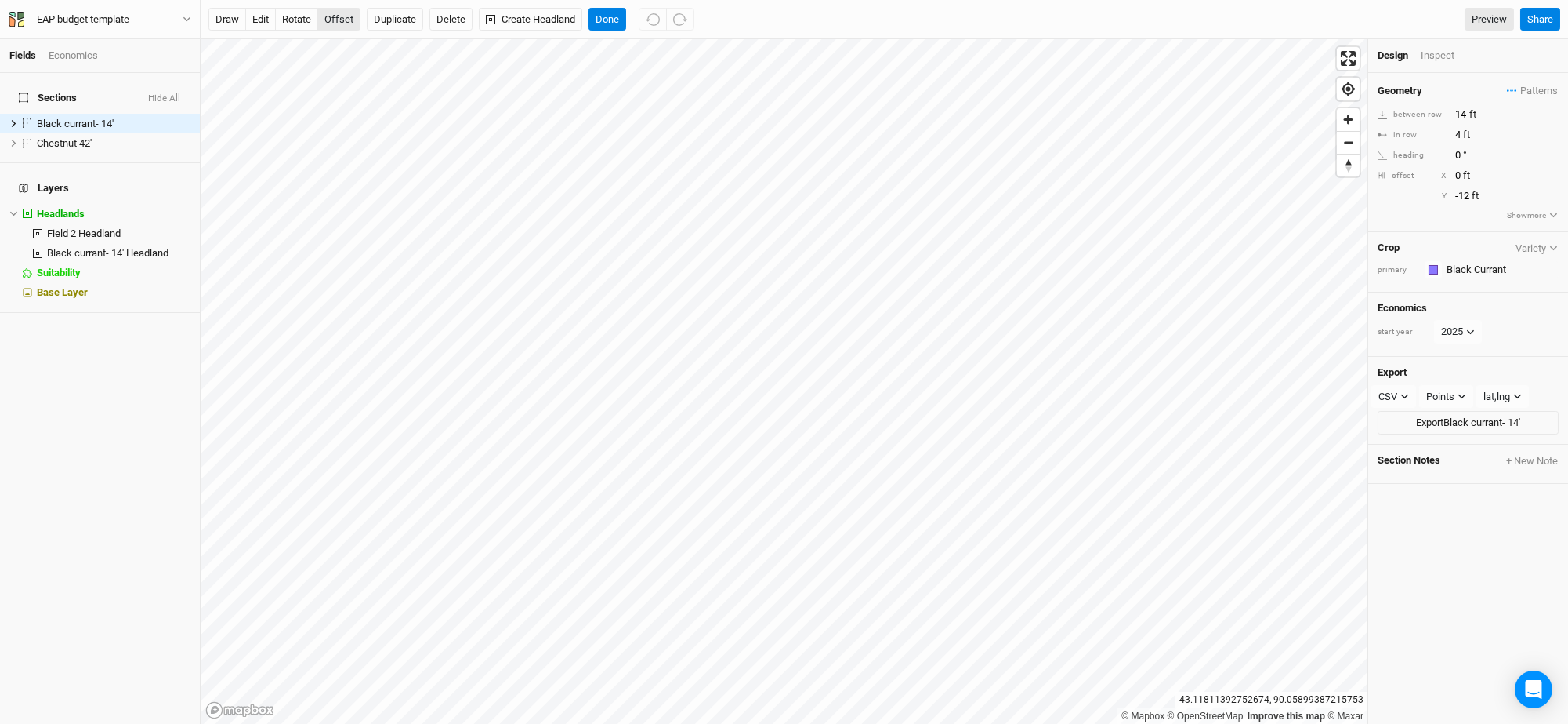
click at [336, 20] on button "offset" at bounding box center [339, 19] width 43 height 23
type input "7"
click at [605, 18] on button "Done" at bounding box center [607, 19] width 37 height 23
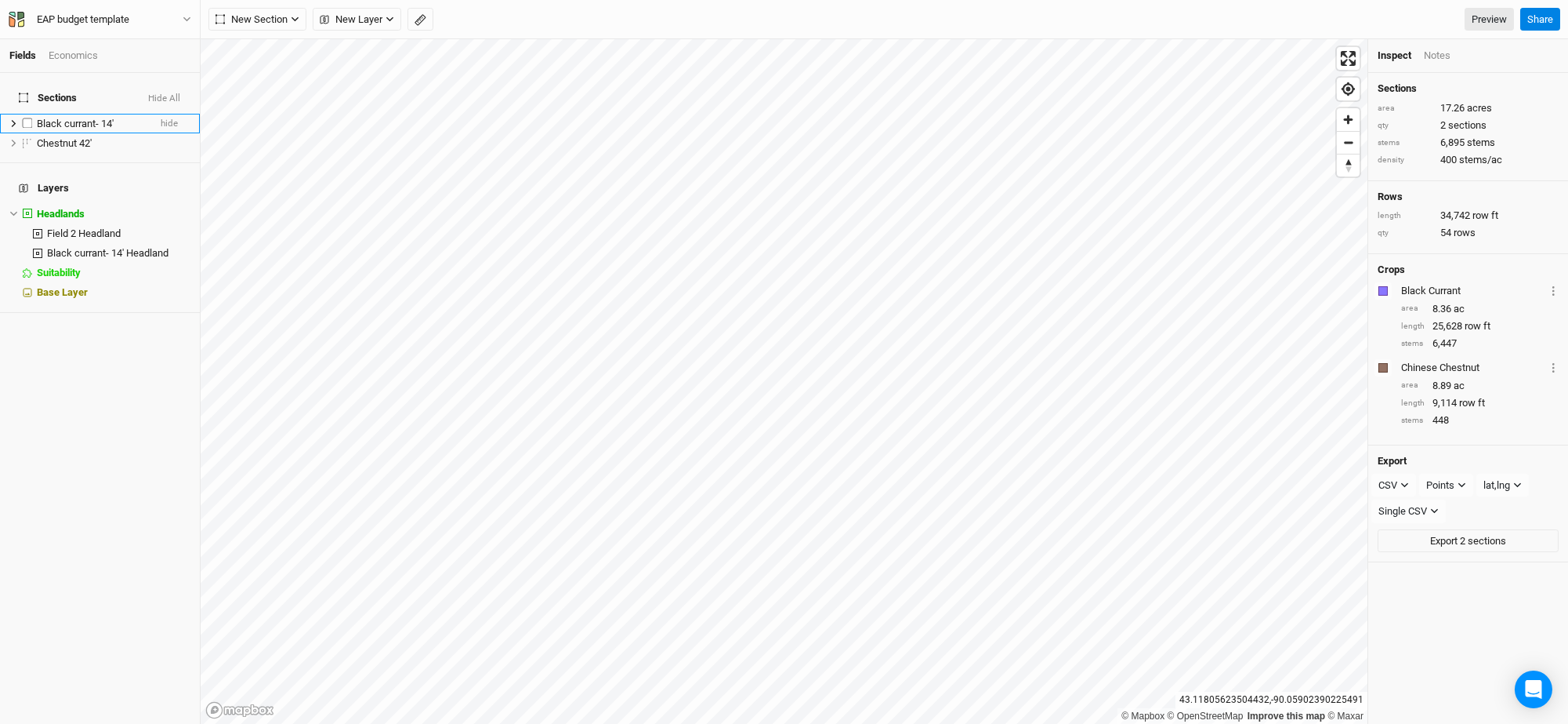
click at [15, 120] on icon at bounding box center [14, 124] width 5 height 7
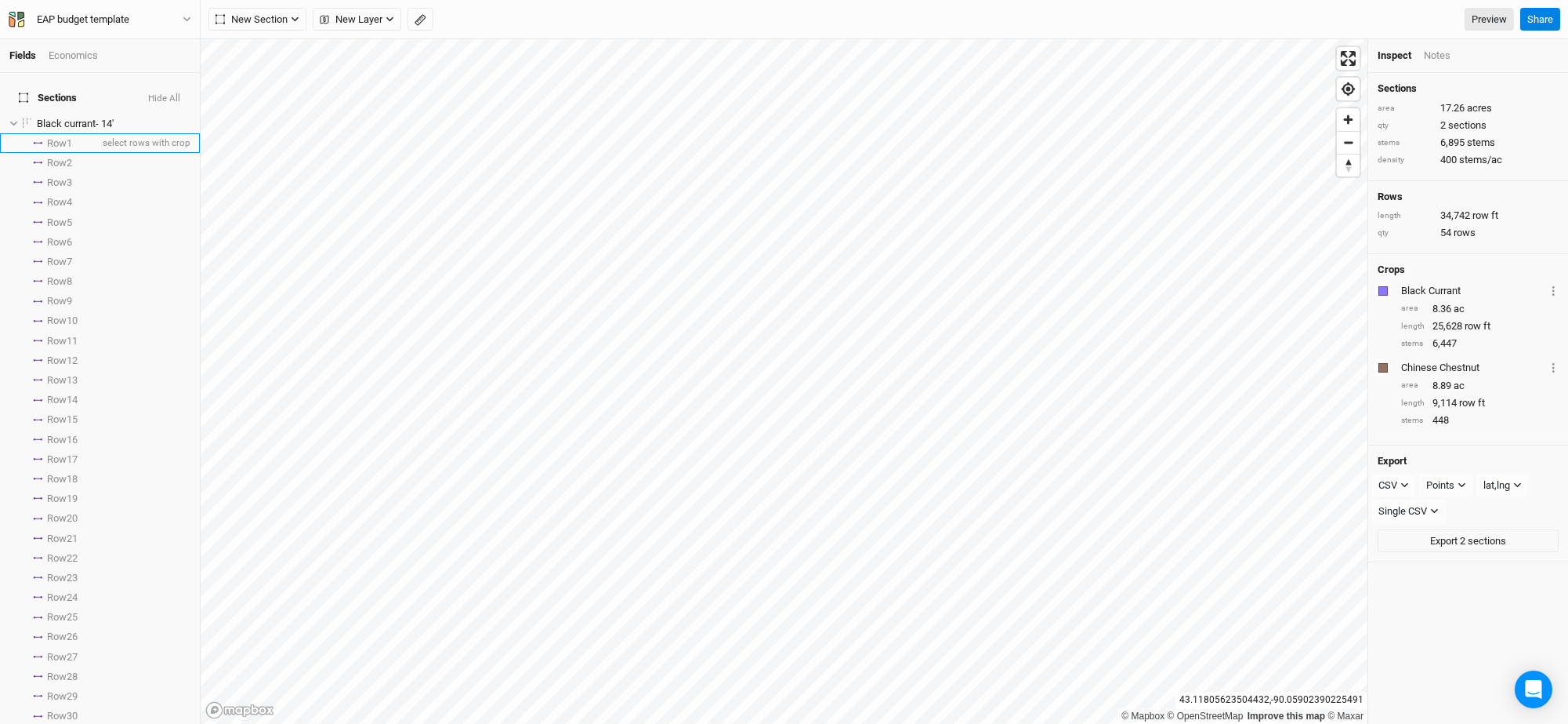
click at [42, 135] on li "Row 1 select rows with crop" at bounding box center [100, 142] width 200 height 20
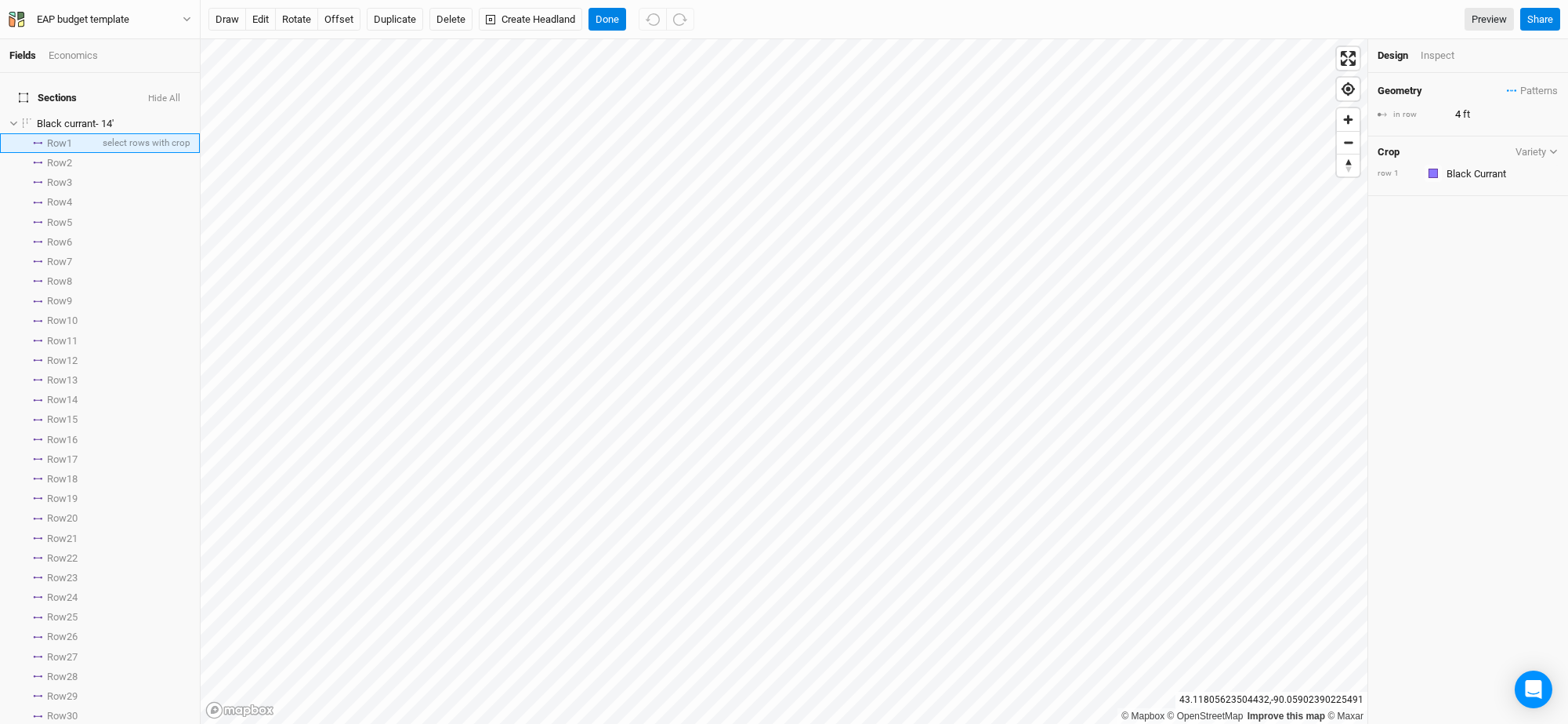
click at [27, 133] on li "Row 1 select rows with crop" at bounding box center [100, 142] width 200 height 20
click at [58, 137] on span "Row 1" at bounding box center [60, 142] width 25 height 12
click at [22, 162] on span at bounding box center [28, 163] width 37 height 3
click at [69, 137] on span "Row 1" at bounding box center [60, 142] width 25 height 12
click at [1434, 173] on div "button" at bounding box center [1433, 173] width 9 height 9
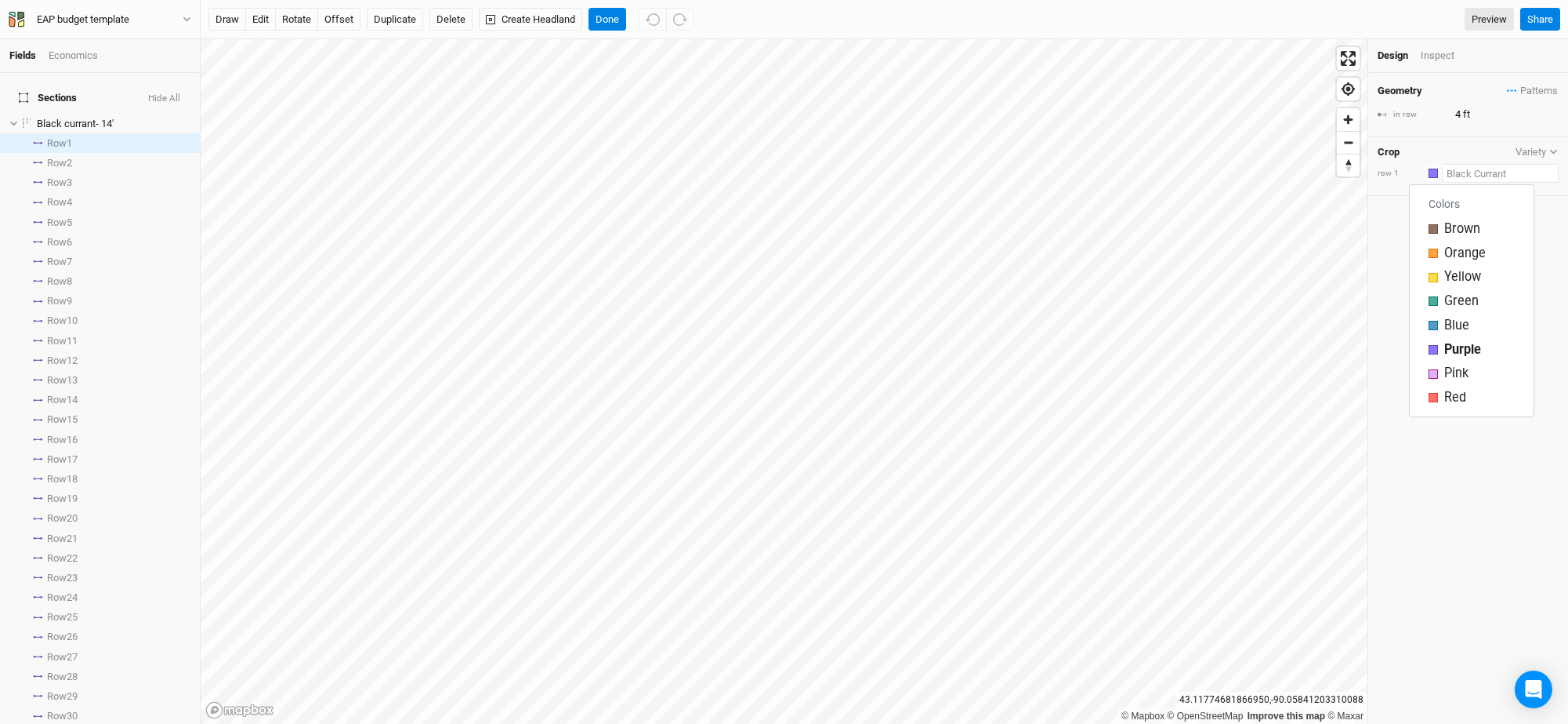
click at [1472, 173] on input "text" at bounding box center [1501, 173] width 117 height 19
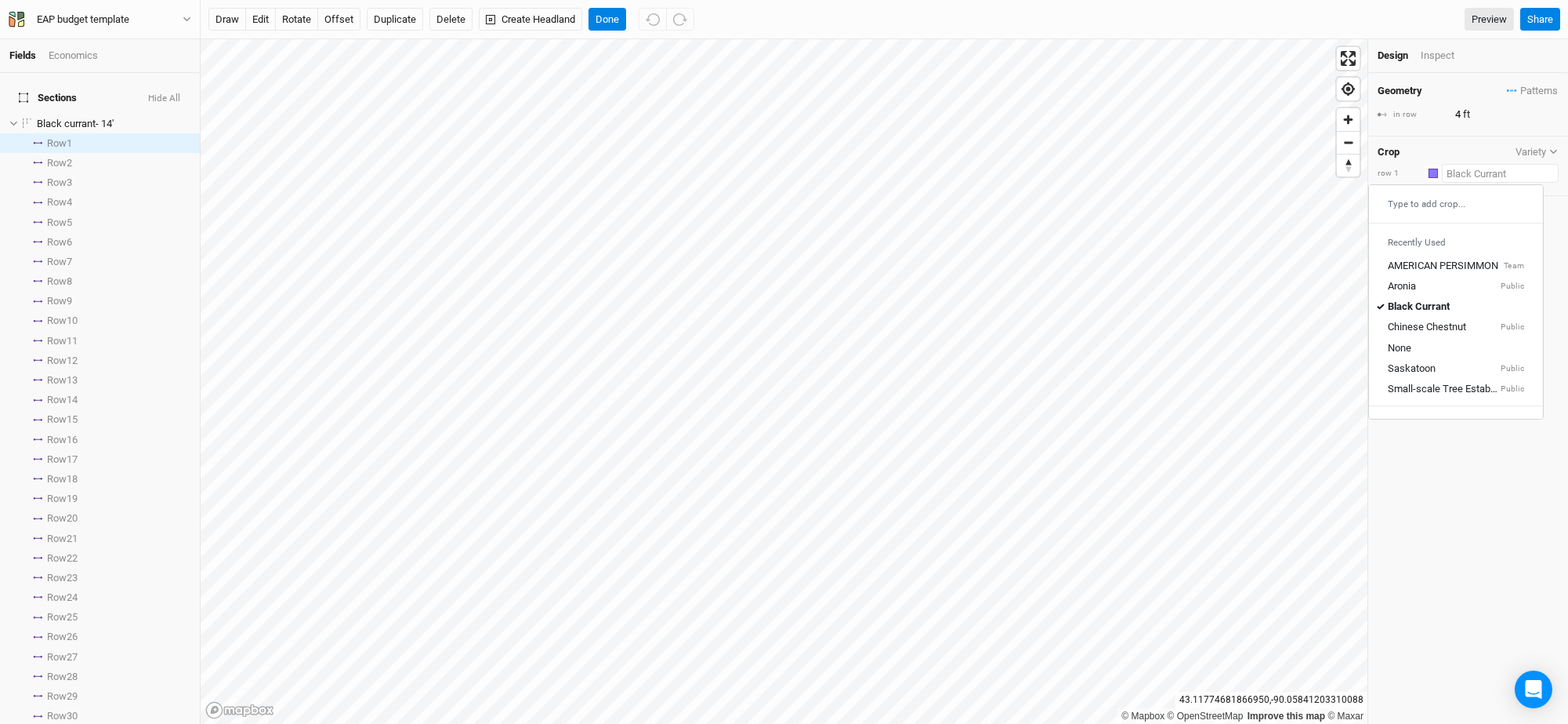
click at [1442, 342] on div "None" at bounding box center [1455, 348] width 137 height 14
click at [73, 196] on span "Row 4" at bounding box center [60, 202] width 25 height 12
click at [1477, 178] on input "text" at bounding box center [1501, 173] width 117 height 19
click at [1432, 349] on div "None" at bounding box center [1455, 348] width 137 height 14
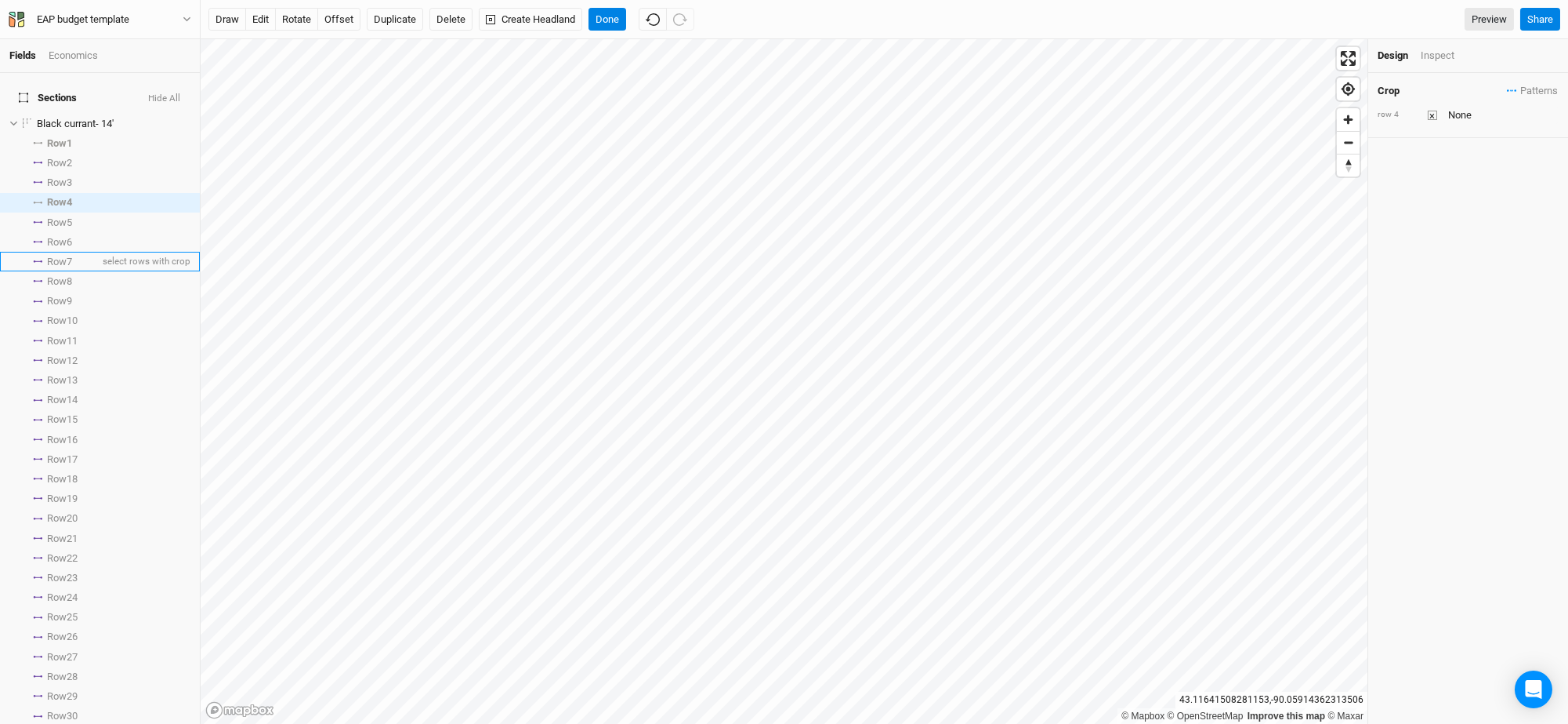
click at [50, 256] on span "Row 7" at bounding box center [60, 261] width 25 height 12
click at [61, 315] on span "Row 10" at bounding box center [62, 320] width 31 height 12
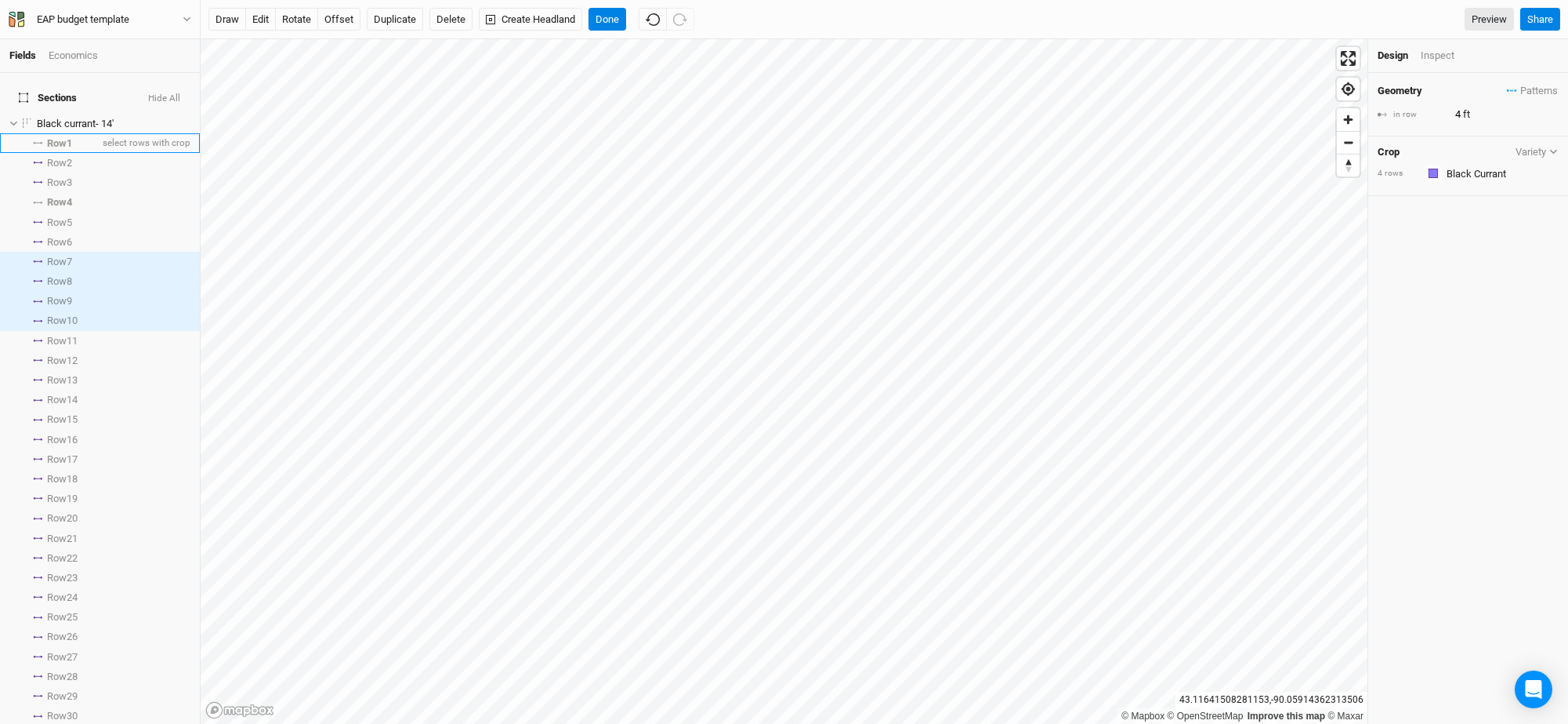
click at [62, 137] on span "Row 1" at bounding box center [60, 142] width 25 height 12
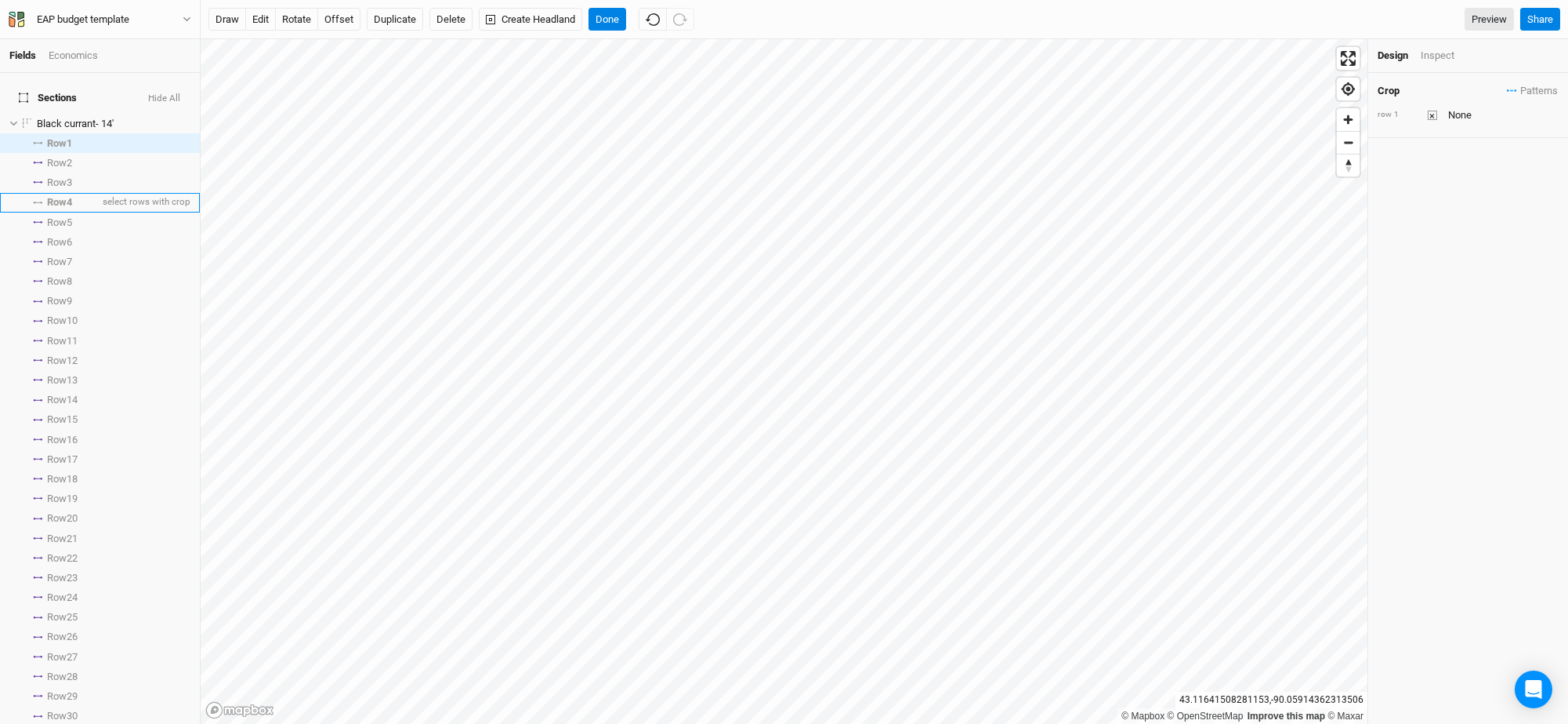
click at [63, 196] on span "Row 4" at bounding box center [60, 202] width 25 height 12
click at [63, 256] on span "Row 7" at bounding box center [60, 261] width 25 height 12
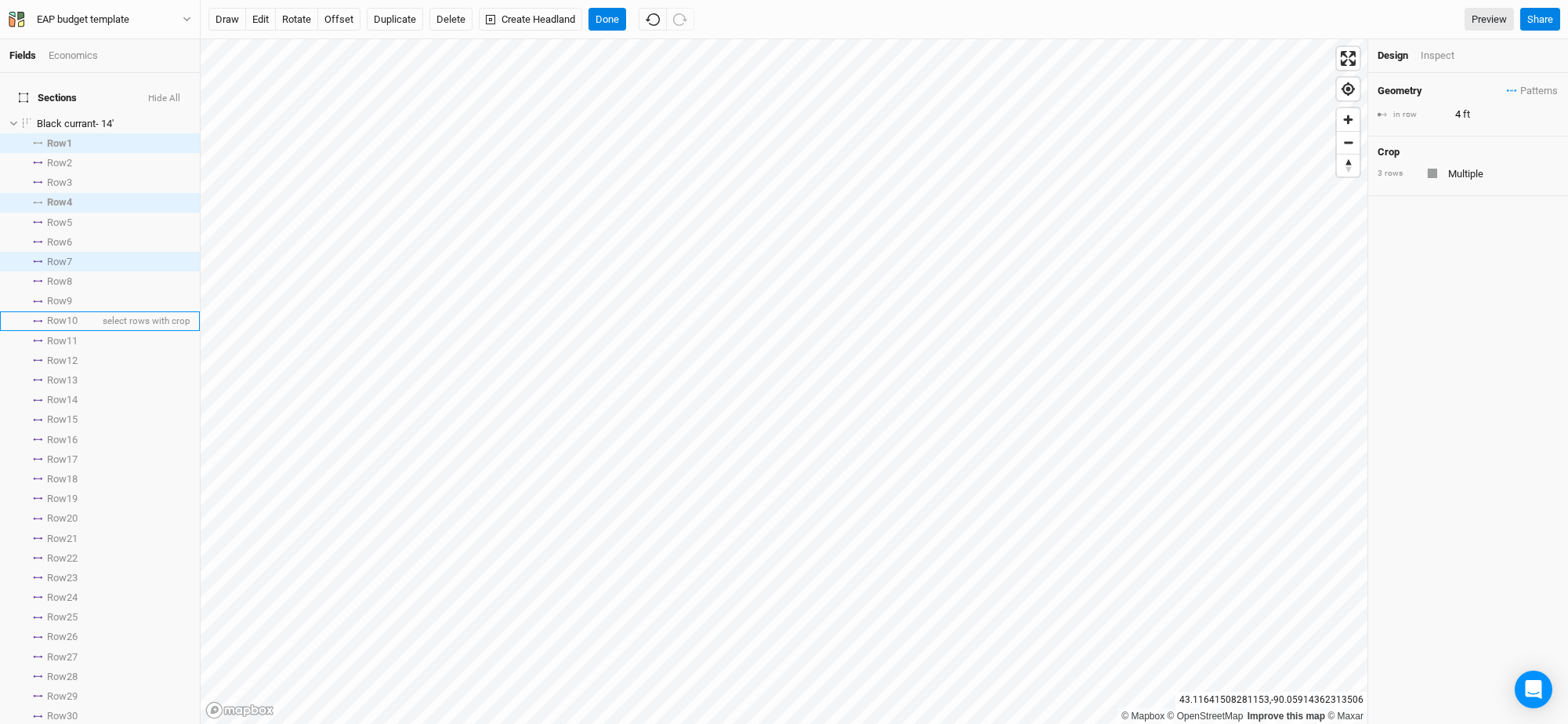
click at [67, 315] on span "Row 10" at bounding box center [62, 320] width 31 height 12
click at [66, 374] on span "Row 13" at bounding box center [62, 380] width 31 height 12
click at [66, 434] on span "Row 16" at bounding box center [62, 439] width 31 height 12
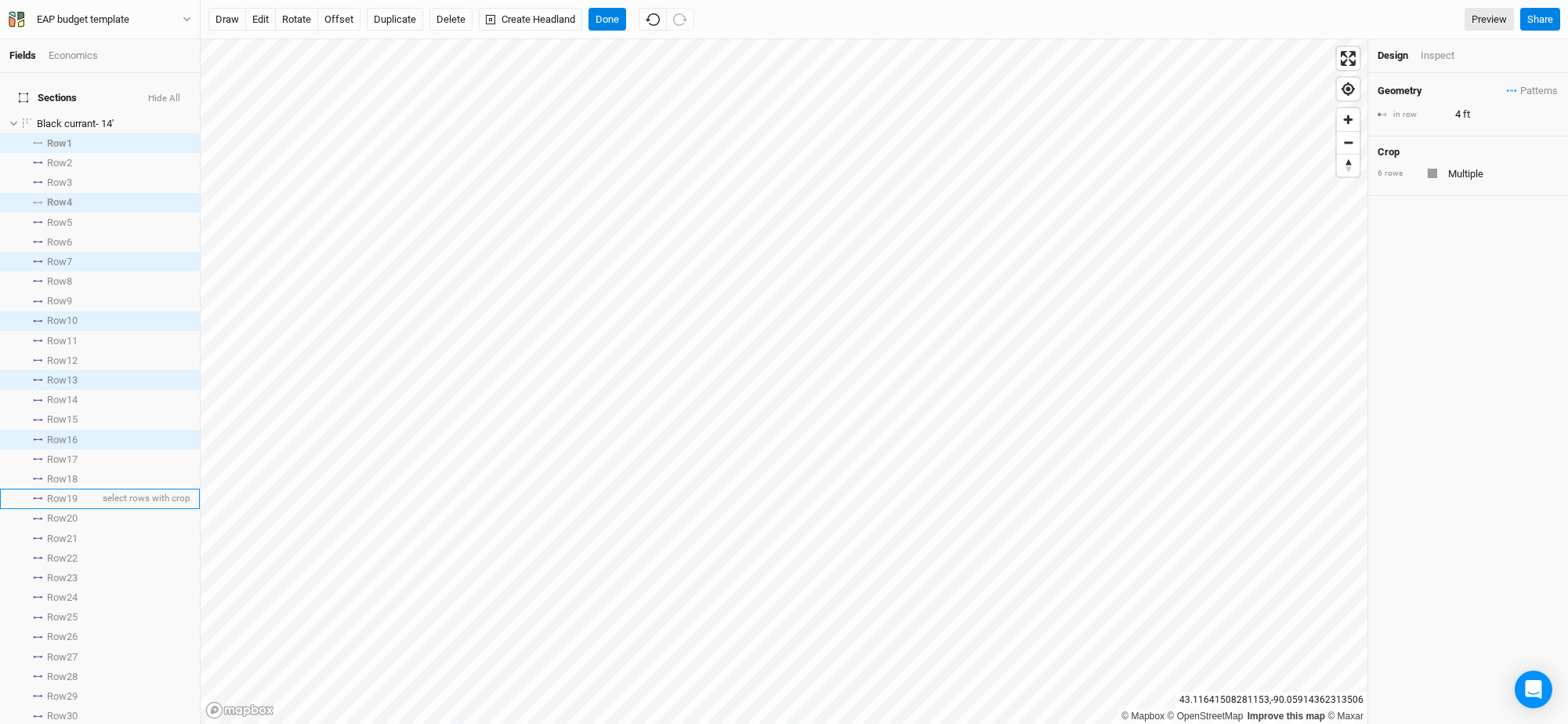
click at [67, 492] on span "Row 19" at bounding box center [62, 498] width 31 height 12
click at [60, 552] on span "Row 22" at bounding box center [62, 557] width 31 height 12
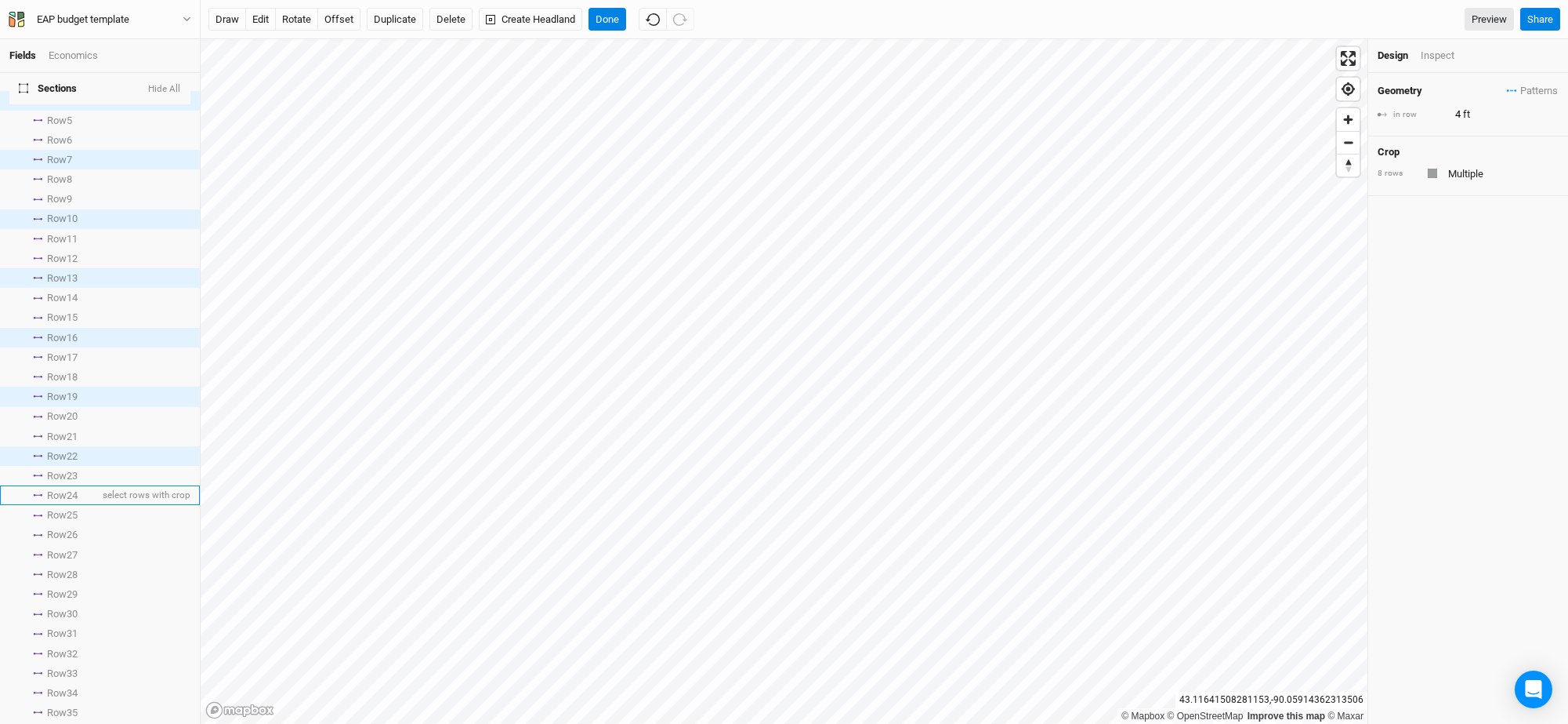
scroll to position [195, 0]
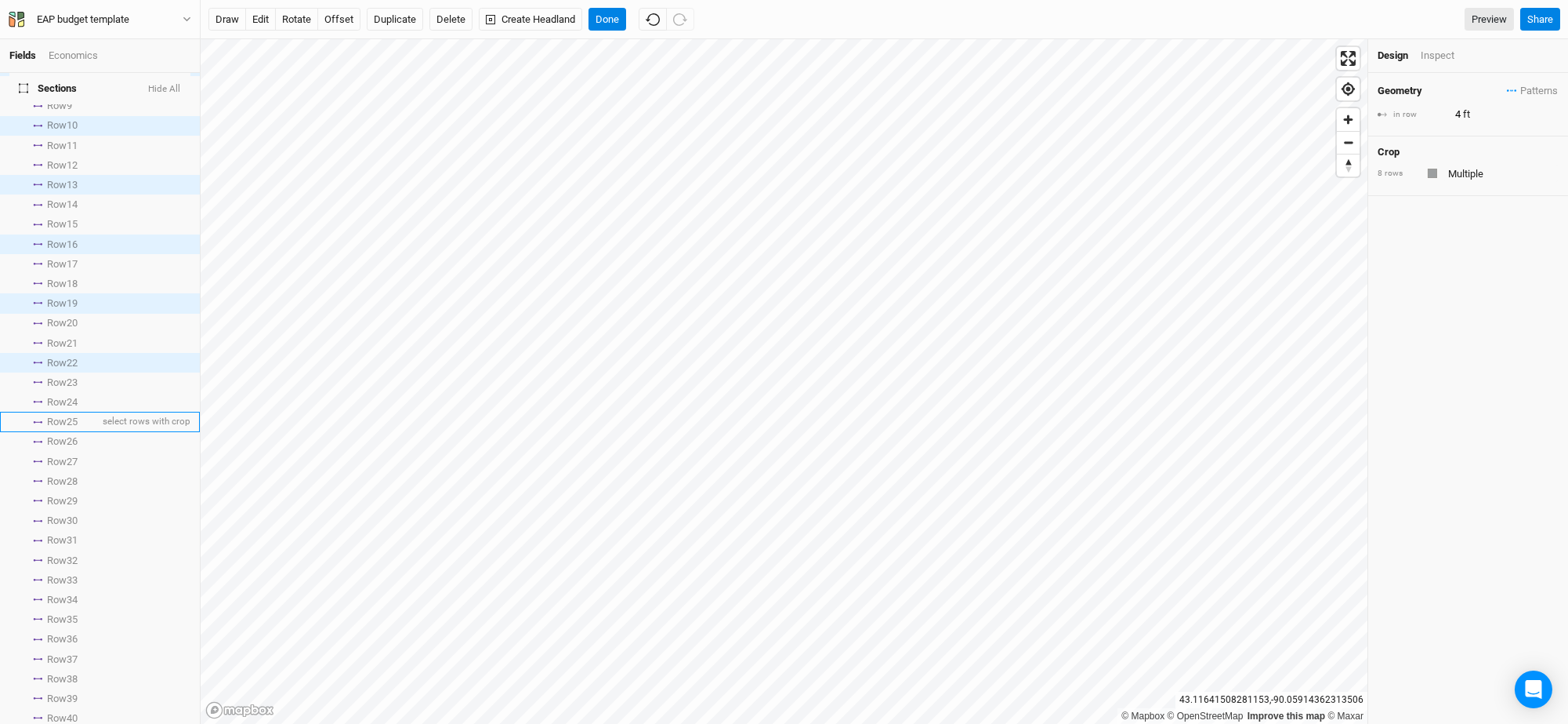
click at [51, 416] on span "Row 25" at bounding box center [62, 422] width 31 height 12
click at [55, 476] on span "Row 28" at bounding box center [62, 481] width 31 height 12
click at [58, 534] on span "Row 31" at bounding box center [62, 540] width 31 height 12
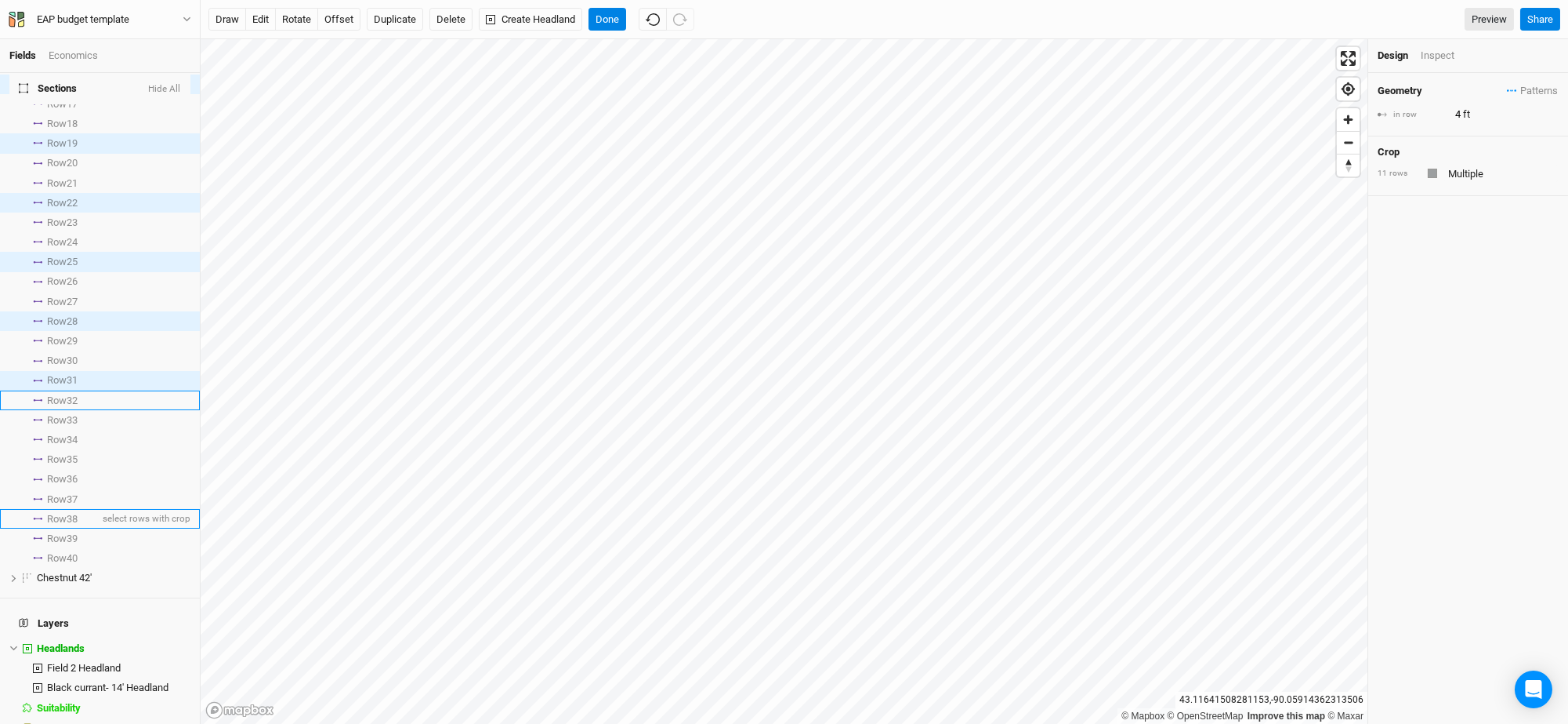
scroll to position [357, 0]
click at [60, 431] on span "Row 34" at bounding box center [62, 436] width 31 height 12
click at [60, 487] on li "Row 37 select rows with crop" at bounding box center [100, 496] width 200 height 20
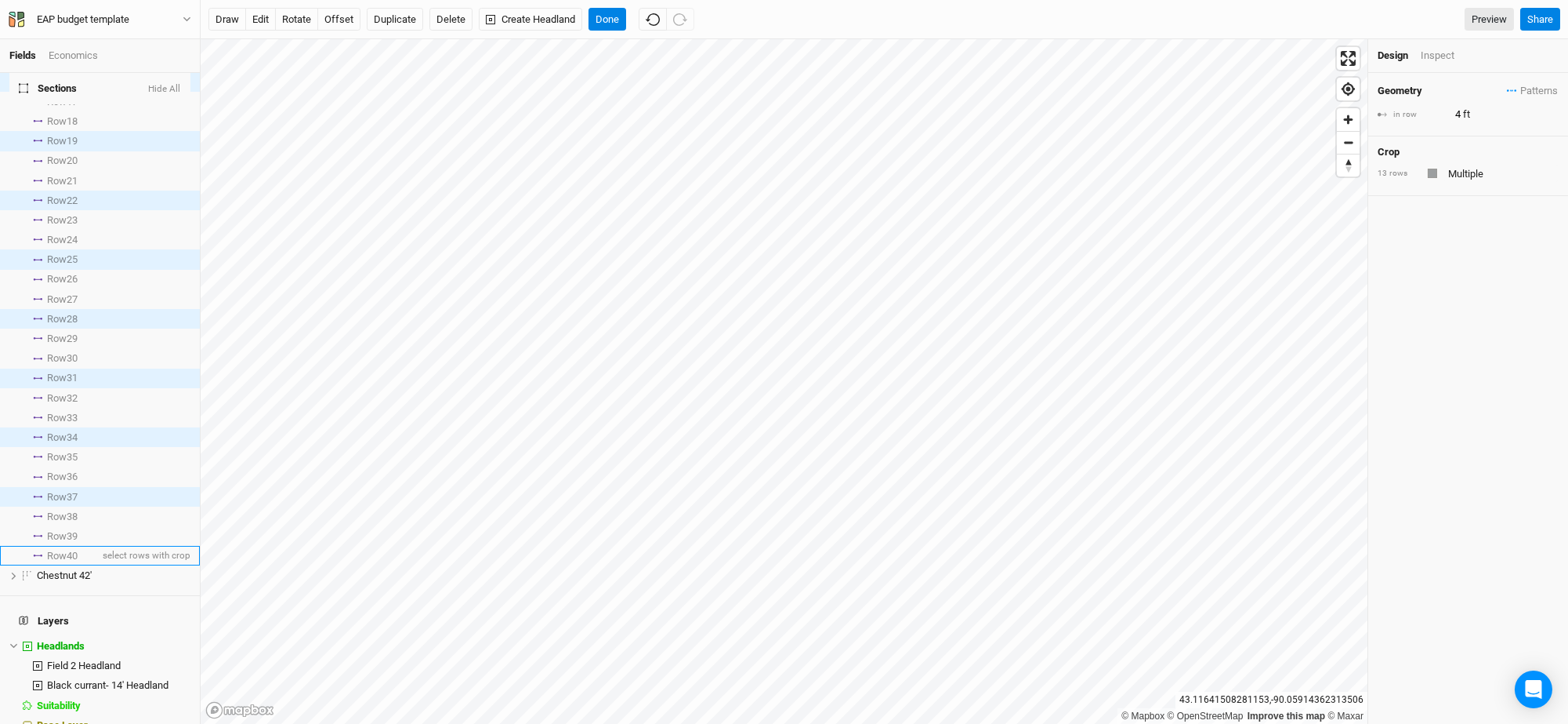
click at [62, 550] on span "Row 40" at bounding box center [62, 556] width 31 height 12
click at [1470, 170] on input "text" at bounding box center [1501, 173] width 115 height 19
click at [1423, 345] on div "None" at bounding box center [1455, 348] width 137 height 14
click at [610, 14] on button "Done" at bounding box center [607, 19] width 37 height 23
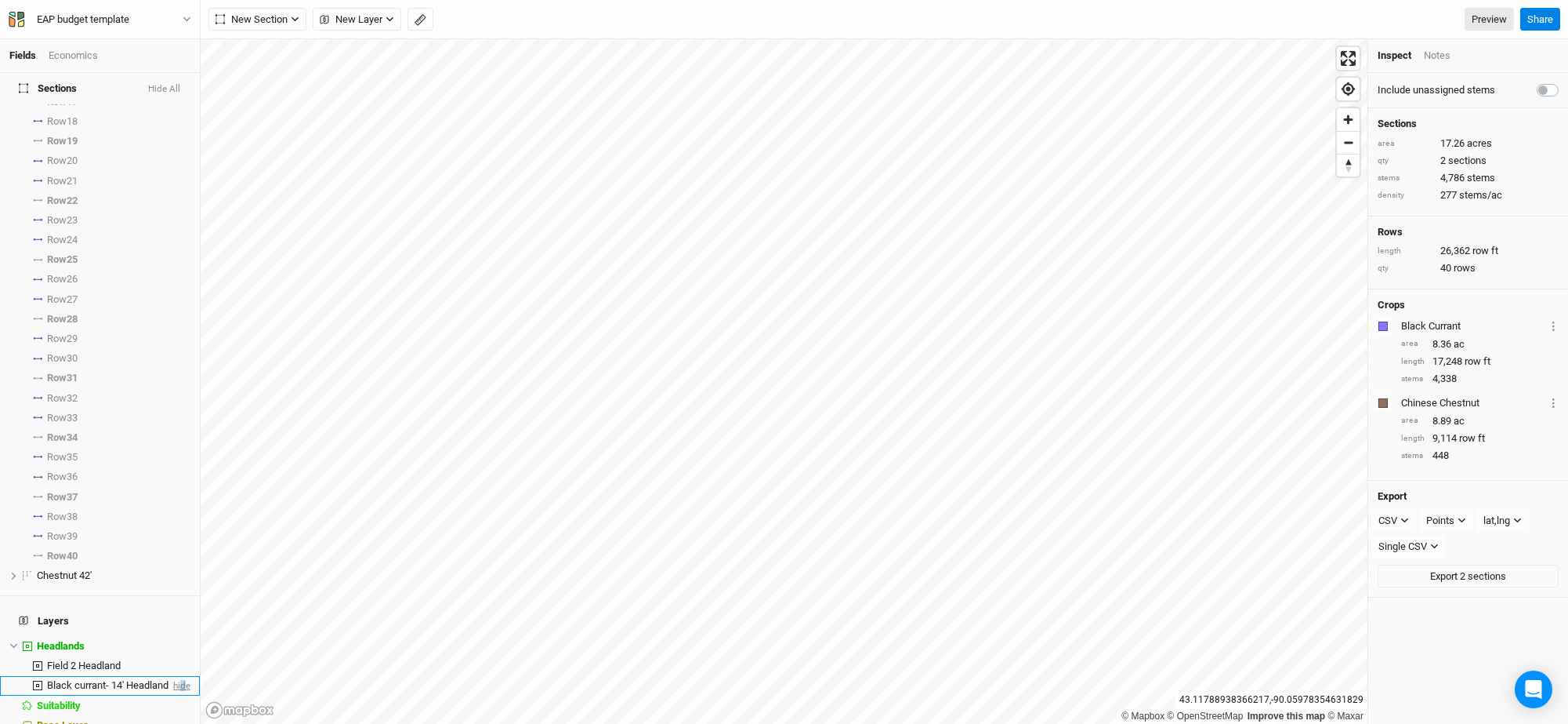
click at [170, 676] on span "hide" at bounding box center [180, 685] width 20 height 20
click at [170, 656] on span "hide" at bounding box center [180, 665] width 20 height 20
click at [166, 656] on span "show" at bounding box center [178, 665] width 25 height 20
click at [1434, 56] on div "Notes" at bounding box center [1437, 55] width 27 height 14
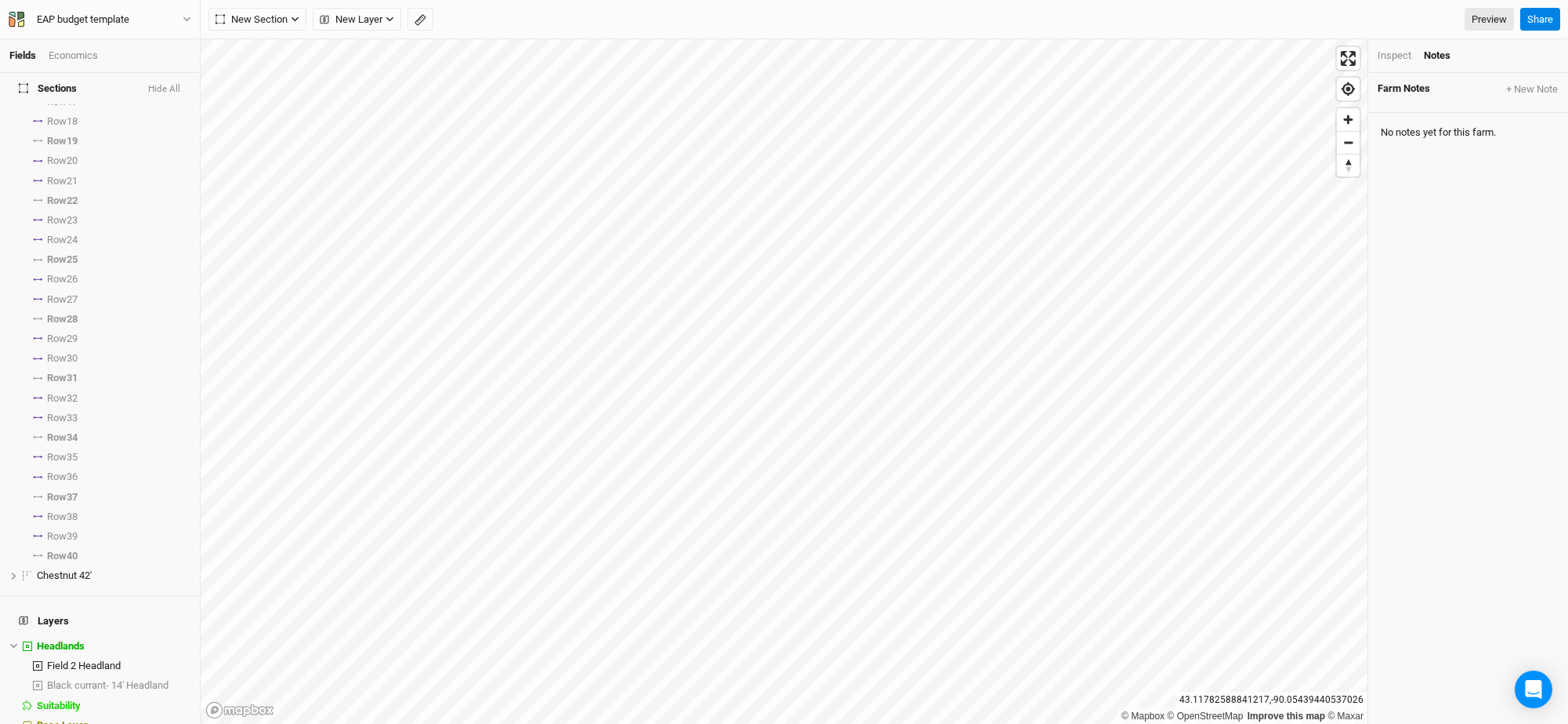
click at [1398, 54] on div "Inspect" at bounding box center [1394, 55] width 33 height 14
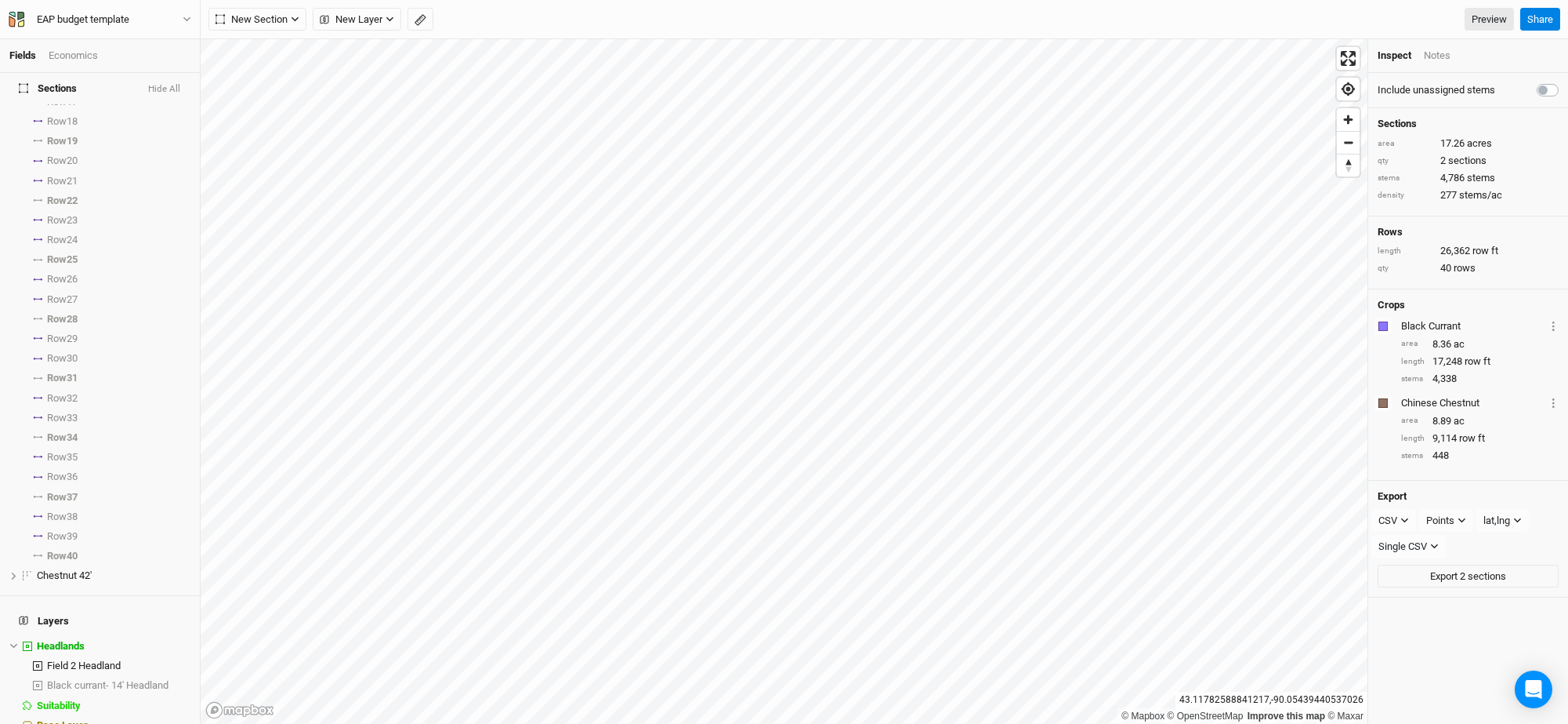
click at [1565, 81] on label at bounding box center [1565, 81] width 0 height 0
click at [1537, 87] on input "checkbox" at bounding box center [1543, 88] width 12 height 16
click at [1565, 81] on label at bounding box center [1565, 81] width 0 height 0
click at [1537, 89] on input "checkbox" at bounding box center [1543, 88] width 12 height 16
click at [1565, 81] on label at bounding box center [1565, 81] width 0 height 0
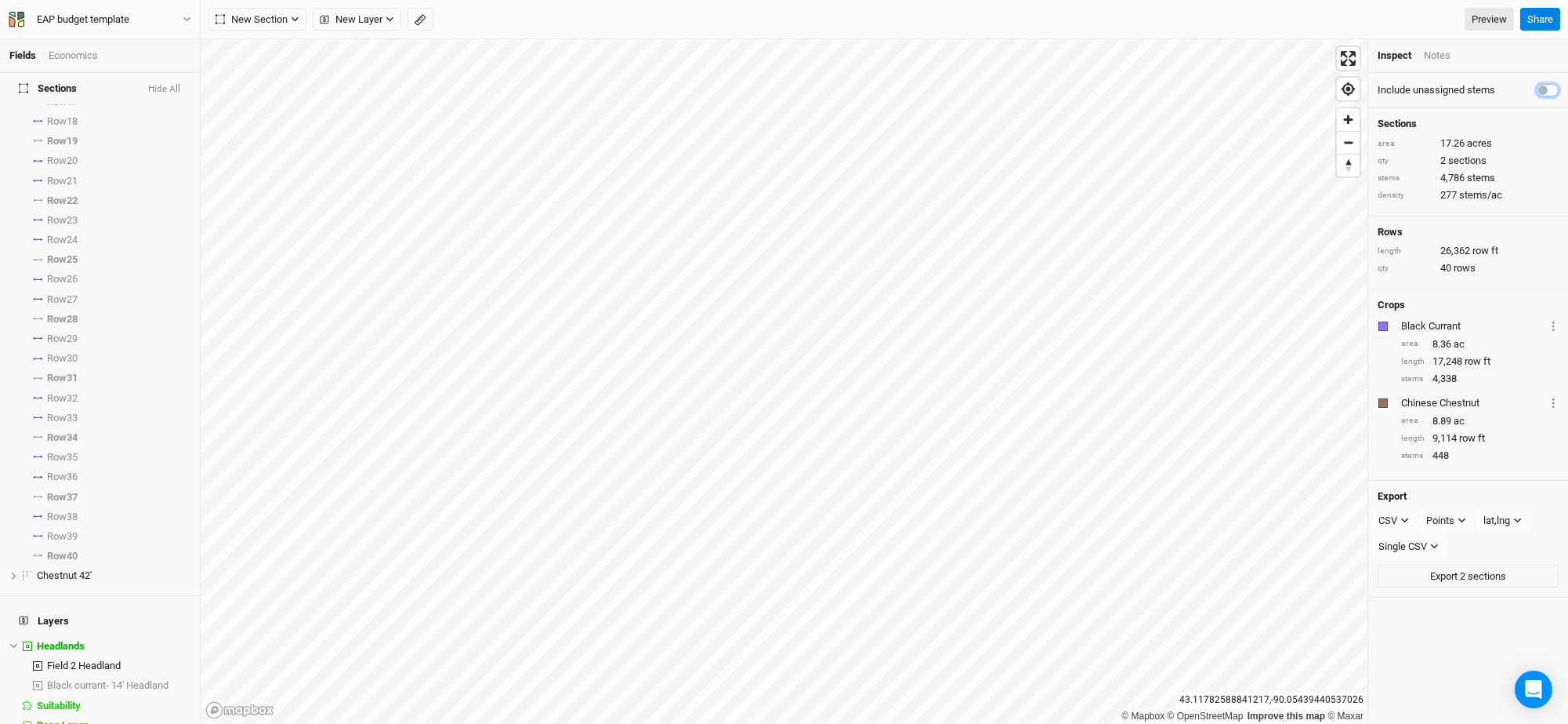
click at [1537, 89] on input "checkbox" at bounding box center [1543, 88] width 12 height 16
click at [1565, 81] on label at bounding box center [1565, 81] width 0 height 0
click at [1537, 89] on input "checkbox" at bounding box center [1543, 88] width 12 height 16
click at [1565, 81] on label at bounding box center [1565, 81] width 0 height 0
click at [1537, 87] on input "checkbox" at bounding box center [1543, 88] width 12 height 16
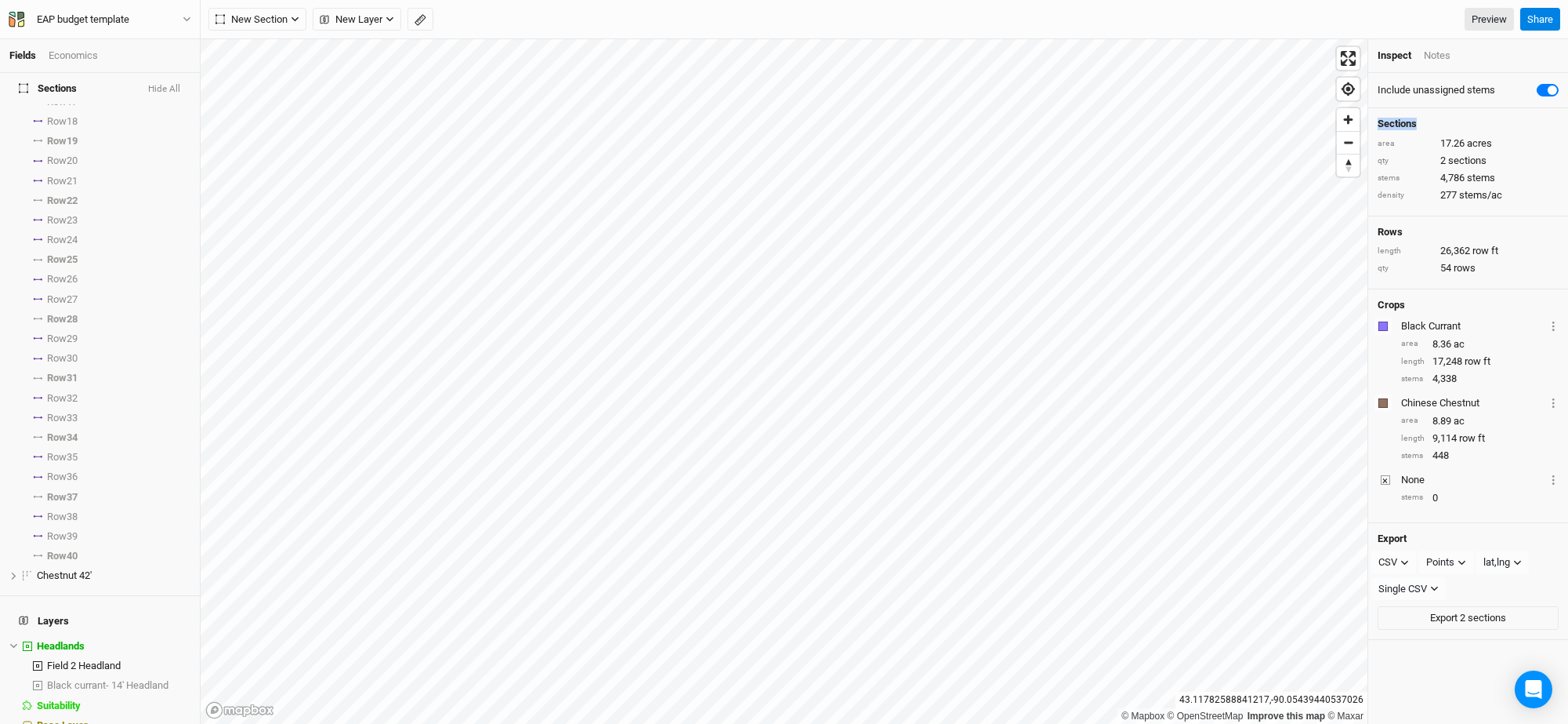
click at [1565, 81] on label at bounding box center [1565, 81] width 0 height 0
click at [1537, 87] on input "checkbox" at bounding box center [1543, 88] width 12 height 16
checkbox input "false"
click at [19, 89] on icon at bounding box center [23, 87] width 9 height 10
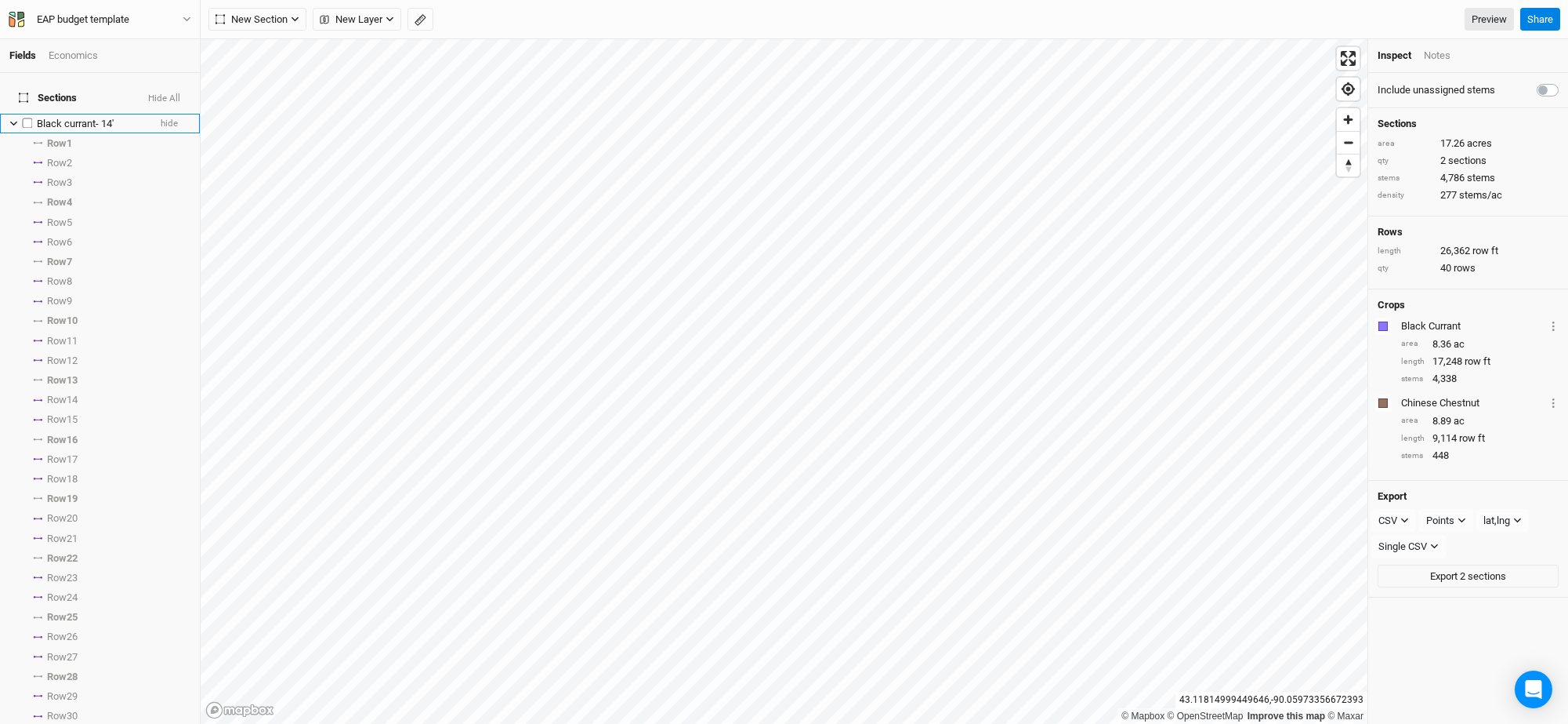
click at [14, 119] on icon at bounding box center [13, 123] width 8 height 8
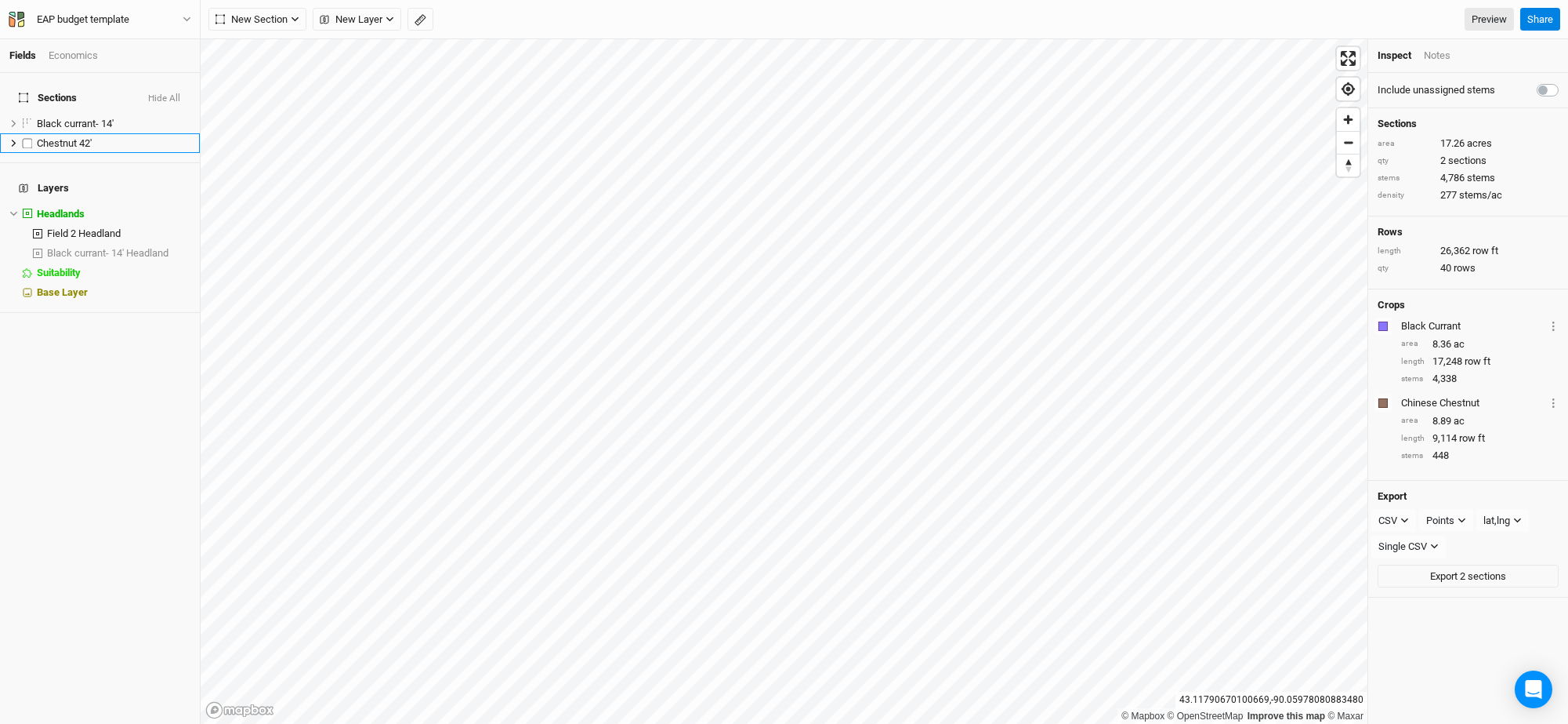
click at [25, 133] on label at bounding box center [27, 142] width 20 height 20
click at [25, 138] on input "checkbox" at bounding box center [27, 142] width 10 height 10
checkbox input "true"
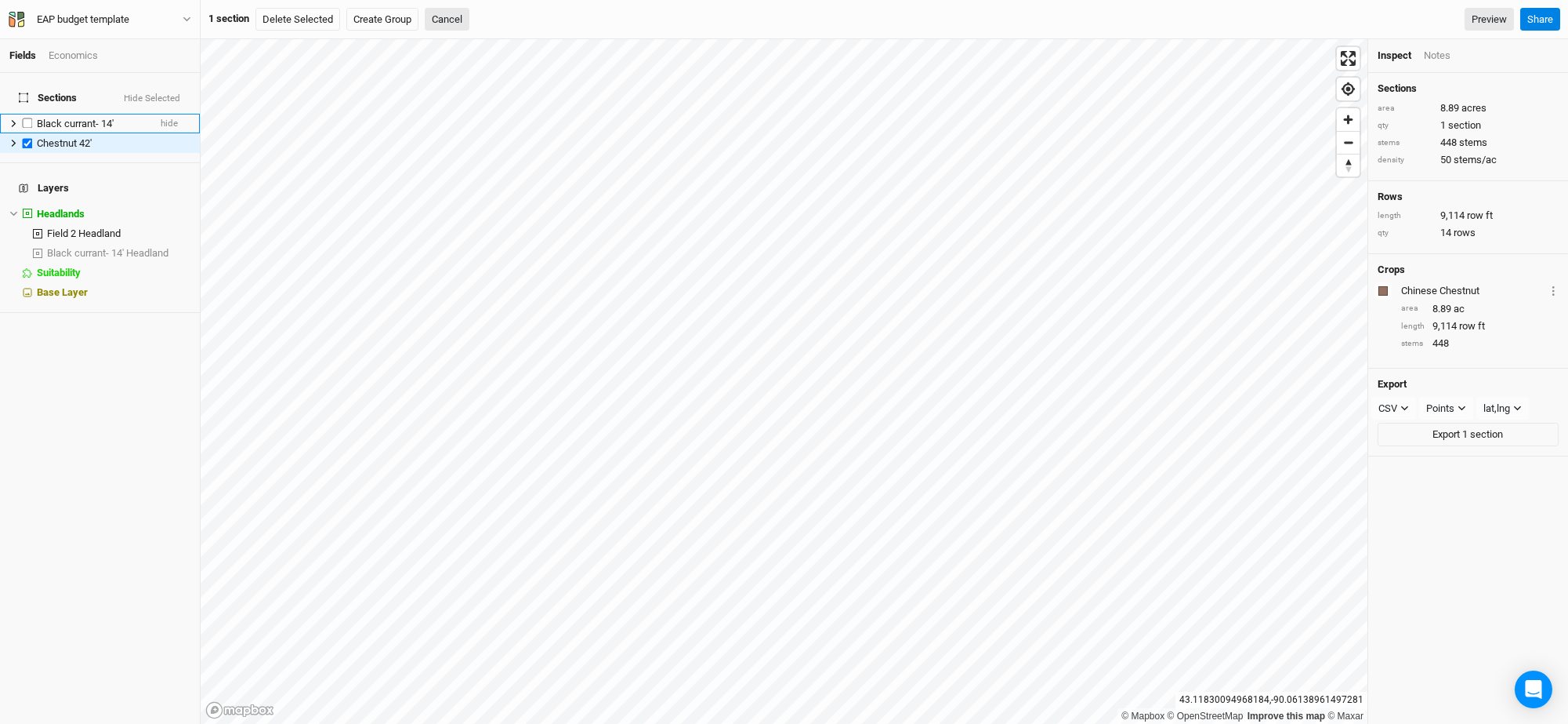
click at [61, 117] on span "Black currant- 14'" at bounding box center [75, 123] width 77 height 12
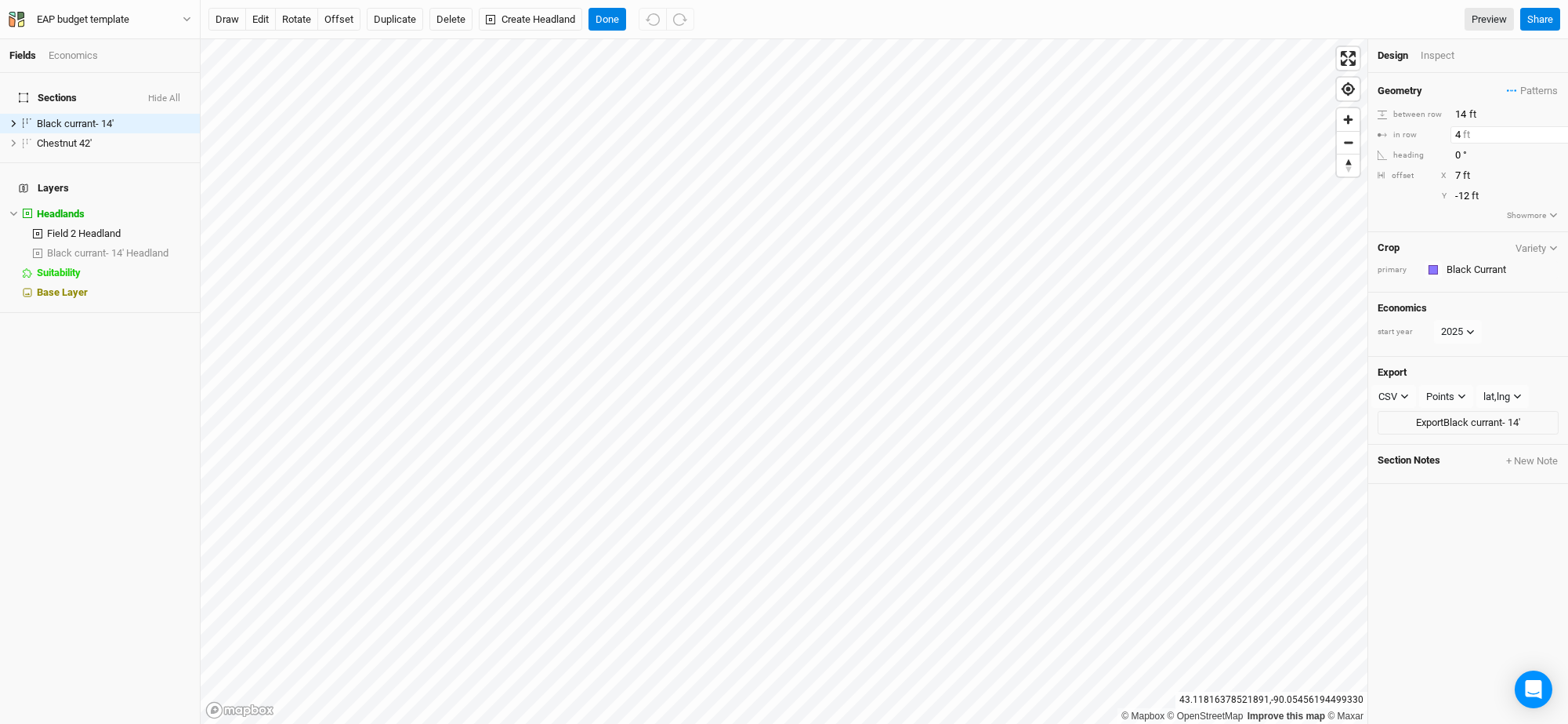
click at [1462, 134] on input "4" at bounding box center [1519, 135] width 137 height 18
type input "3"
click at [1504, 322] on div "start year [DATE]" at bounding box center [1468, 331] width 181 height 23
click at [1428, 56] on div "Inspect" at bounding box center [1449, 55] width 56 height 14
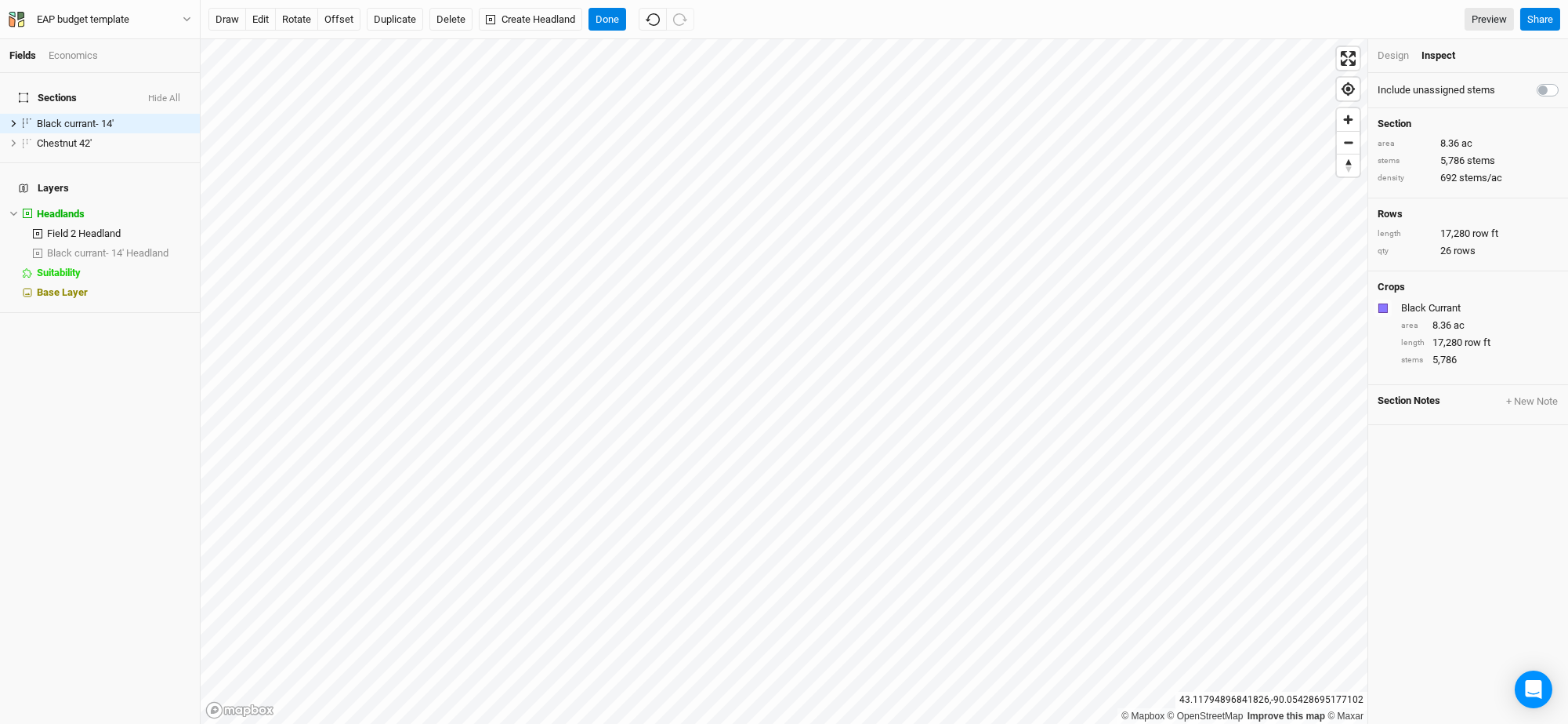
click at [1396, 56] on div "Design" at bounding box center [1393, 55] width 32 height 14
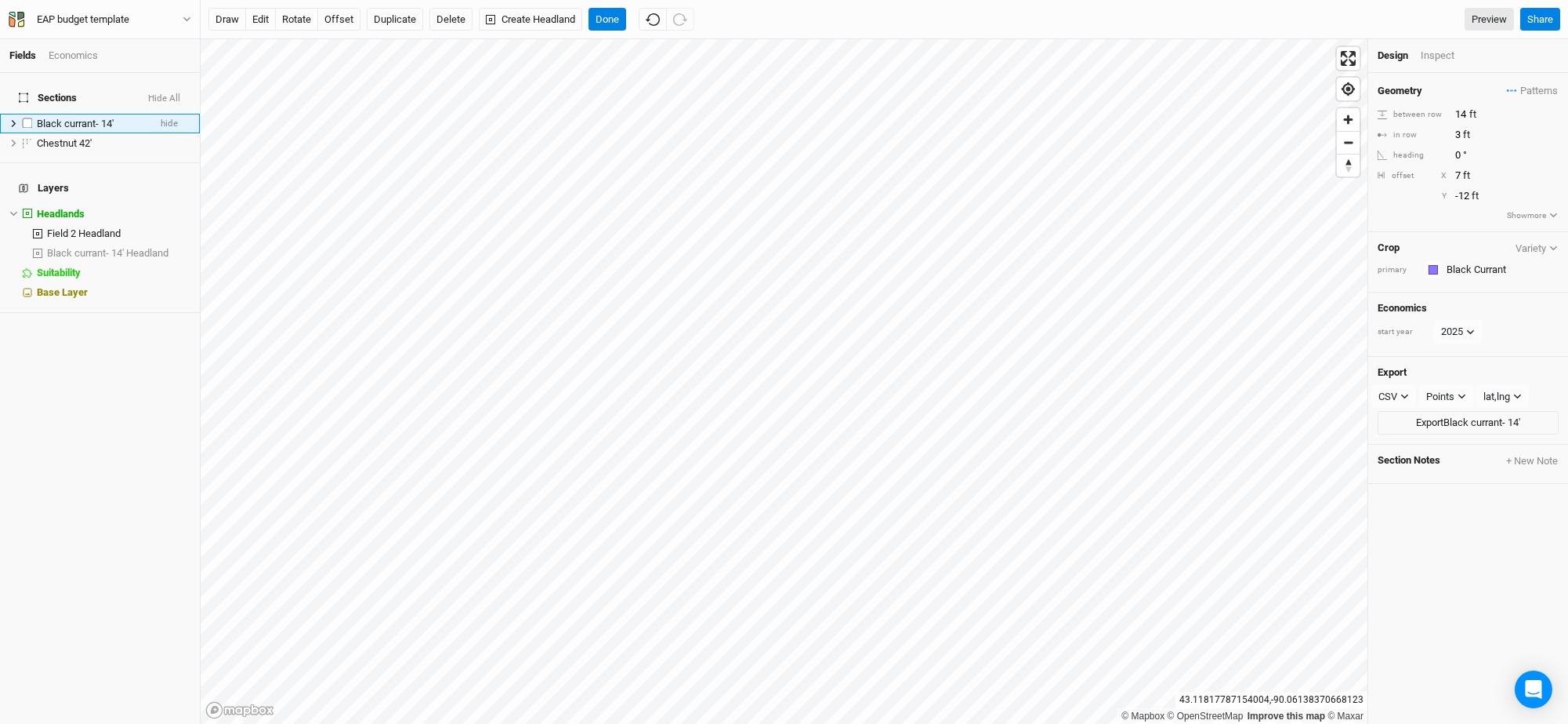
click at [71, 117] on span "Black currant- 14'" at bounding box center [75, 123] width 77 height 12
drag, startPoint x: 54, startPoint y: 135, endPoint x: 64, endPoint y: 126, distance: 13.5
click at [65, 133] on li "Chestnut 42' hide" at bounding box center [100, 142] width 200 height 20
click at [18, 134] on label at bounding box center [27, 142] width 20 height 20
click at [22, 138] on input "checkbox" at bounding box center [27, 142] width 10 height 10
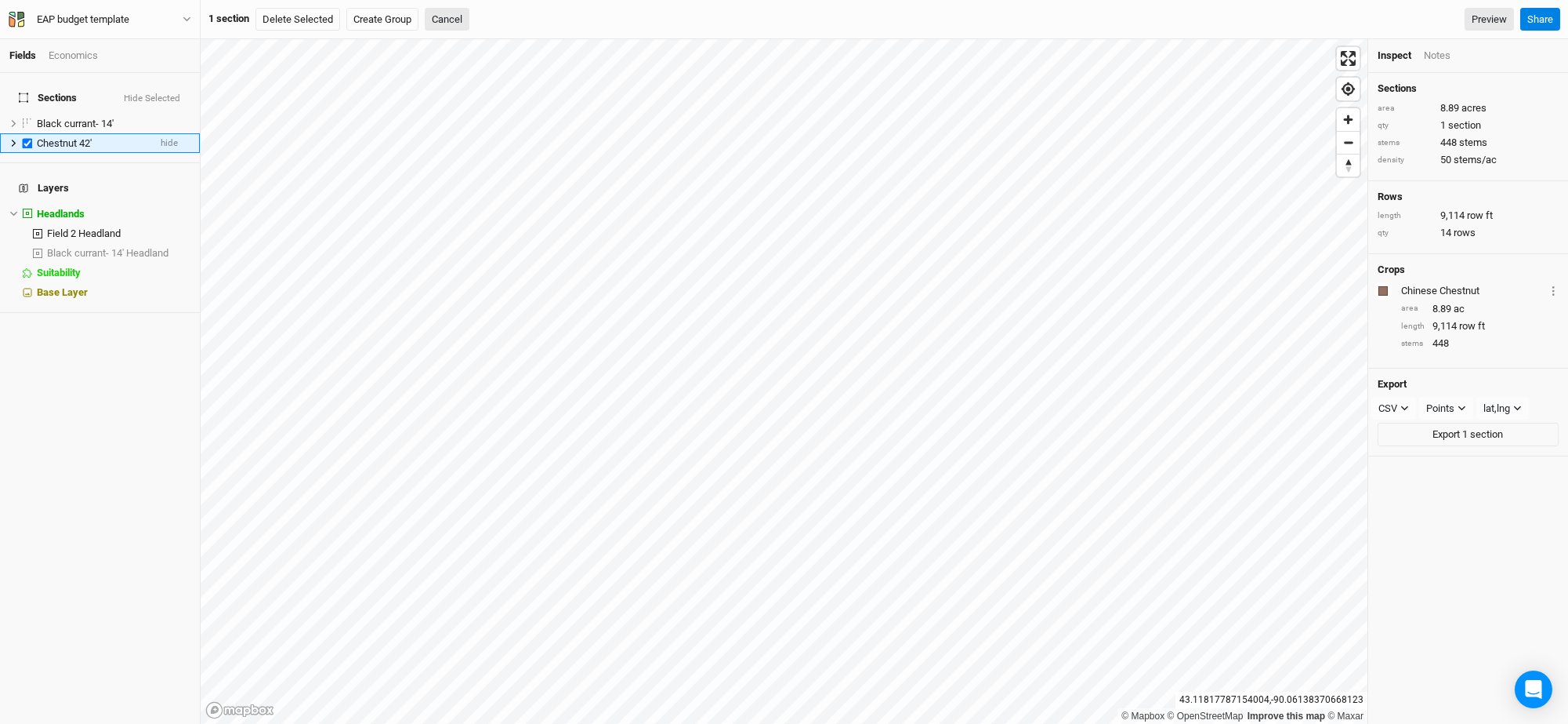
click at [12, 139] on icon at bounding box center [13, 142] width 8 height 8
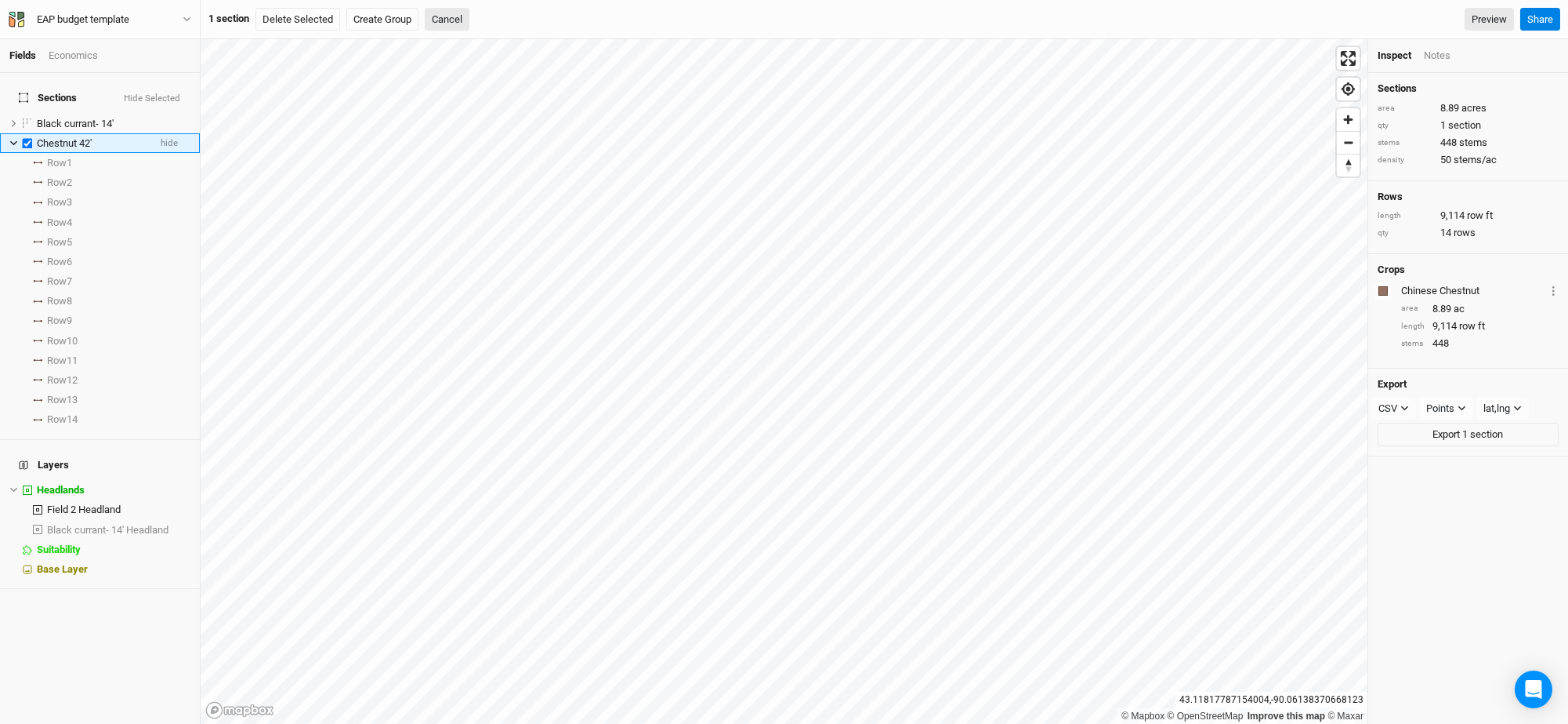
click at [12, 139] on icon at bounding box center [13, 142] width 8 height 8
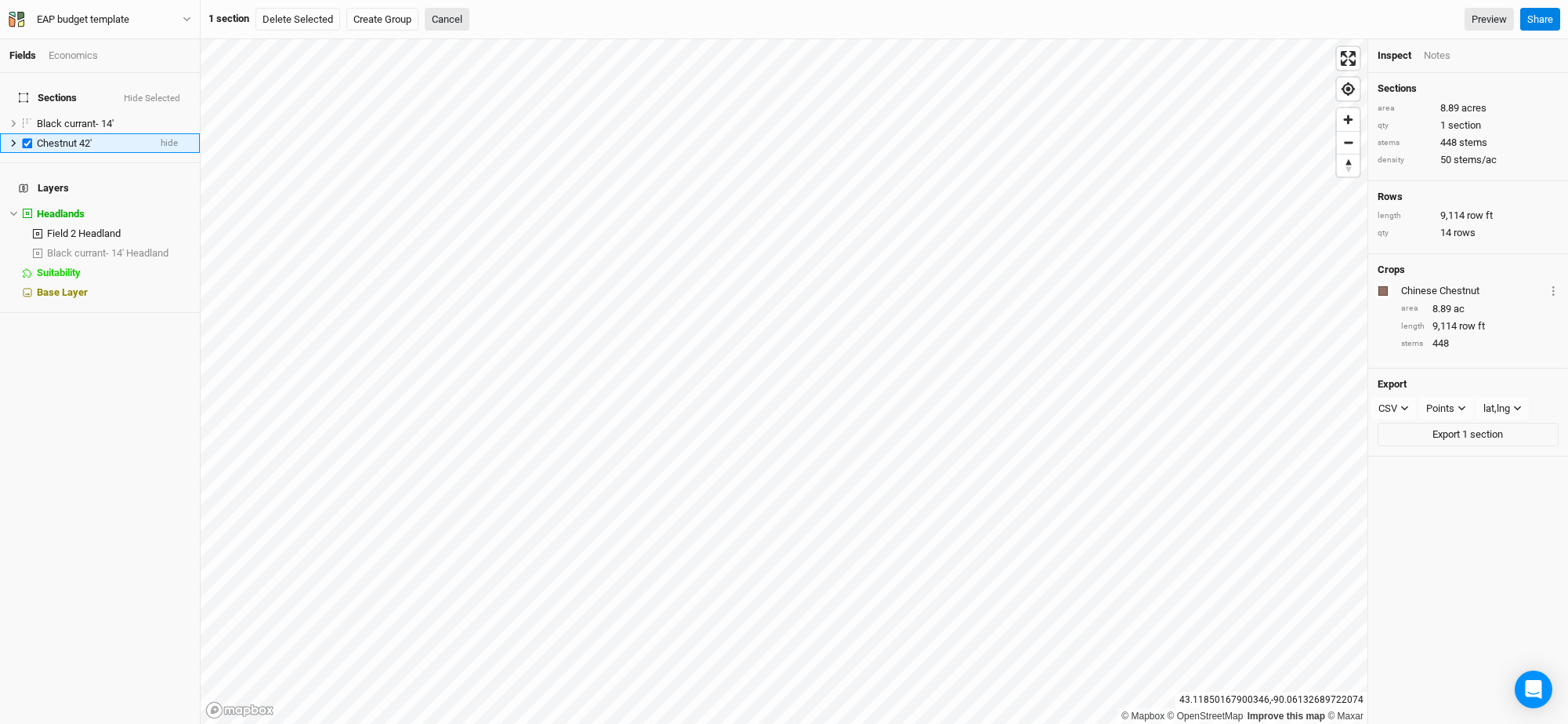
click at [33, 133] on label at bounding box center [27, 142] width 20 height 20
click at [33, 138] on input "checkbox" at bounding box center [27, 142] width 10 height 10
checkbox input "false"
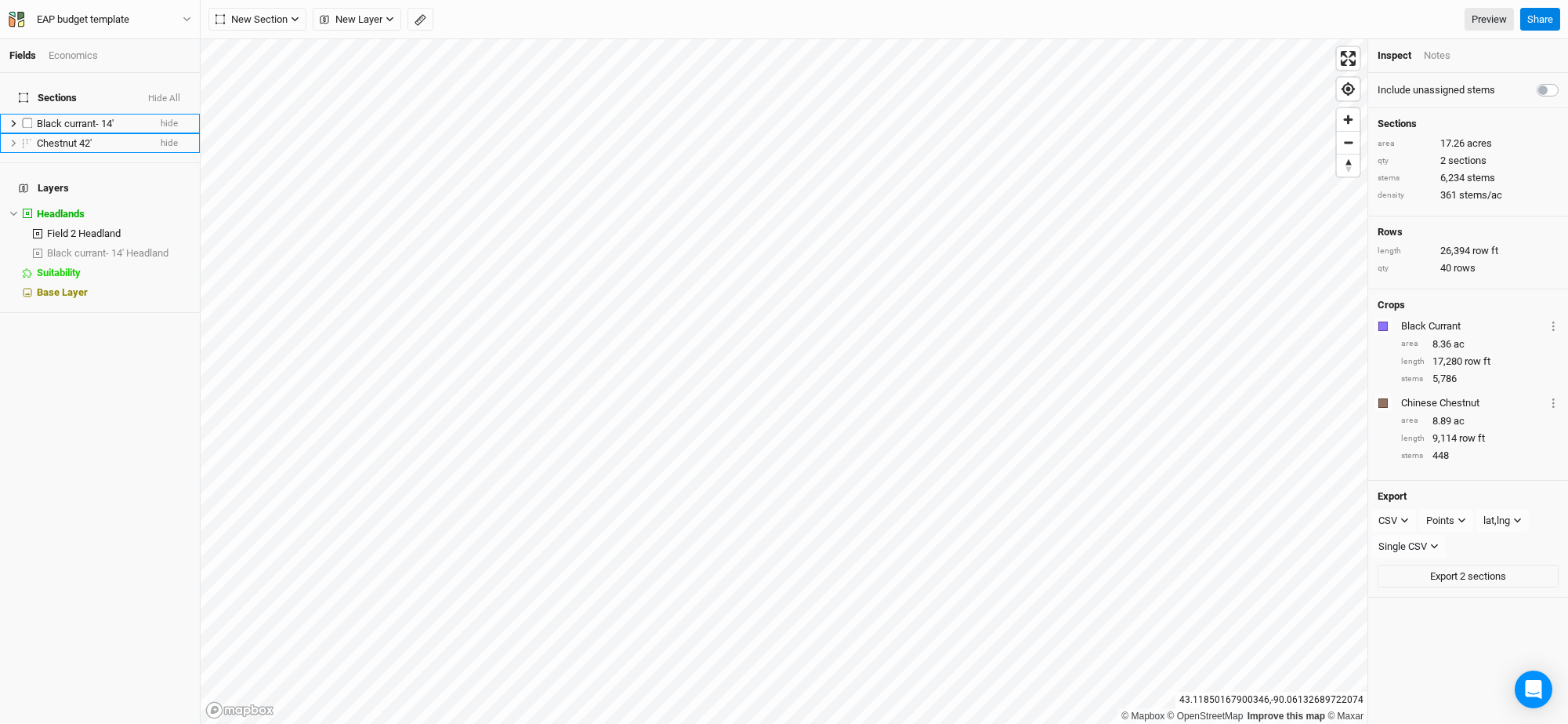
click at [26, 114] on label at bounding box center [27, 123] width 20 height 20
click at [26, 118] on input "checkbox" at bounding box center [27, 123] width 10 height 10
checkbox input "true"
click at [445, 19] on button "Cancel" at bounding box center [447, 19] width 45 height 23
click at [421, 19] on icon "button" at bounding box center [419, 20] width 7 height 7
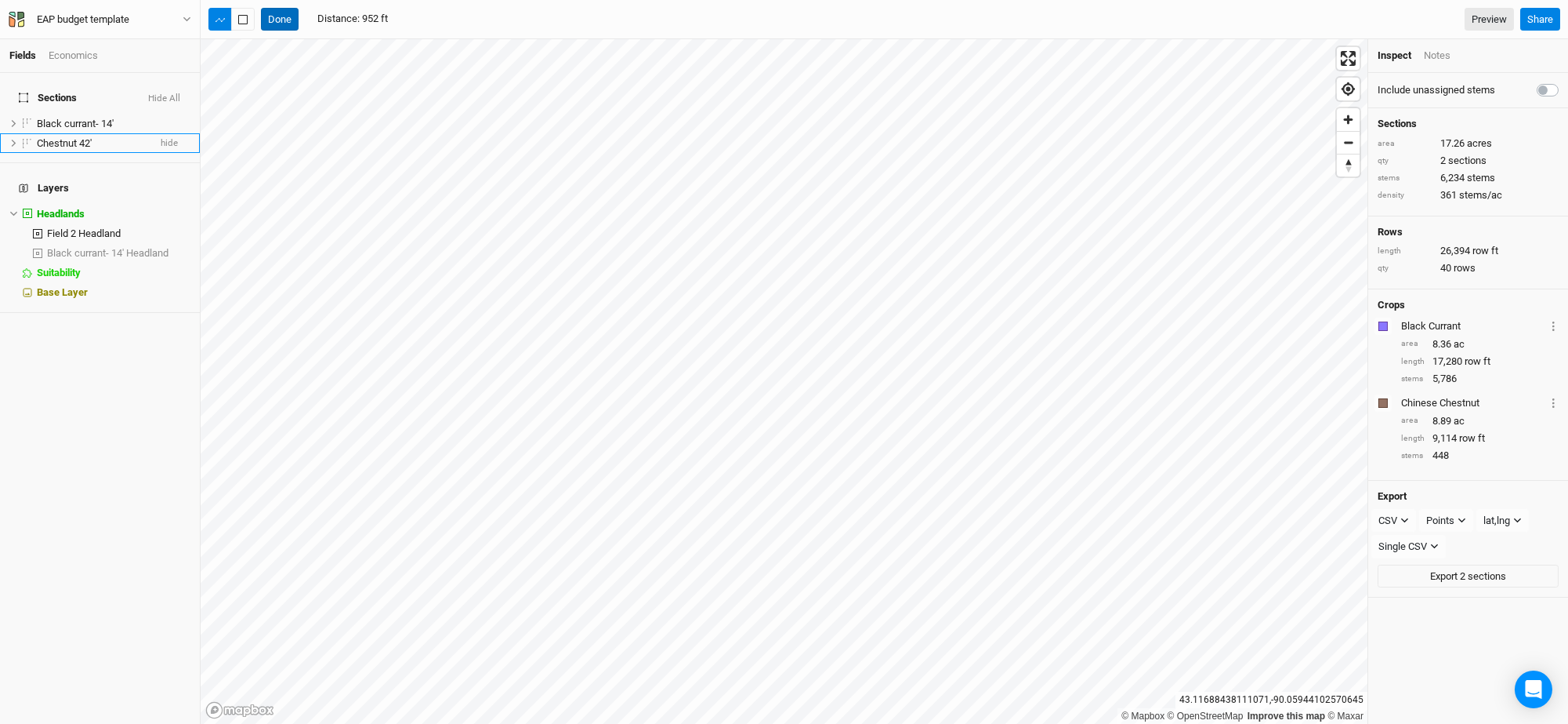
click at [275, 16] on button "Done" at bounding box center [280, 19] width 37 height 23
click at [24, 114] on label at bounding box center [27, 123] width 20 height 20
click at [24, 118] on input "checkbox" at bounding box center [27, 123] width 10 height 10
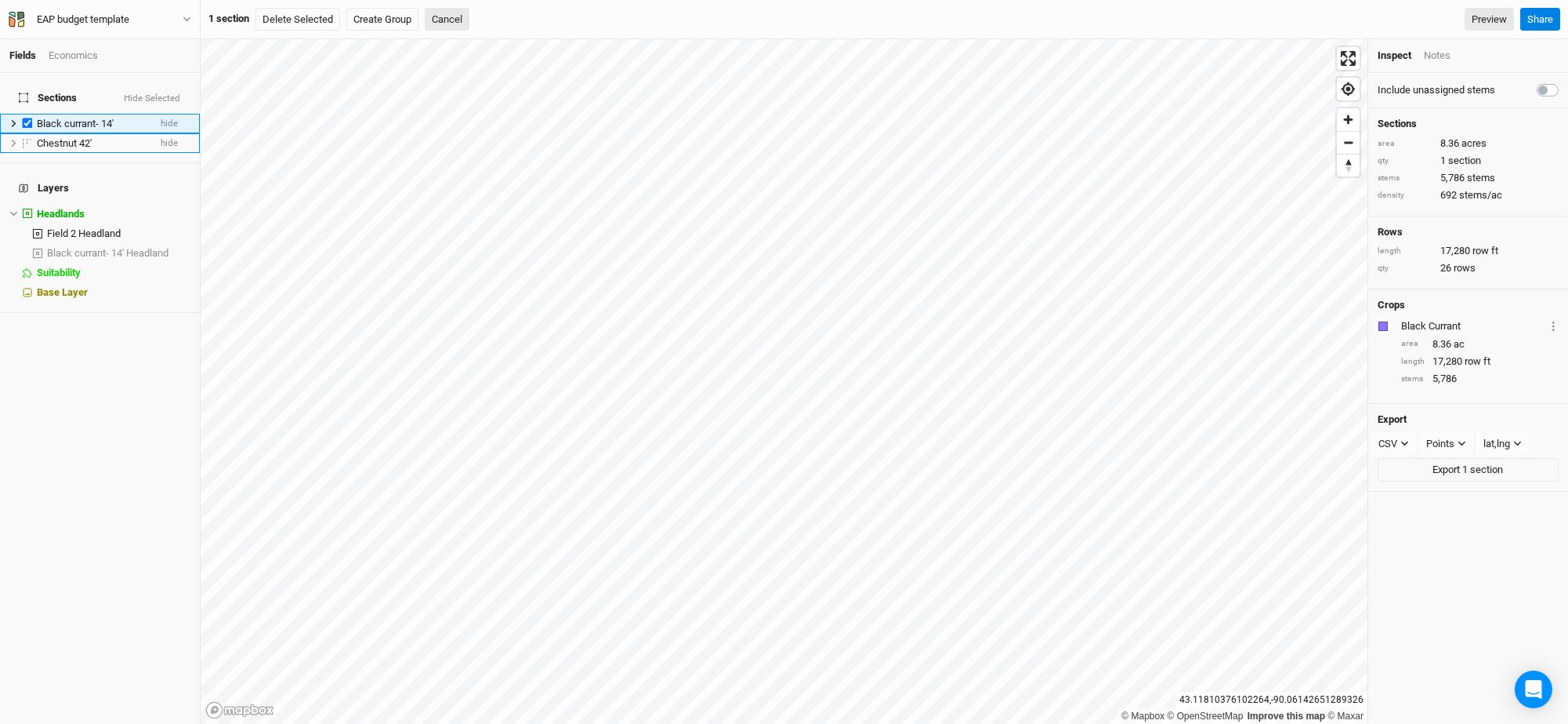
click at [29, 114] on label at bounding box center [27, 123] width 20 height 20
click at [29, 118] on input "checkbox" at bounding box center [27, 123] width 10 height 10
checkbox input "false"
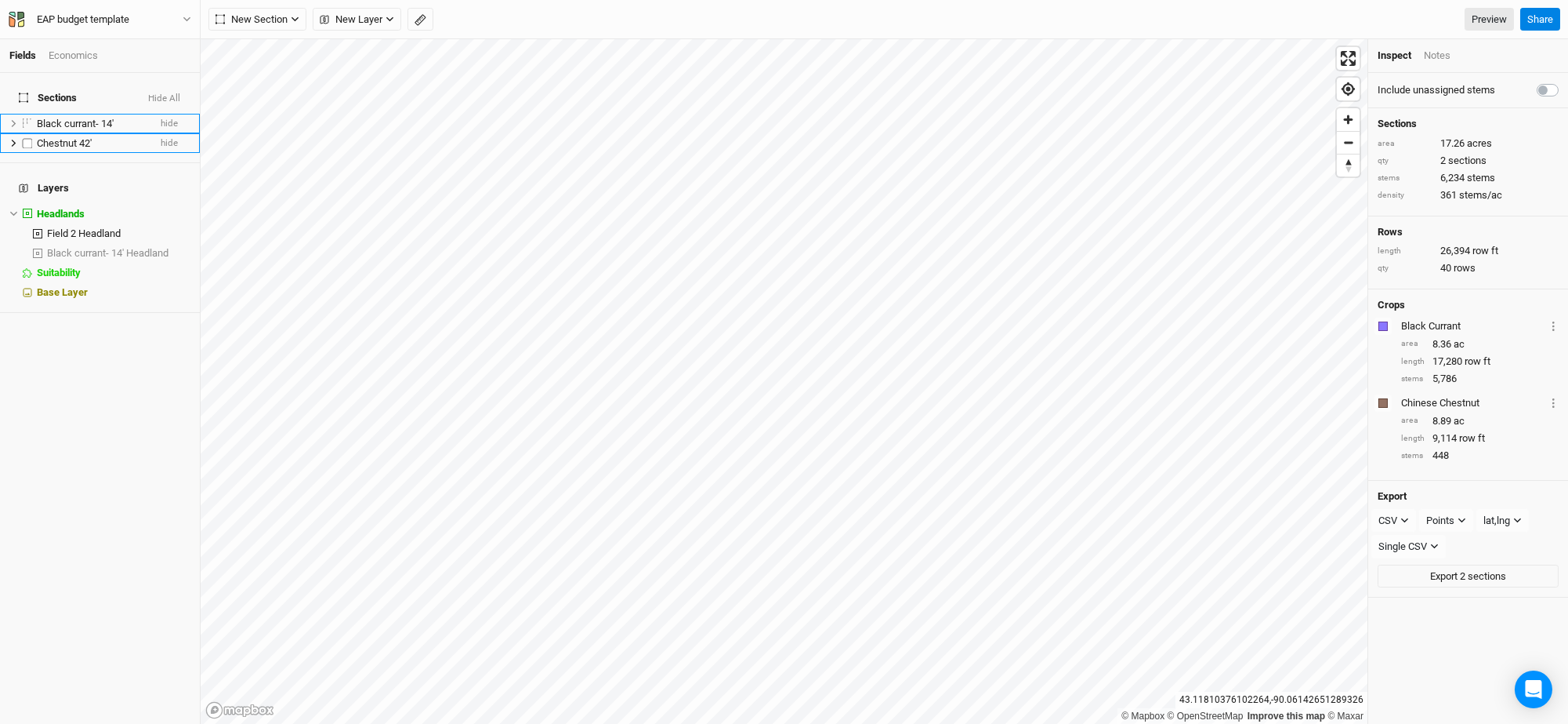
click at [29, 133] on label at bounding box center [27, 142] width 20 height 20
click at [29, 138] on input "checkbox" at bounding box center [27, 142] width 10 height 10
checkbox input "true"
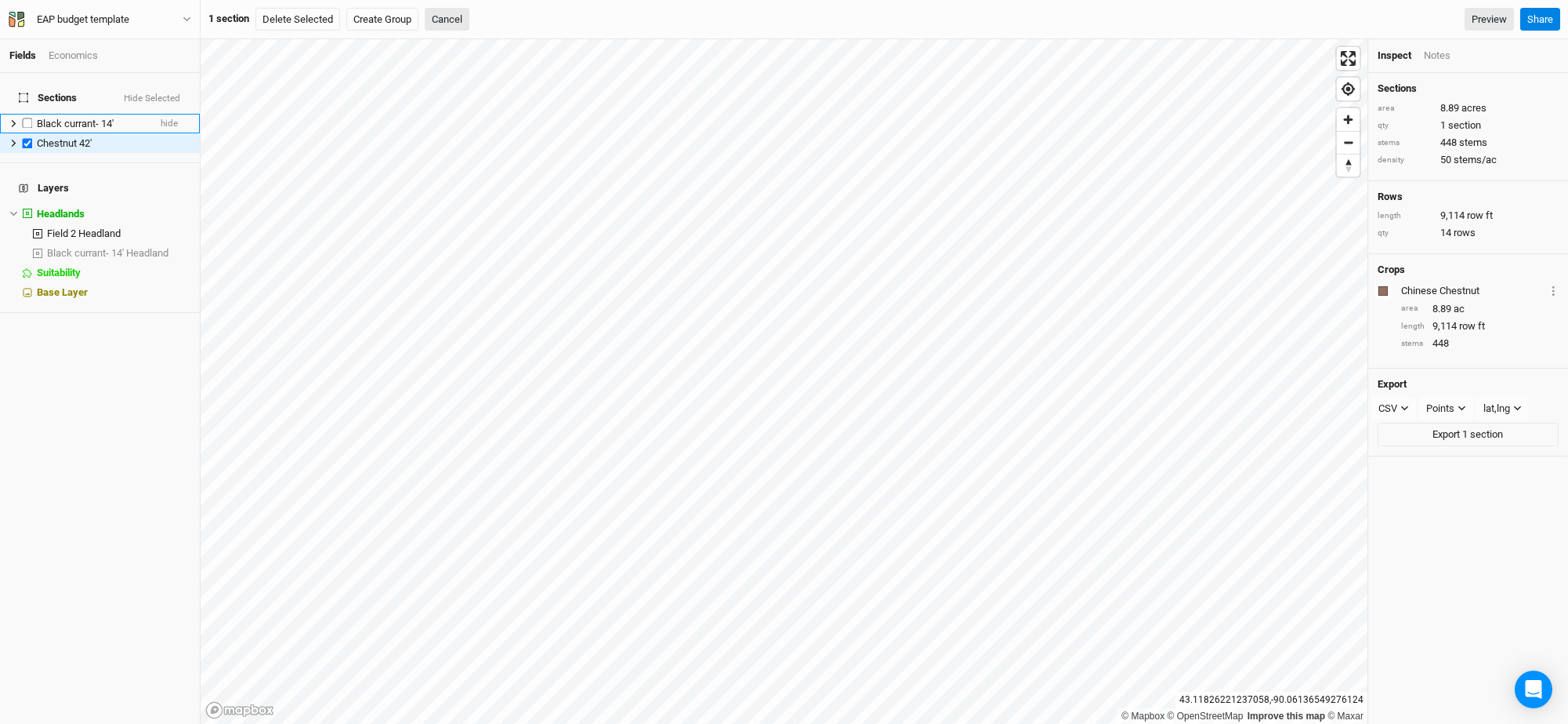
click at [27, 114] on label at bounding box center [27, 123] width 20 height 20
click at [27, 118] on input "checkbox" at bounding box center [27, 123] width 10 height 10
checkbox input "true"
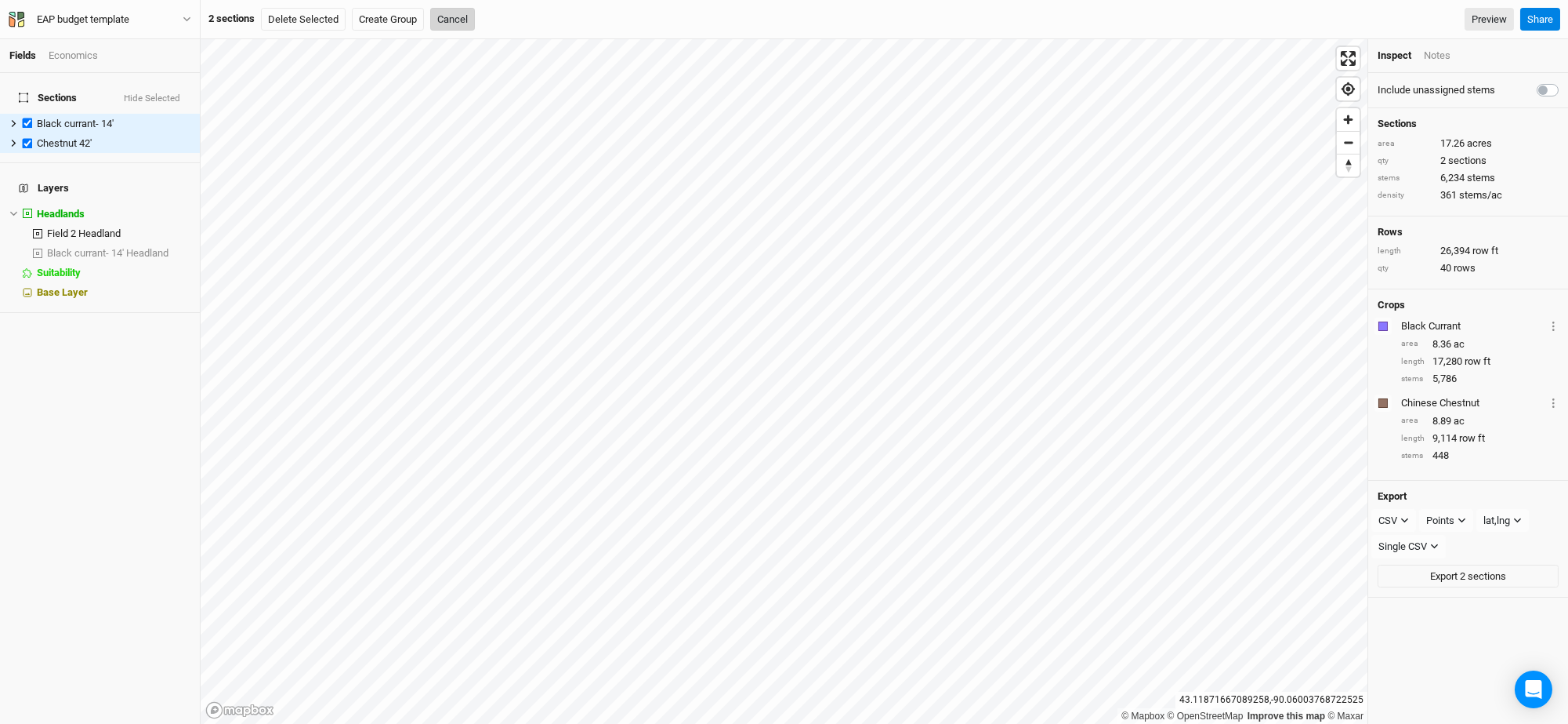
click at [464, 13] on button "Cancel" at bounding box center [453, 19] width 45 height 23
click at [417, 18] on icon "button" at bounding box center [420, 20] width 12 height 12
click at [423, 20] on icon "button" at bounding box center [420, 20] width 12 height 12
click at [241, 23] on icon "button" at bounding box center [243, 20] width 8 height 8
click at [283, 14] on button "Done" at bounding box center [280, 19] width 37 height 23
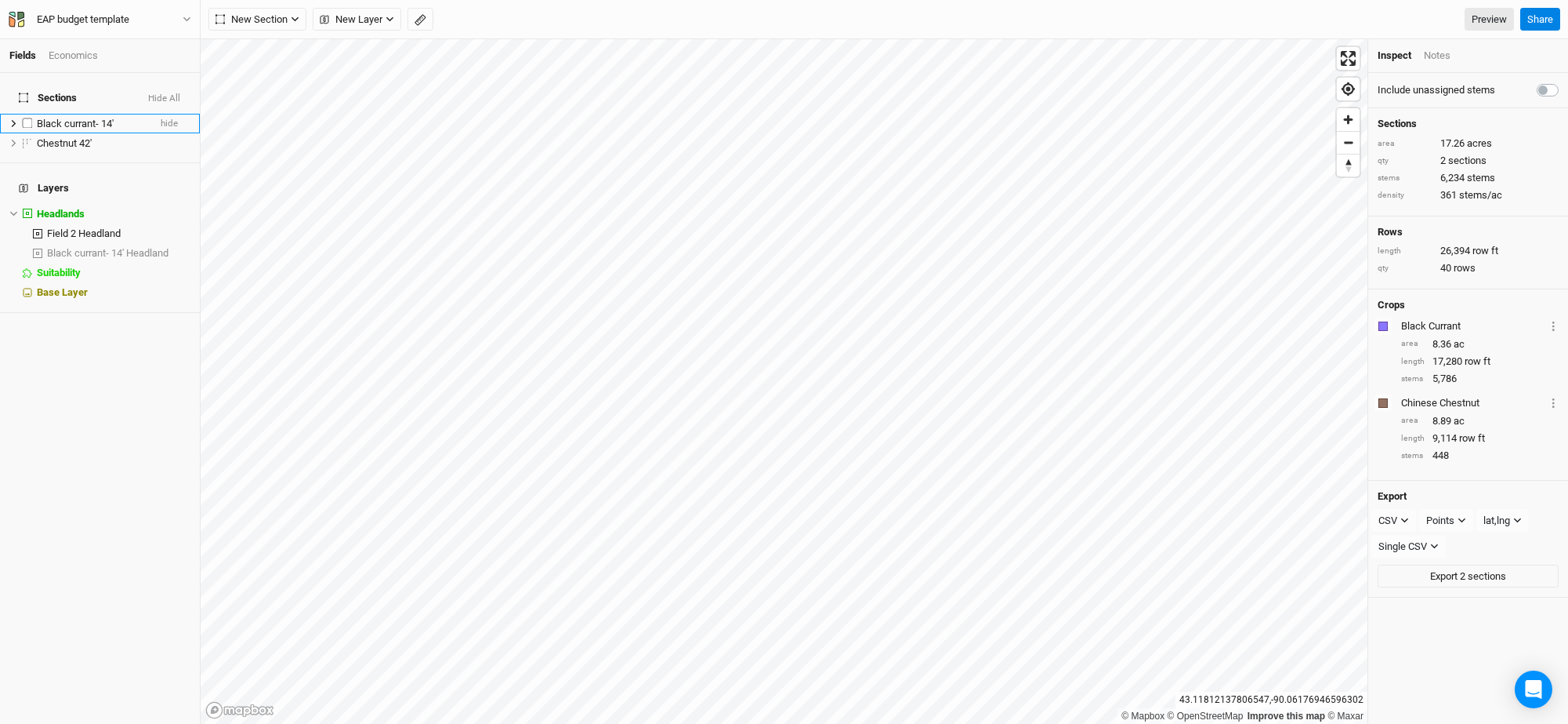
click at [30, 114] on label at bounding box center [27, 123] width 20 height 20
click at [30, 118] on input "checkbox" at bounding box center [27, 123] width 10 height 10
checkbox input "true"
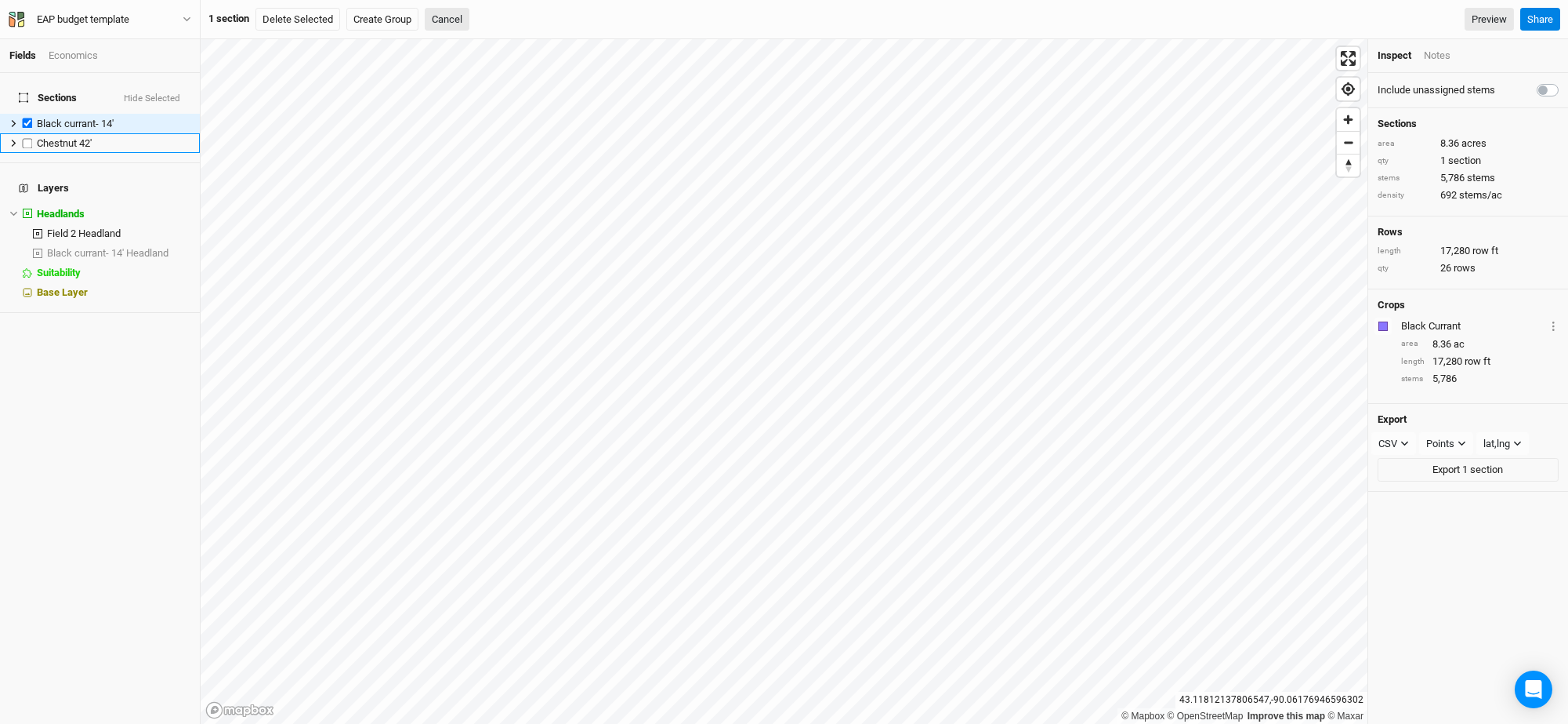
click at [28, 133] on label at bounding box center [27, 142] width 20 height 20
click at [28, 138] on input "checkbox" at bounding box center [27, 142] width 10 height 10
checkbox input "true"
click at [1402, 519] on icon "button" at bounding box center [1405, 520] width 7 height 5
click at [1415, 602] on span "KML" at bounding box center [1404, 600] width 26 height 18
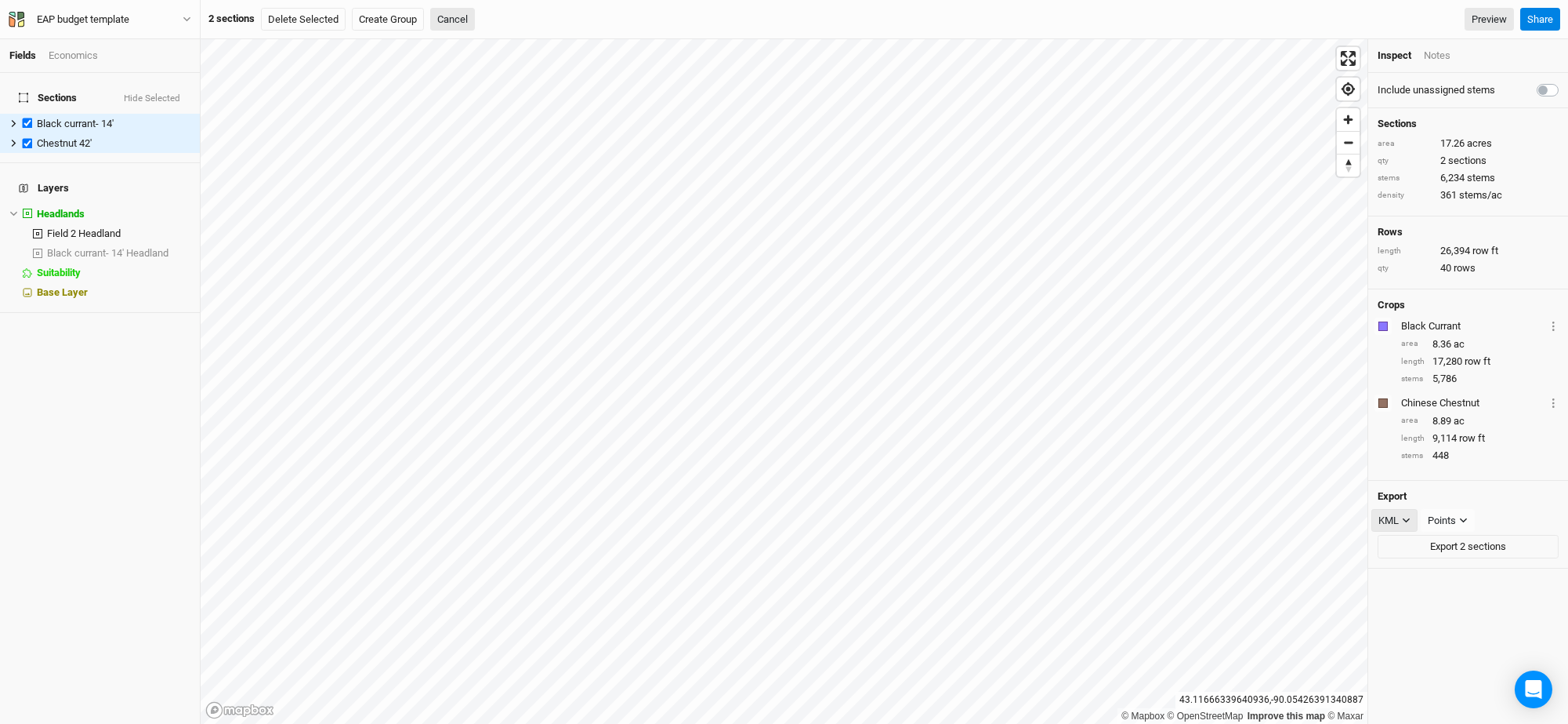
click at [1402, 519] on icon "button" at bounding box center [1406, 520] width 8 height 8
click at [1408, 617] on span "PDF" at bounding box center [1402, 624] width 23 height 18
click at [1428, 546] on button "Export 2 sections" at bounding box center [1468, 546] width 181 height 23
click at [127, 13] on div "EAP budget template" at bounding box center [83, 20] width 92 height 16
click at [143, 61] on button "Project Settings" at bounding box center [128, 64] width 124 height 20
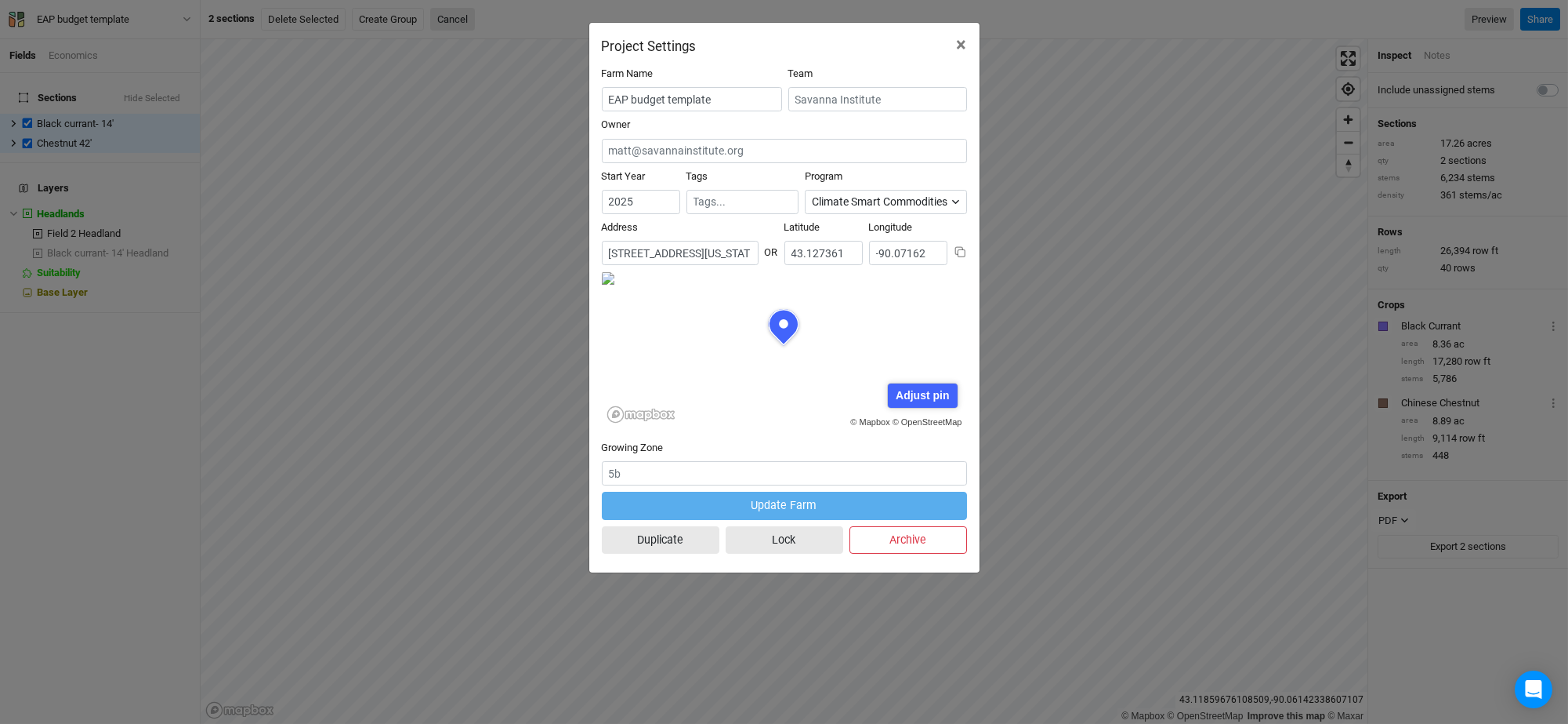
scroll to position [77, 182]
click at [723, 97] on input "EAP budget template" at bounding box center [692, 100] width 180 height 24
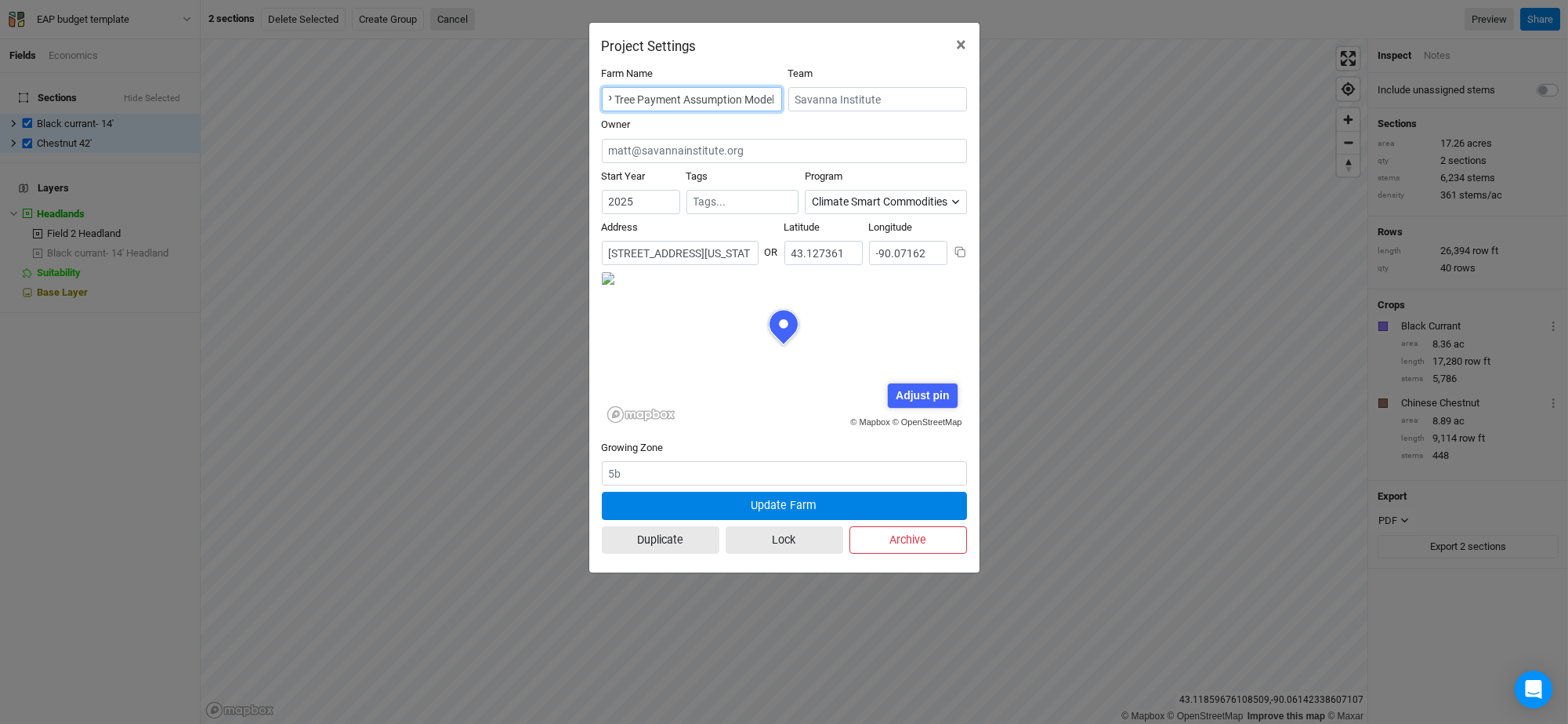
scroll to position [0, 19]
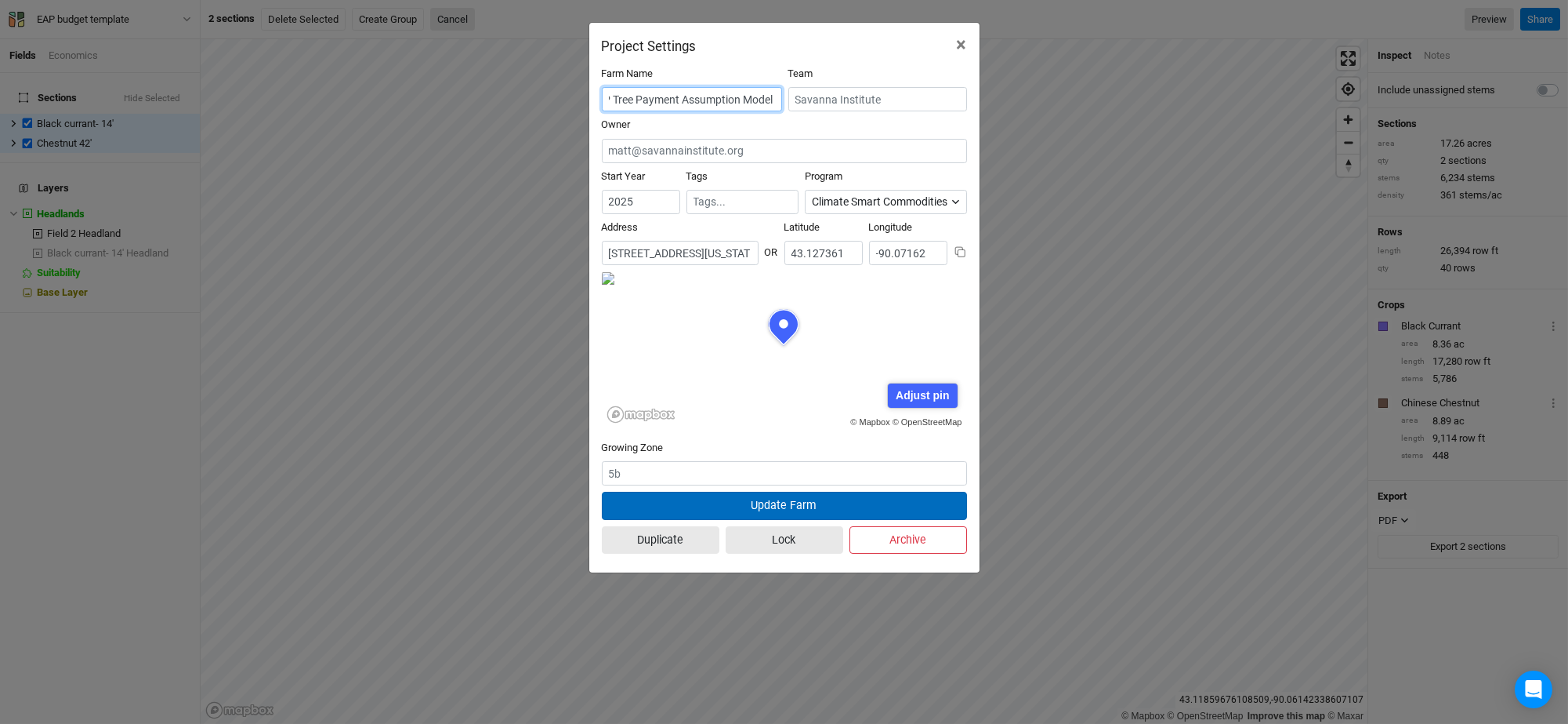
type input "EAP Tree Payment Assumption Model"
click at [778, 503] on button "Update Farm" at bounding box center [784, 504] width 365 height 27
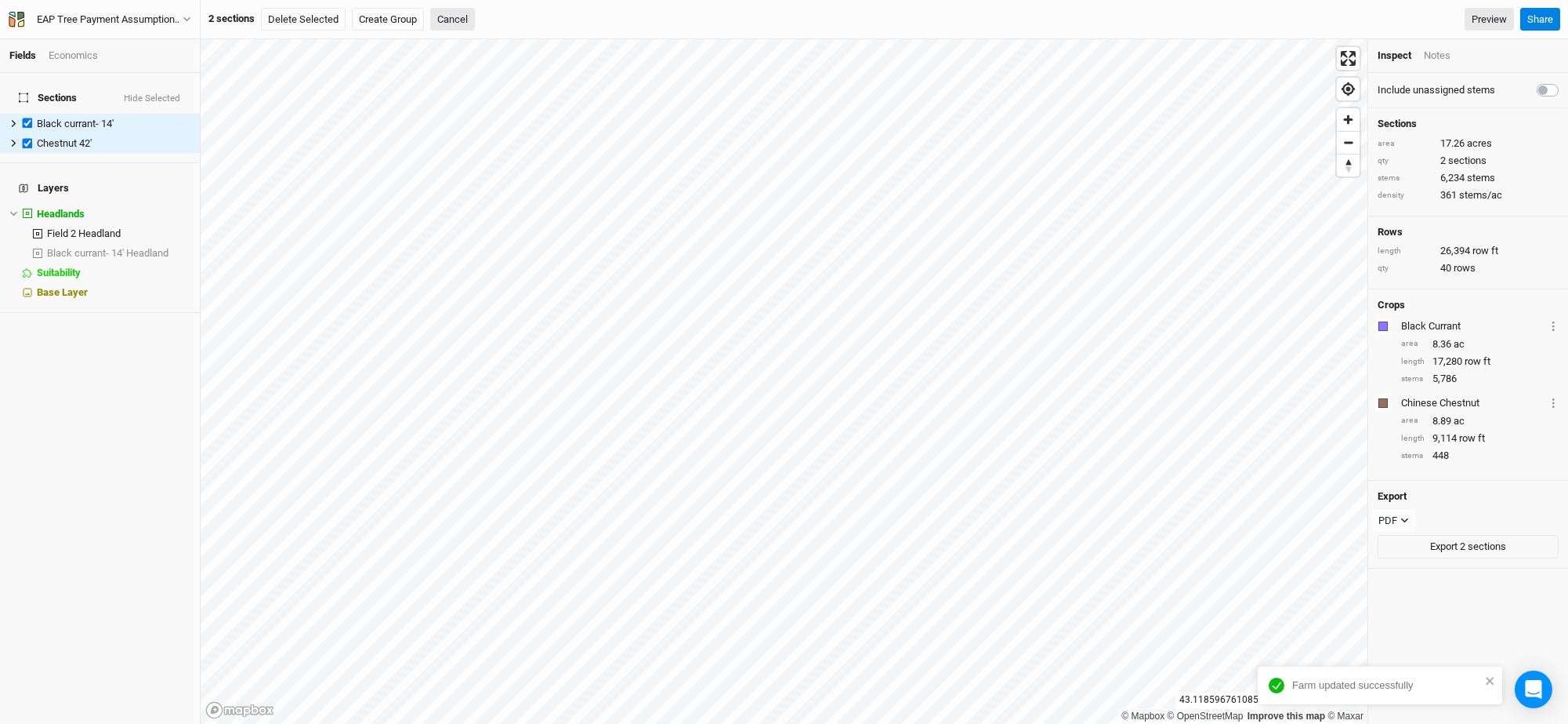
scroll to position [0, 0]
click at [1455, 545] on button "Export 2 sections" at bounding box center [1468, 546] width 181 height 23
